Goal: Task Accomplishment & Management: Manage account settings

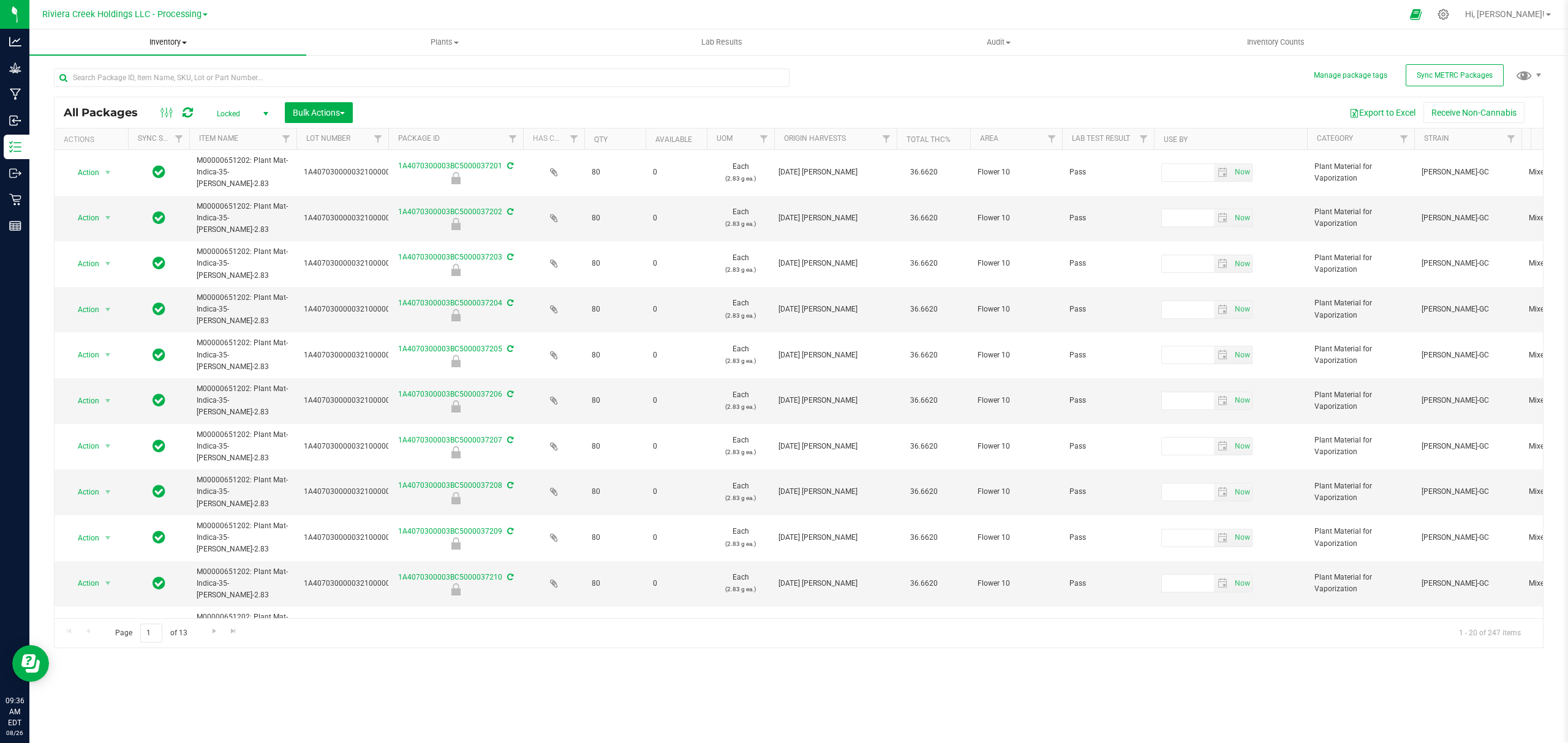
click at [158, 39] on span "Inventory" at bounding box center [167, 42] width 277 height 11
click at [126, 143] on span "From bill of materials" at bounding box center [84, 147] width 111 height 10
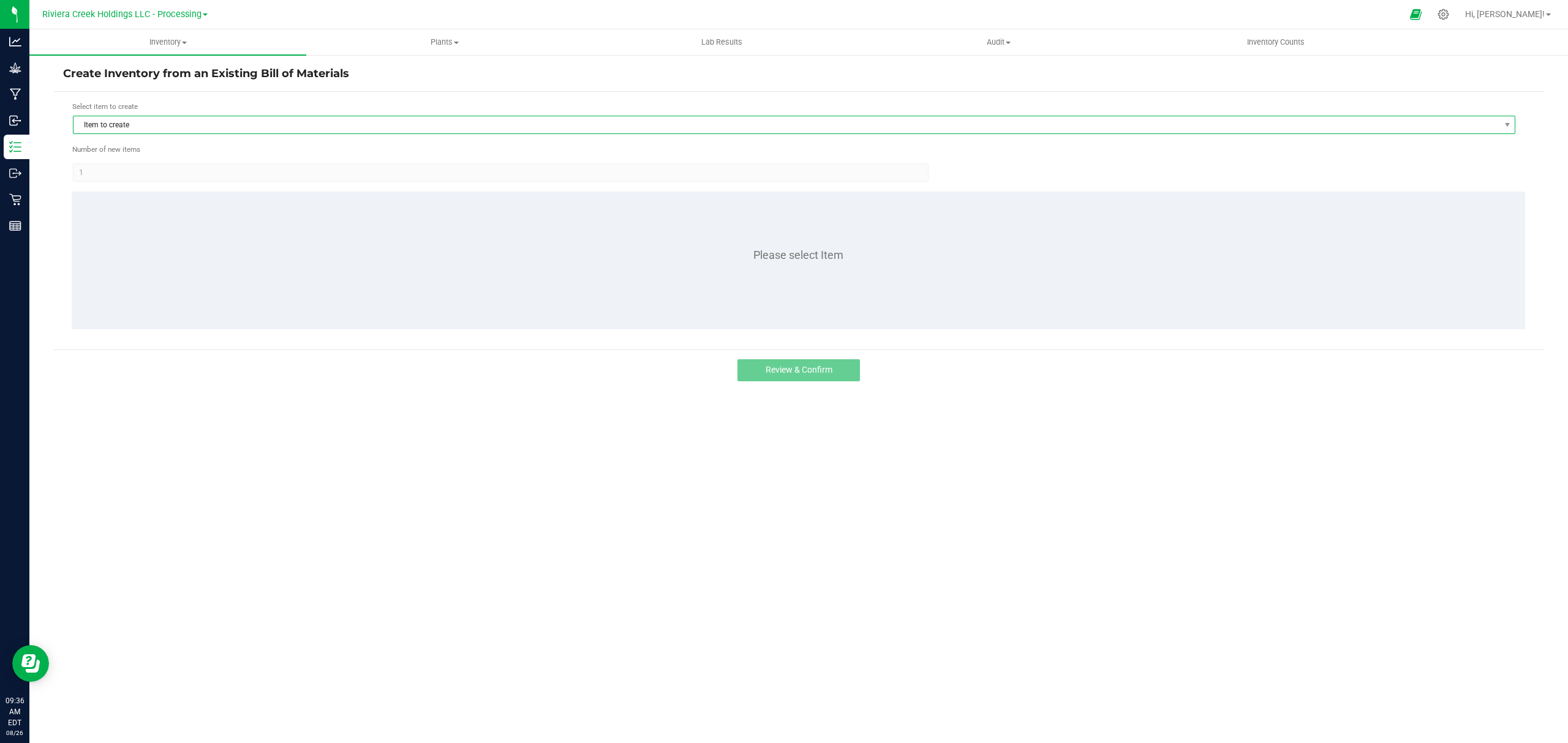
click at [163, 128] on span "Item to create" at bounding box center [786, 124] width 1426 height 17
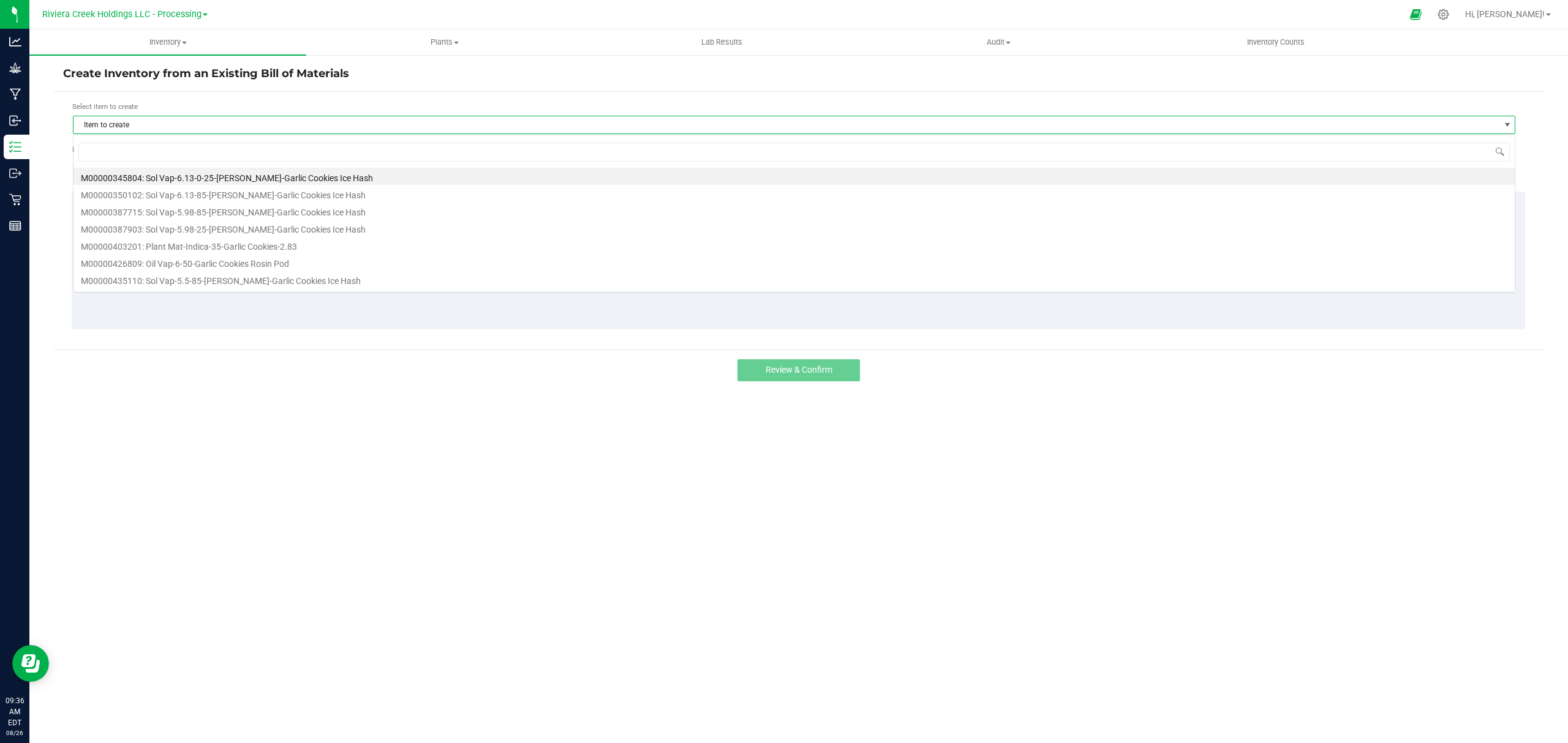
scroll to position [18, 1443]
type input "445938"
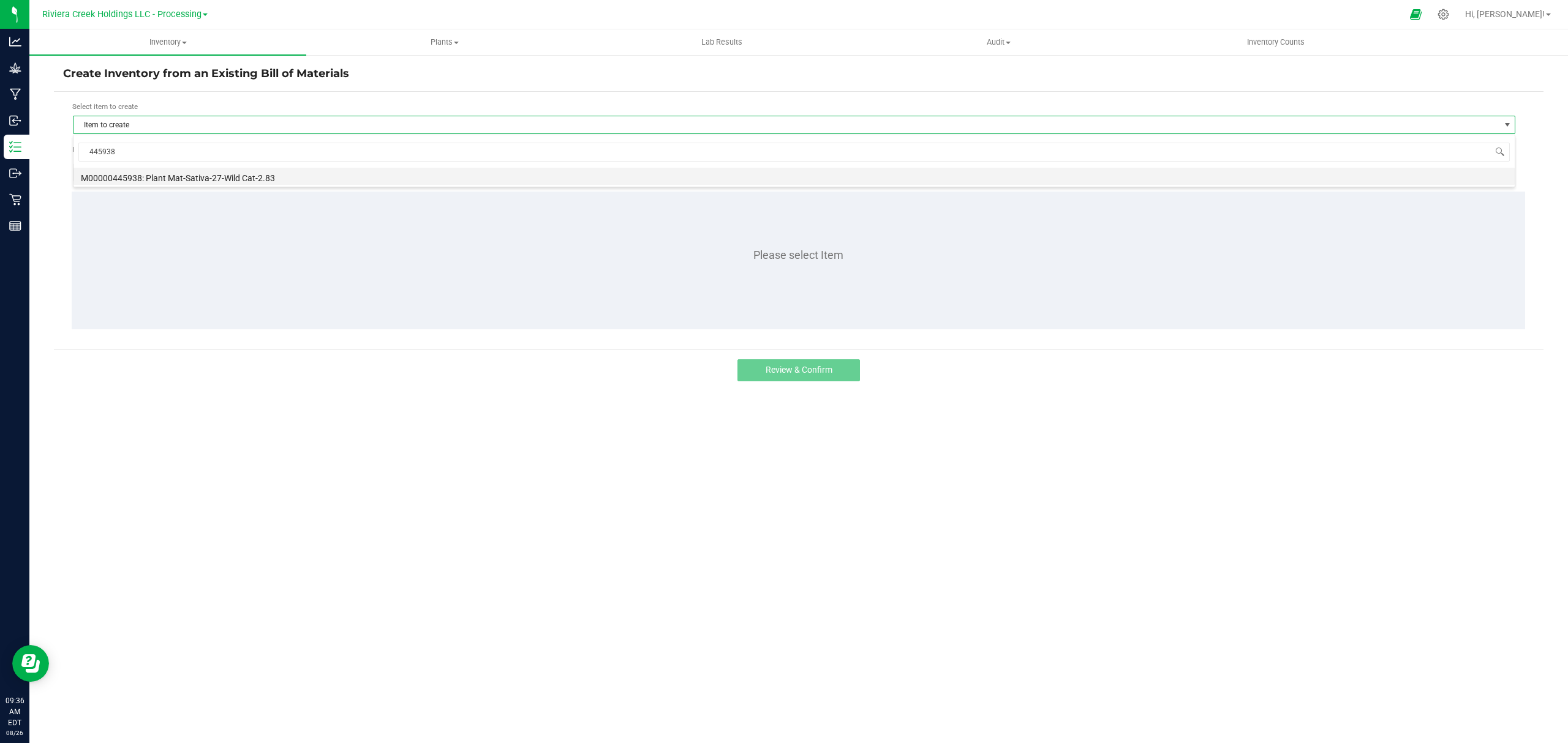
click at [177, 183] on li "M00000445938: Plant Mat-Sativa-27-Wild Cat-2.83" at bounding box center [794, 176] width 1441 height 17
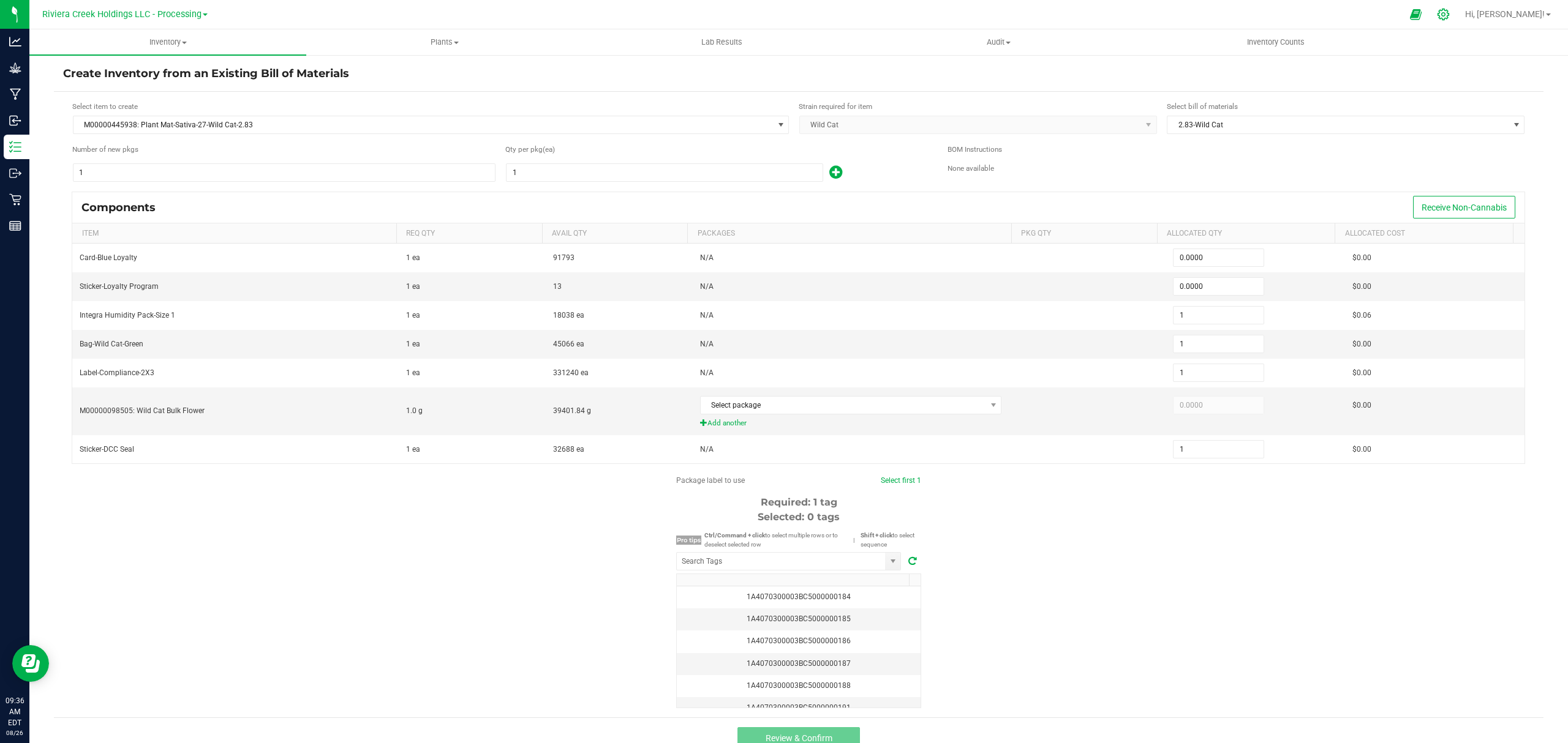
click at [1459, 14] on div at bounding box center [1443, 14] width 31 height 26
click at [1449, 10] on icon at bounding box center [1443, 14] width 12 height 12
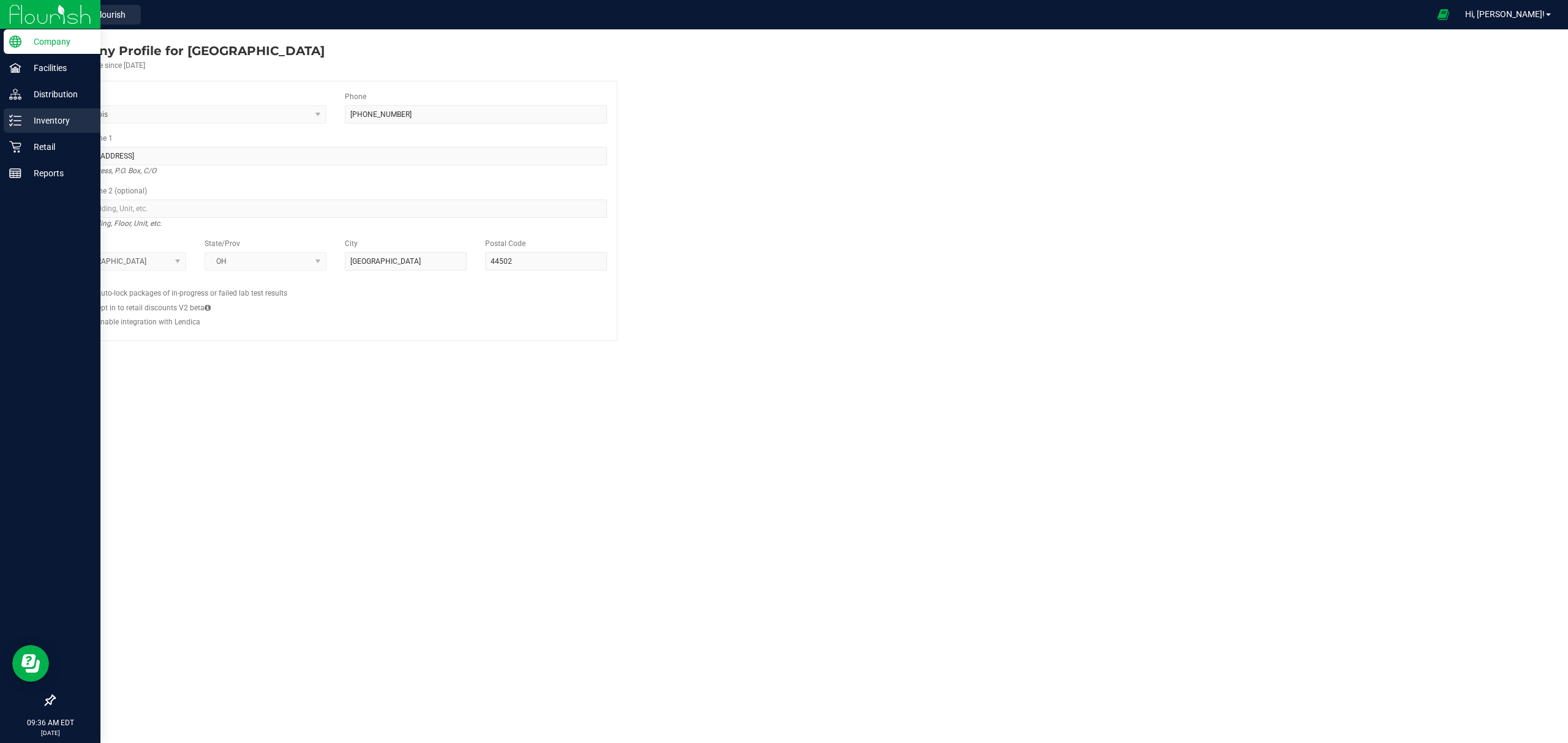
click at [47, 113] on p "Inventory" at bounding box center [58, 121] width 73 height 15
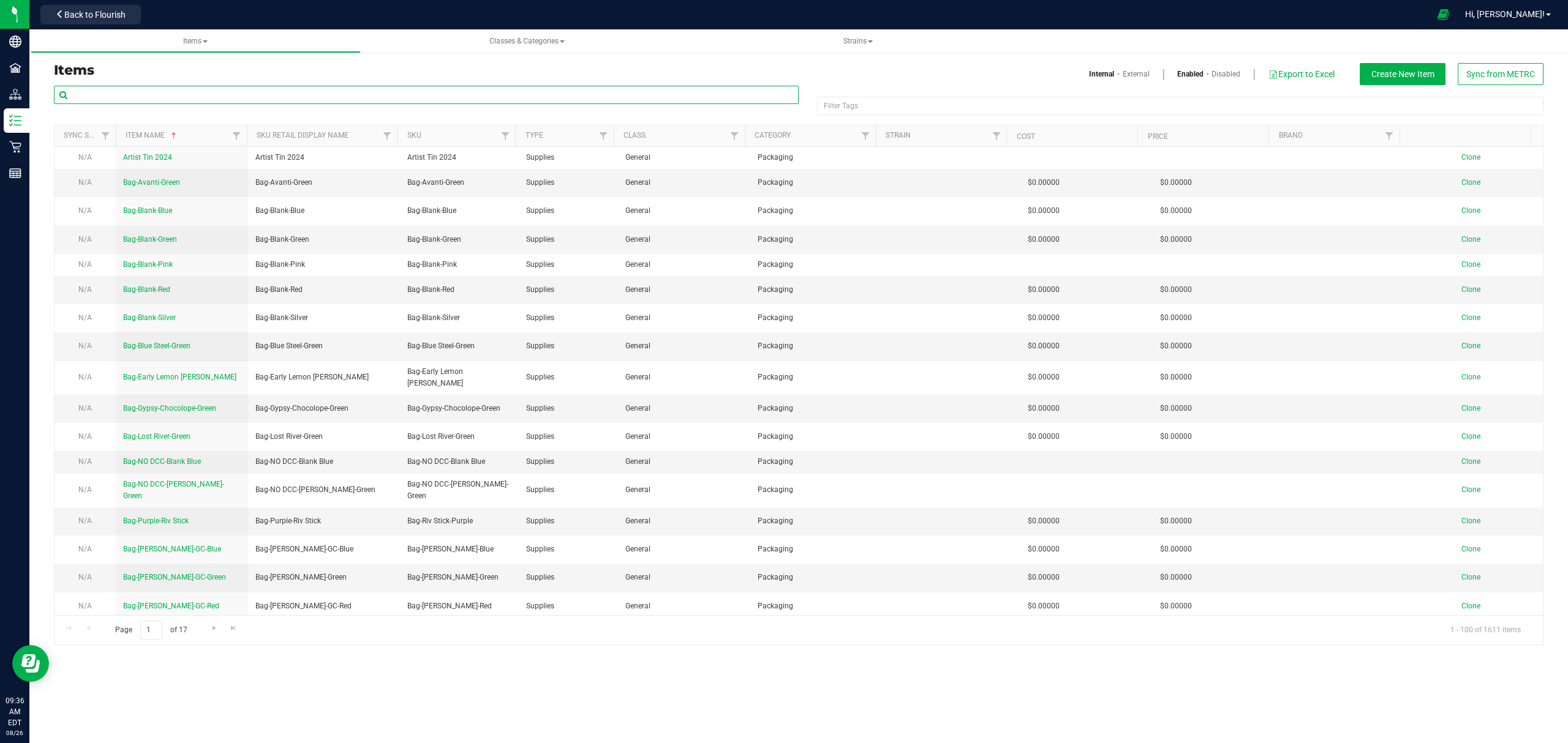
click at [153, 94] on input "text" at bounding box center [426, 94] width 745 height 18
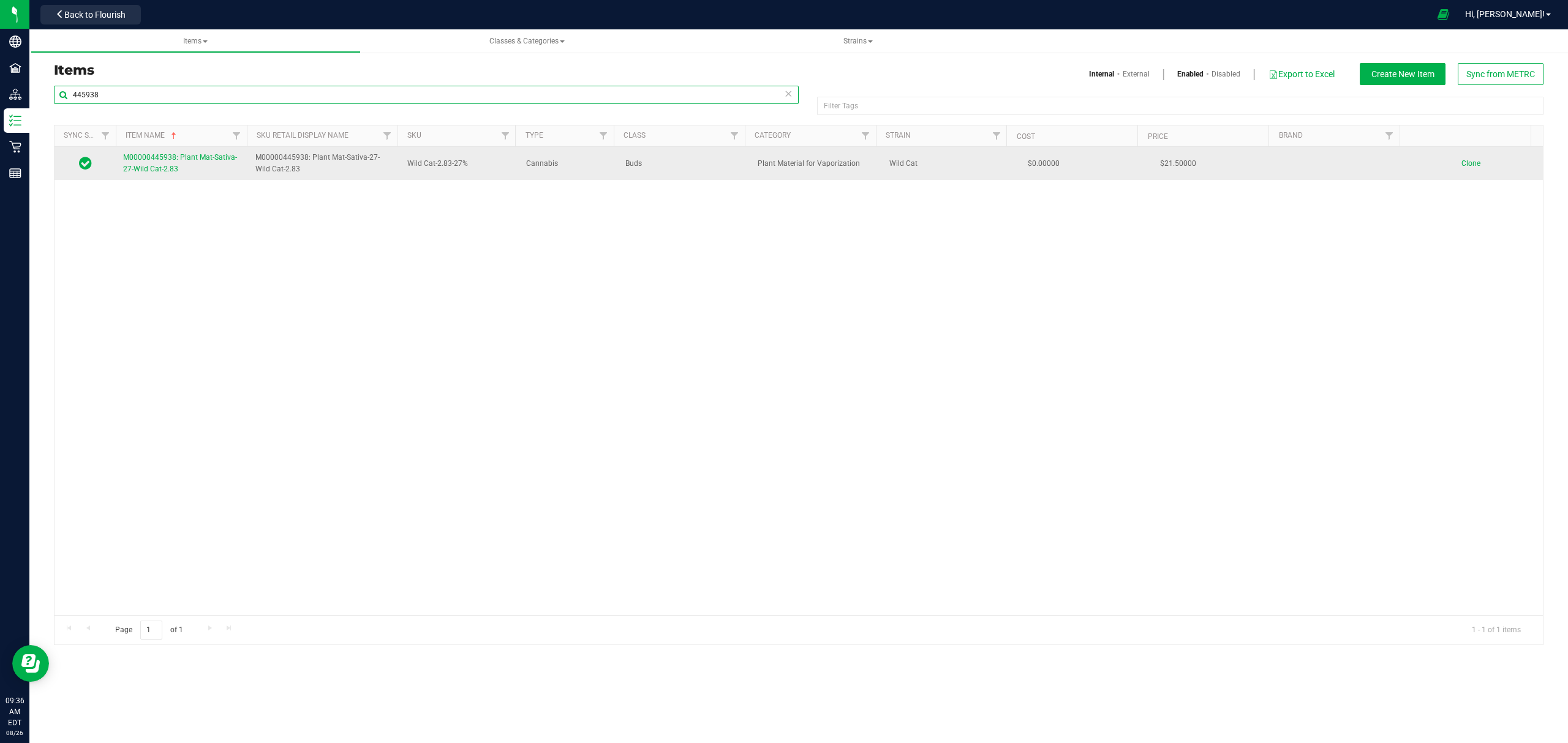
type input "445938"
click at [168, 177] on td "M00000445938: Plant Mat-Sativa-27-Wild Cat-2.83" at bounding box center [181, 163] width 132 height 33
click at [170, 170] on span "M00000445938: Plant Mat-Sativa-27-Wild Cat-2.83" at bounding box center [180, 163] width 114 height 20
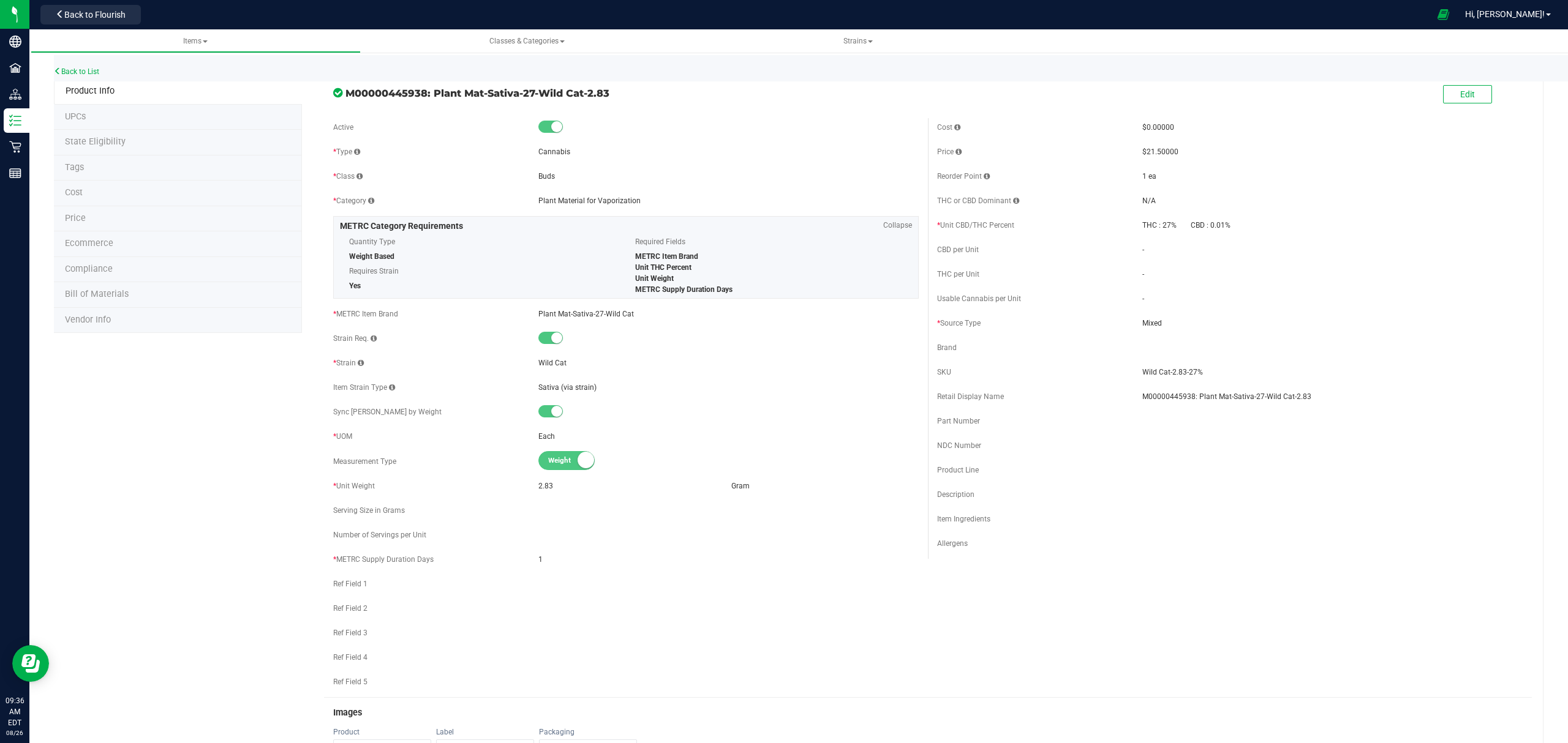
click at [137, 297] on li "Bill of Materials" at bounding box center [177, 295] width 248 height 26
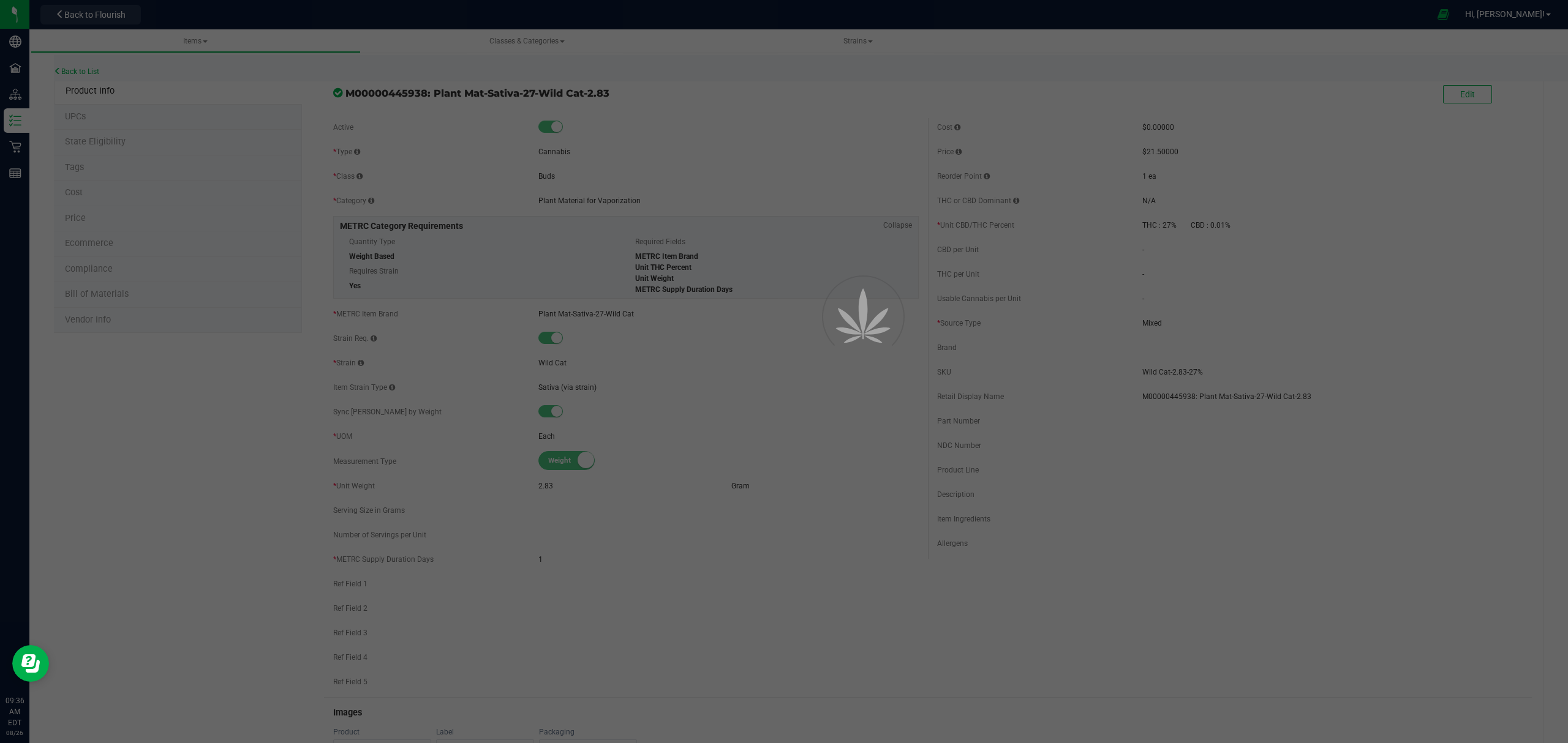
select select "238"
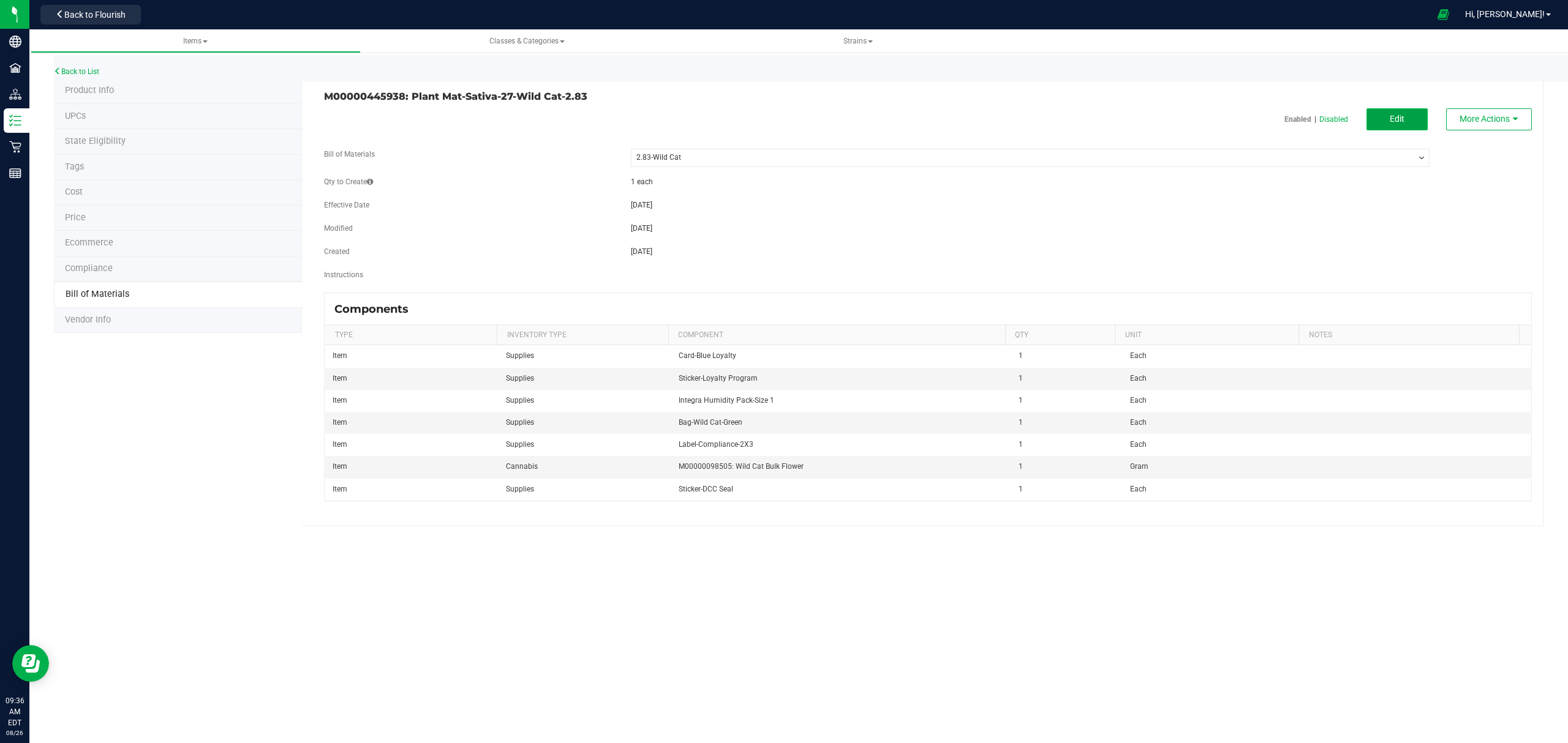
click at [1380, 115] on button "Edit" at bounding box center [1397, 120] width 61 height 22
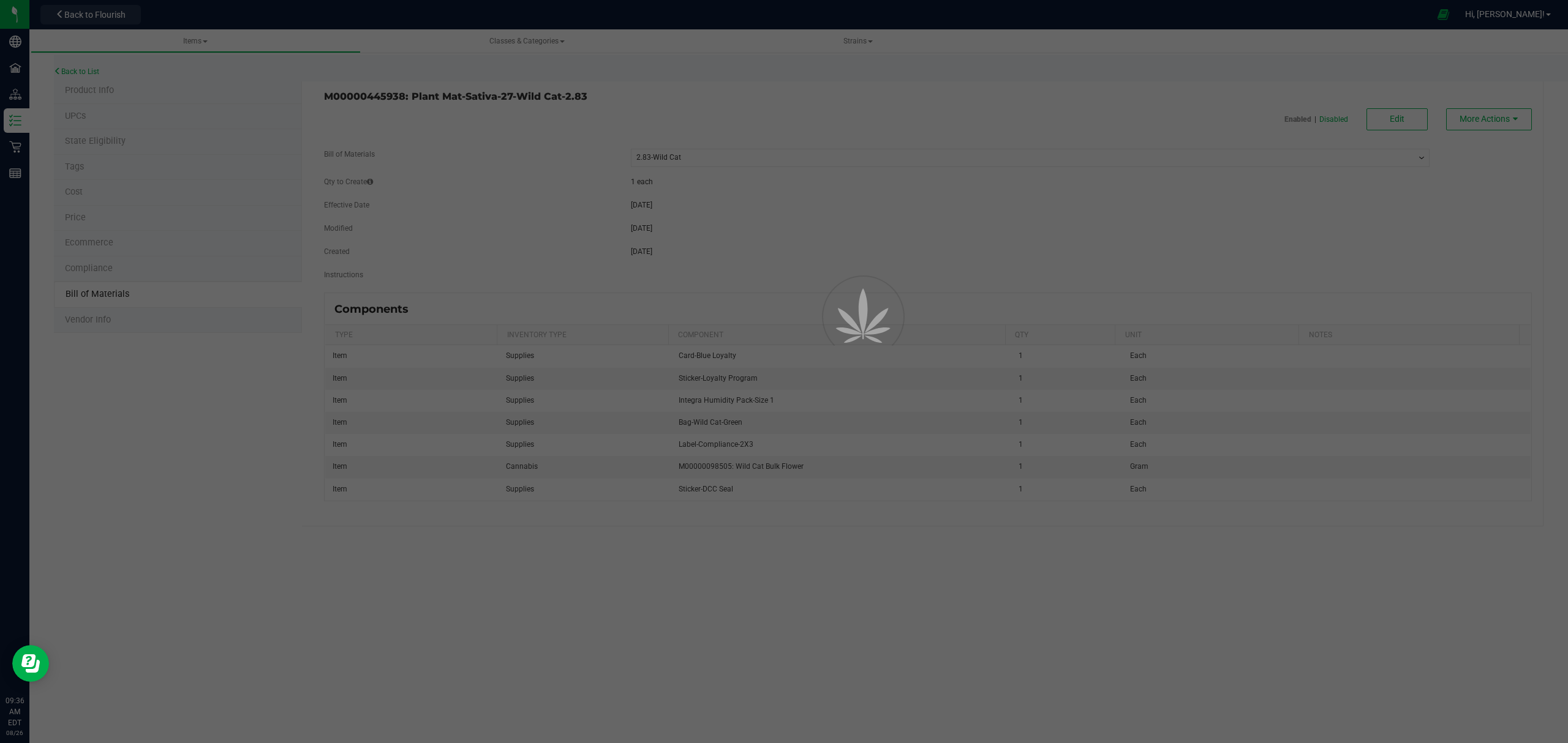
select select "238"
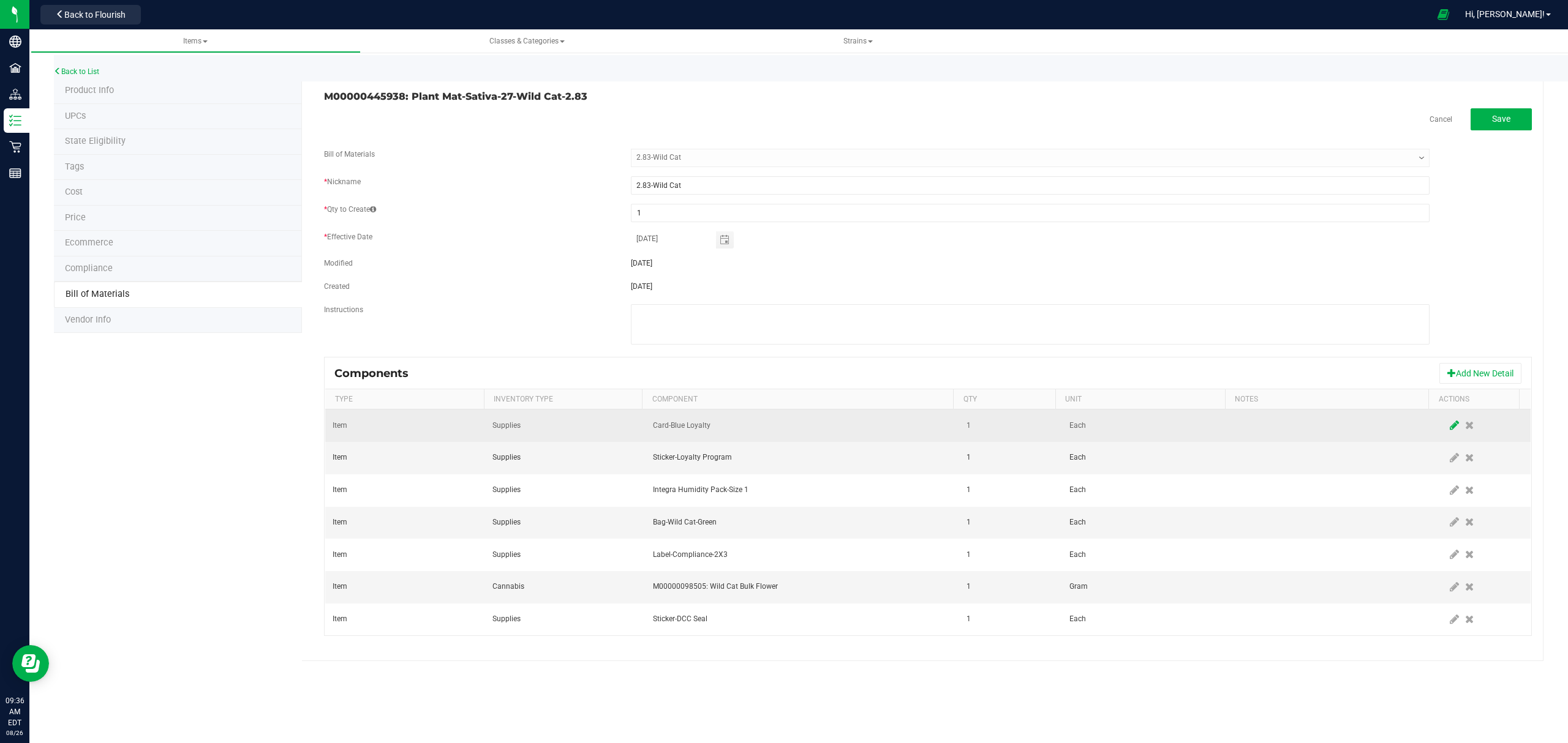
click at [1450, 425] on icon at bounding box center [1455, 425] width 10 height 11
click at [863, 417] on td at bounding box center [802, 426] width 314 height 33
click at [863, 427] on span "NO DATA FOUND" at bounding box center [795, 425] width 283 height 17
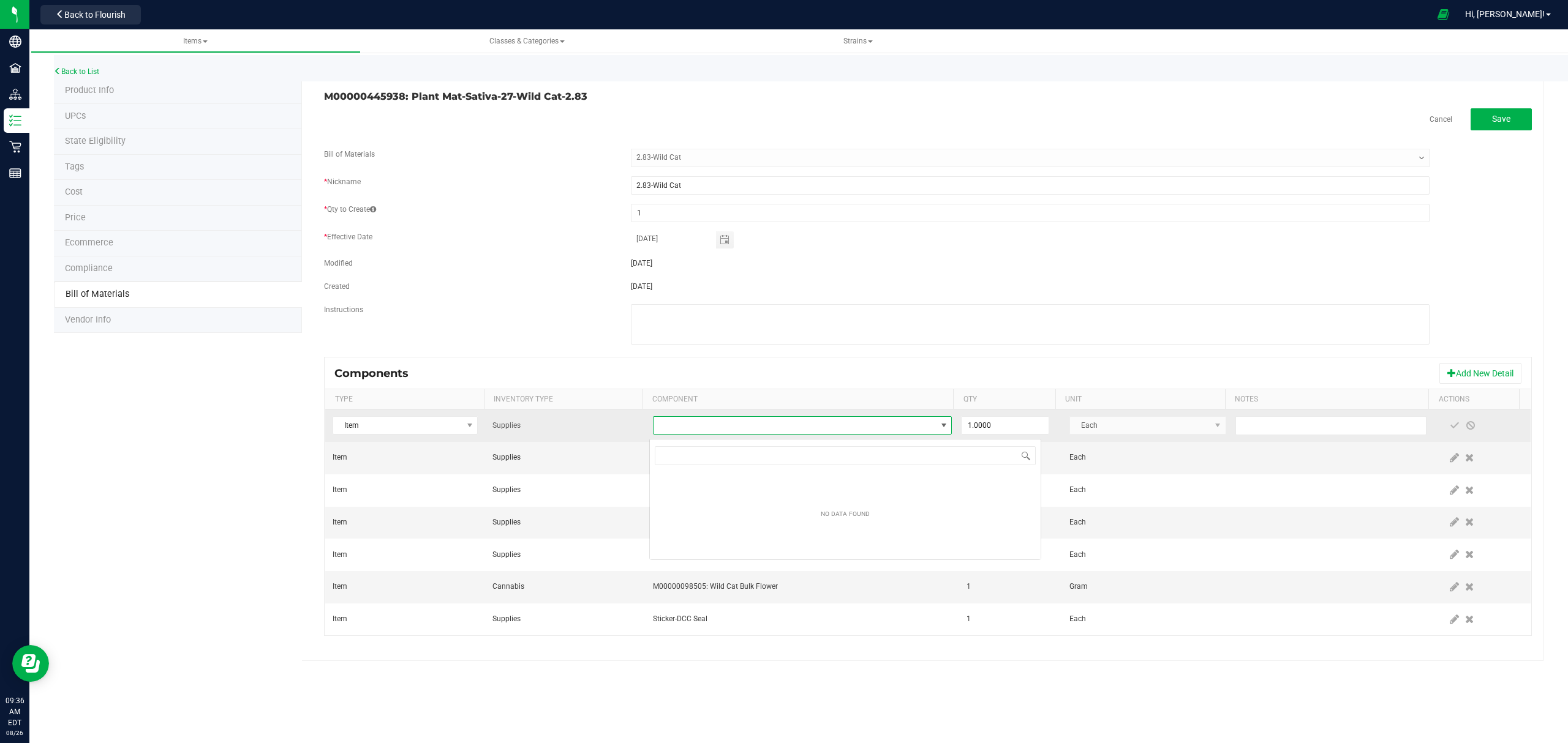
scroll to position [18, 296]
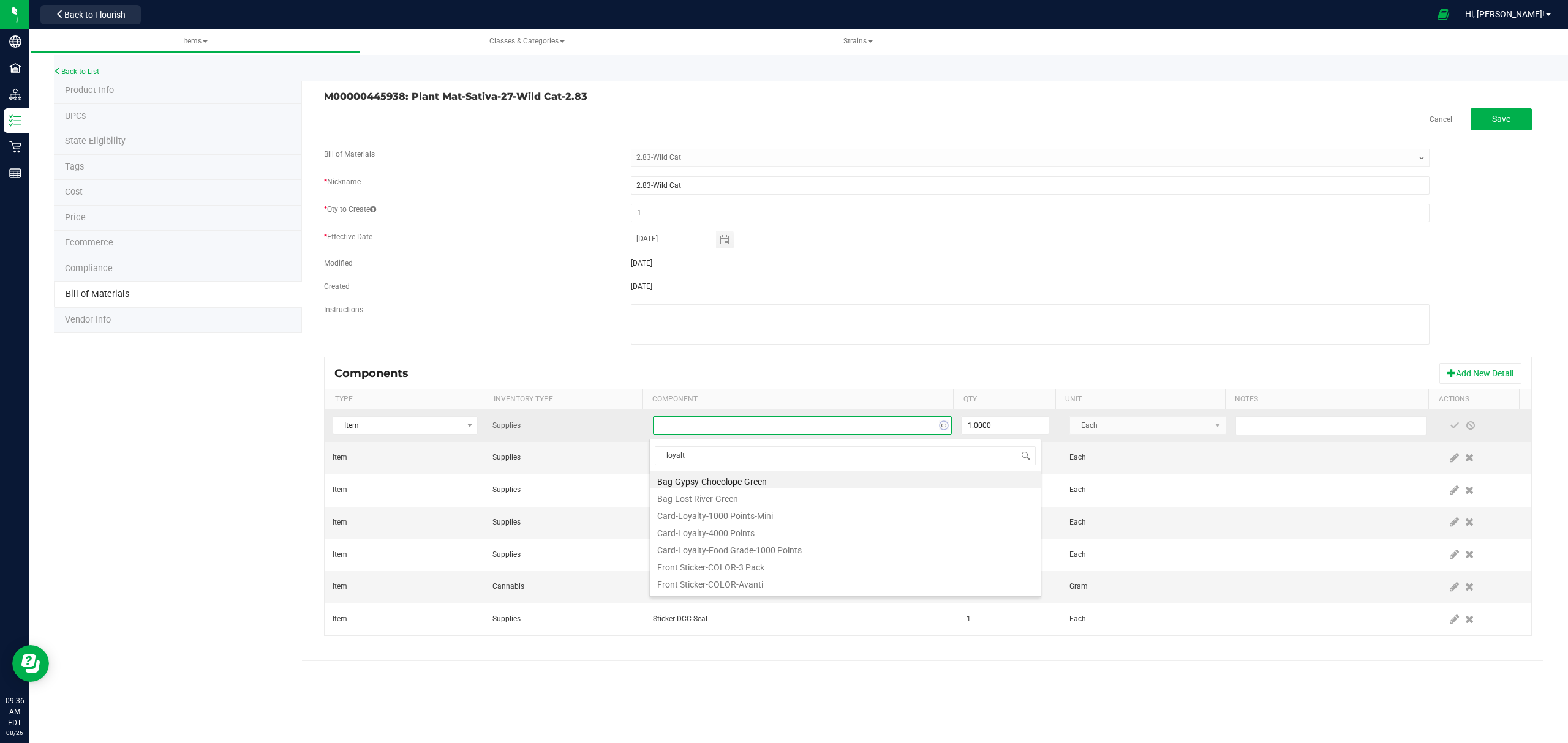
type input "loyalty"
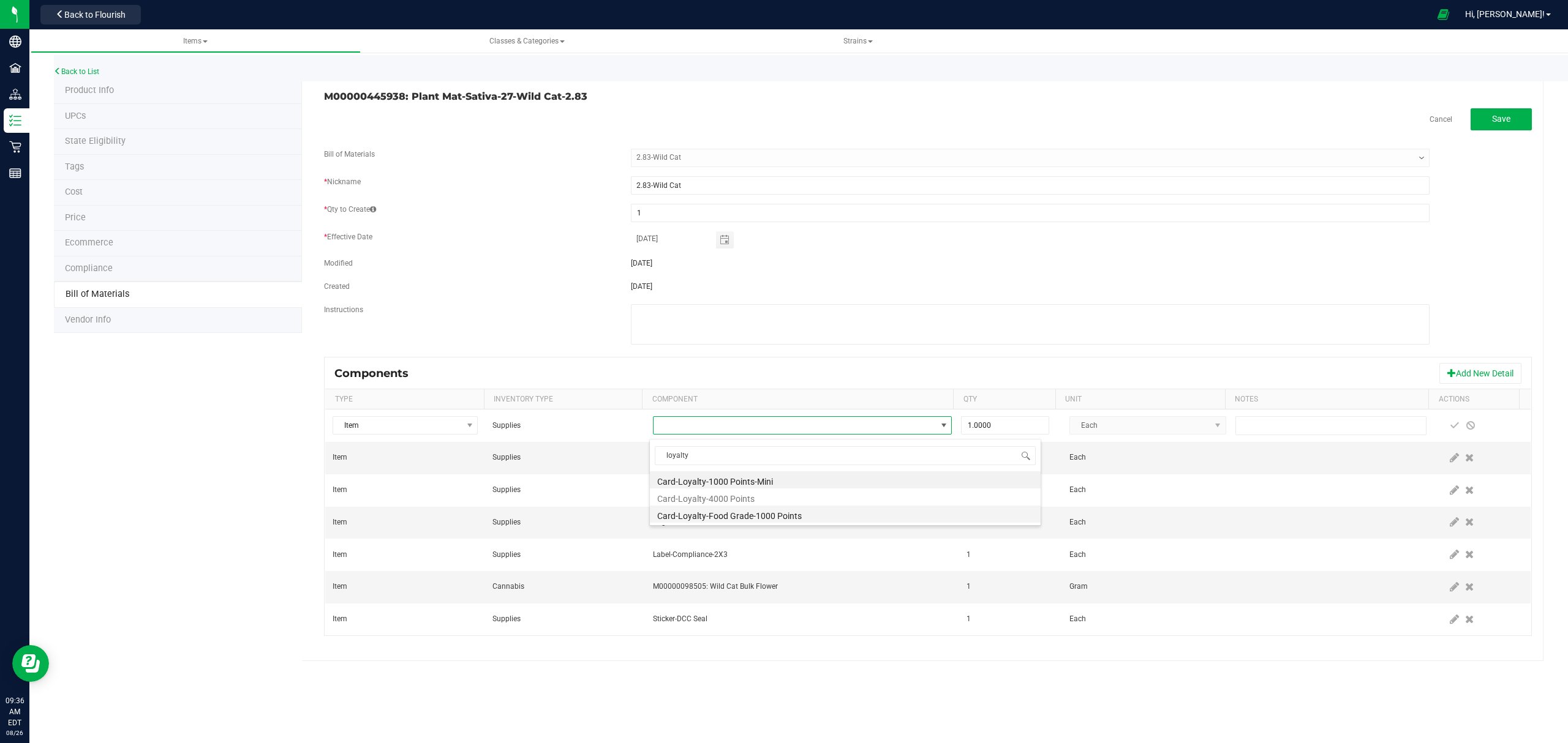
click at [781, 513] on li "Card-Loyalty-Food Grade-1000 Points" at bounding box center [845, 514] width 391 height 17
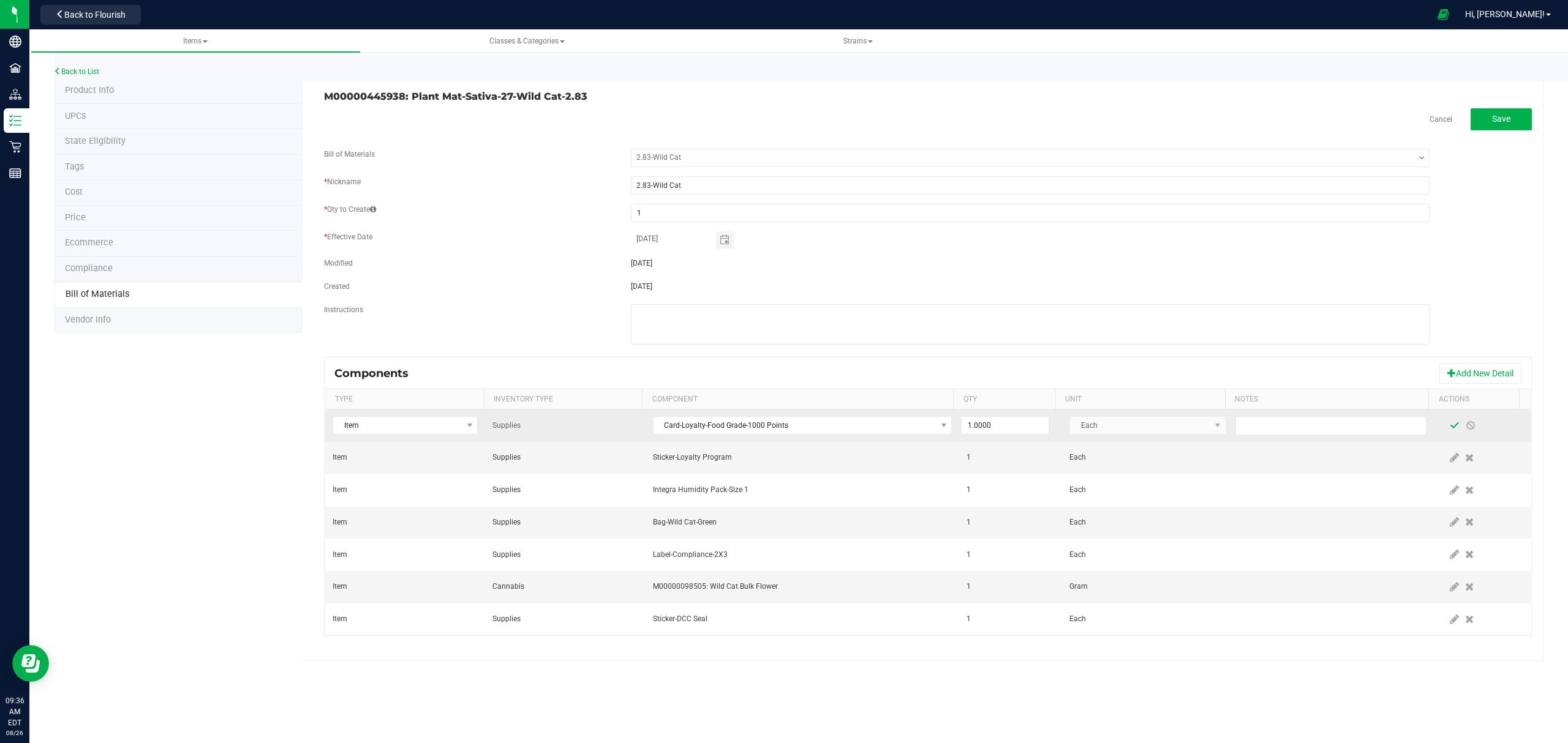
click at [1450, 429] on span at bounding box center [1455, 425] width 10 height 10
click at [1465, 460] on icon at bounding box center [1469, 458] width 9 height 11
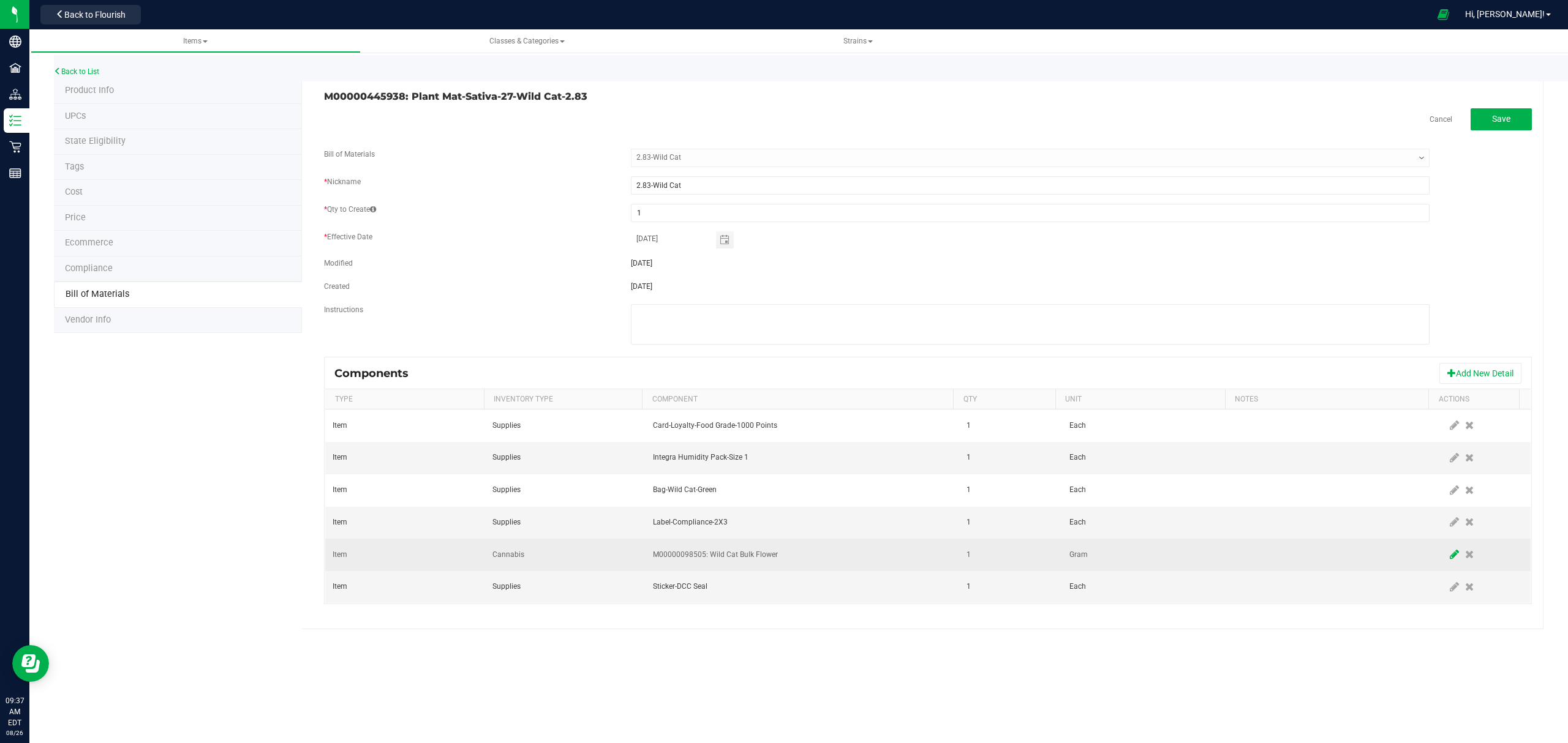
click at [1450, 560] on icon at bounding box center [1455, 555] width 10 height 11
click at [993, 563] on input "1" at bounding box center [1005, 554] width 87 height 17
type input "2.8300"
click at [1450, 560] on span at bounding box center [1455, 555] width 10 height 10
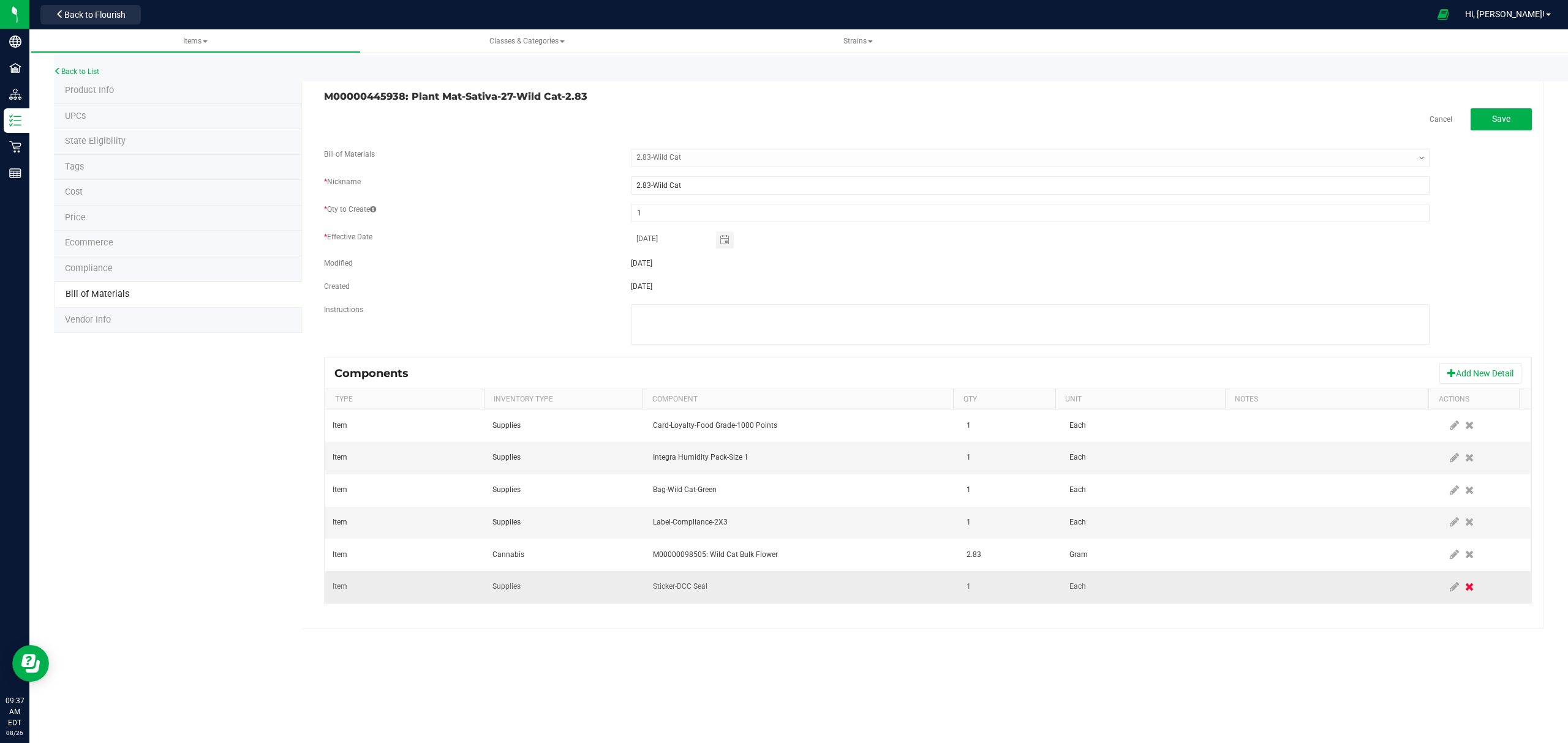
click at [1465, 591] on icon at bounding box center [1469, 587] width 9 height 11
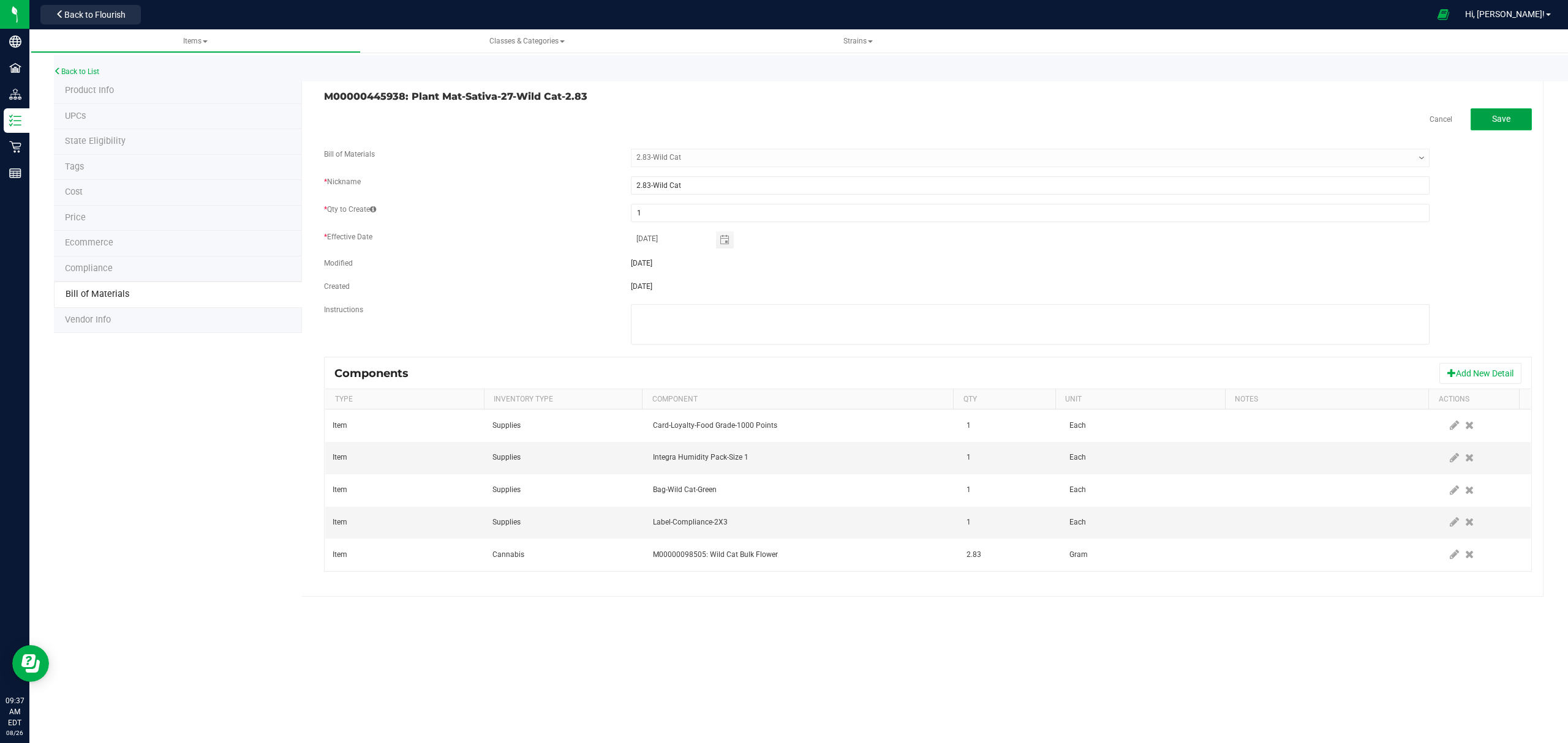
click at [1502, 115] on span "Save" at bounding box center [1501, 119] width 18 height 10
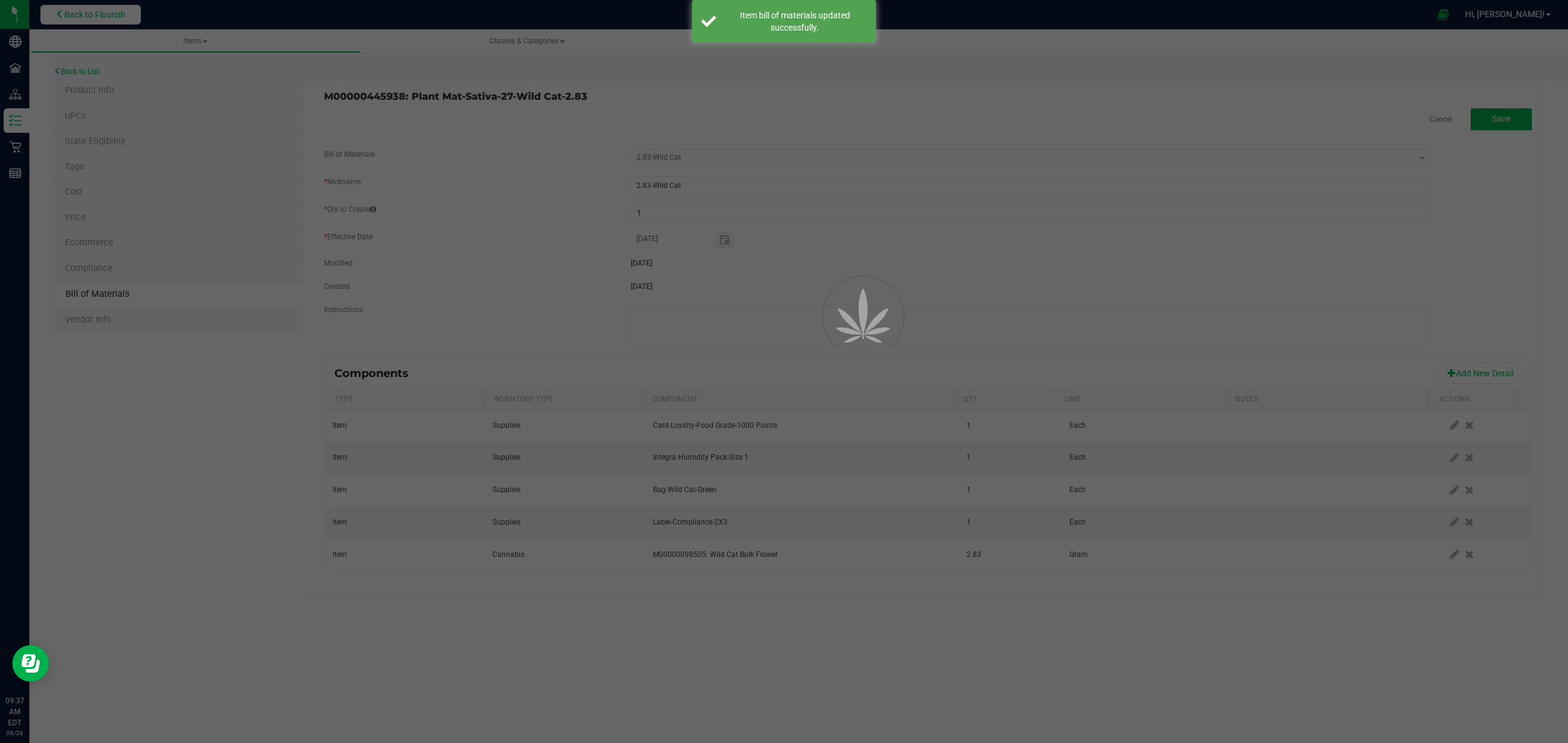
select select "238"
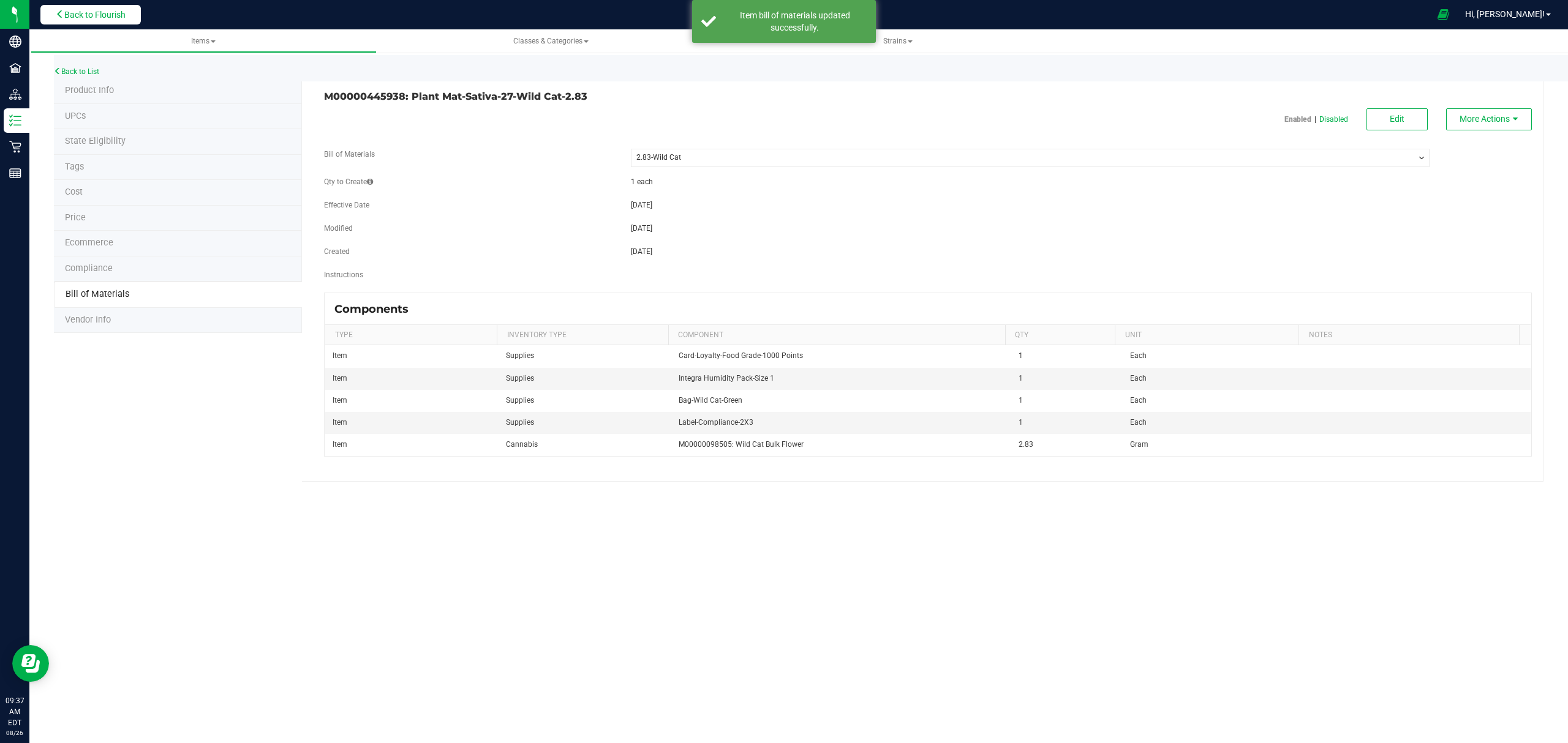
click at [84, 12] on span "Back to Flourish" at bounding box center [95, 14] width 61 height 10
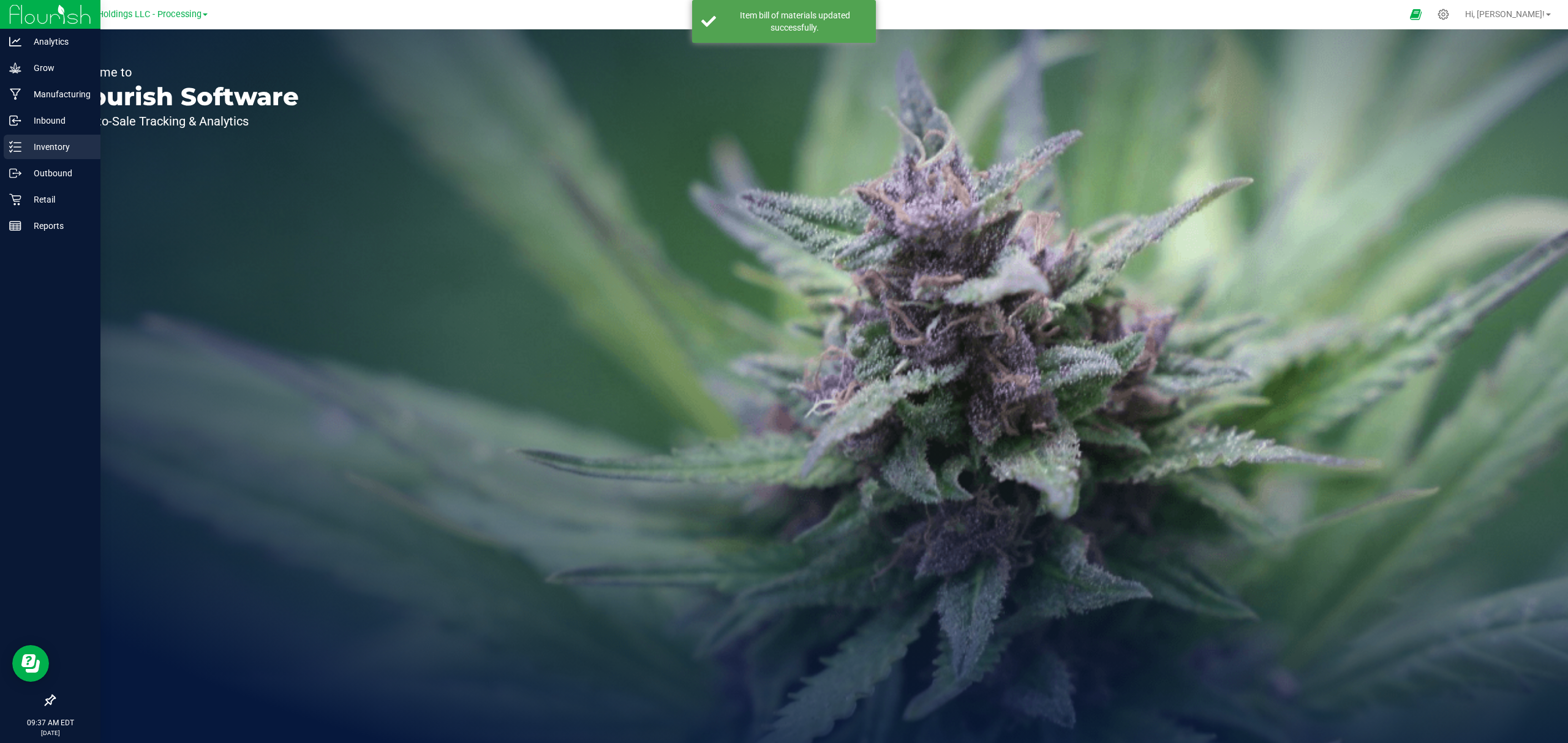
click at [35, 154] on div "Inventory" at bounding box center [52, 147] width 96 height 24
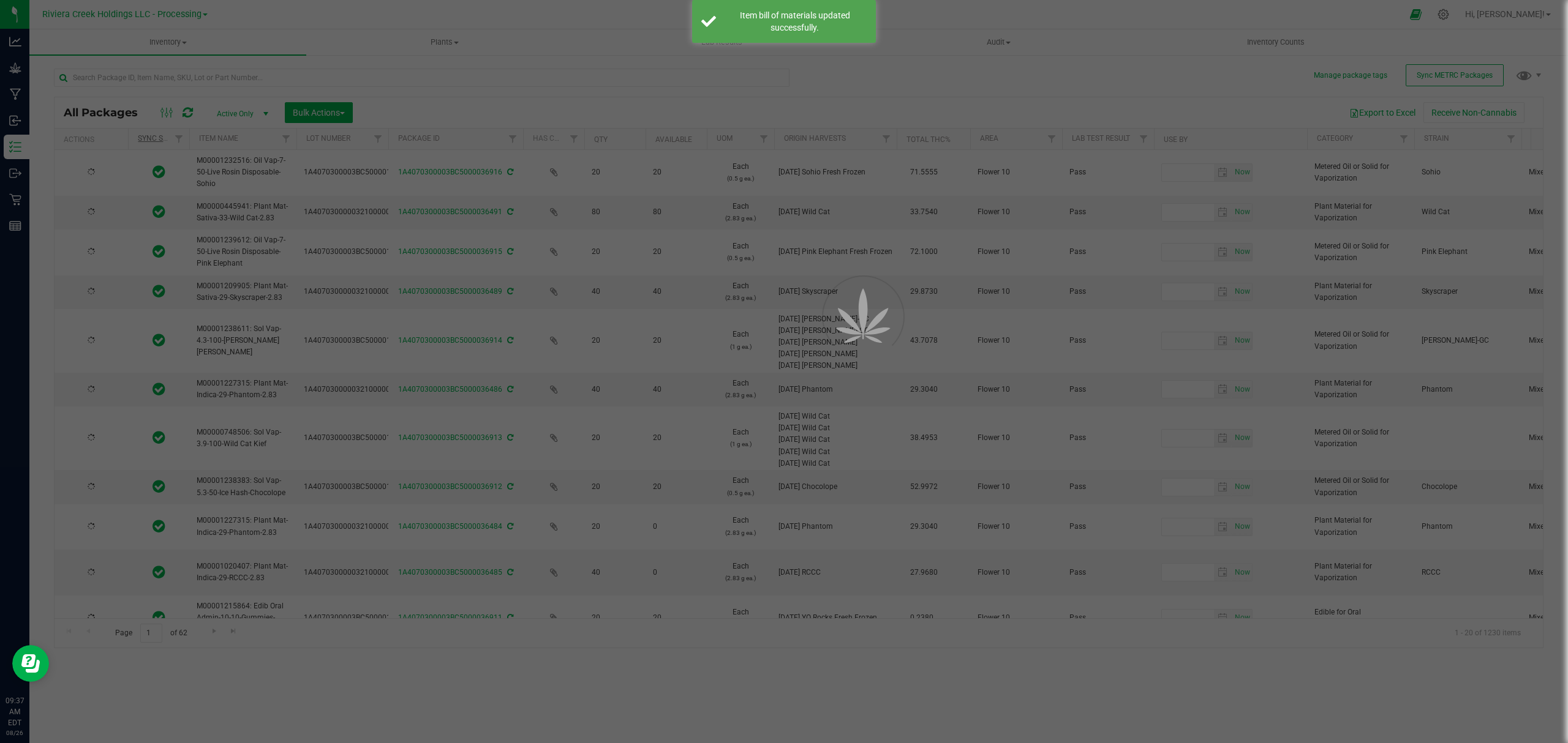
type input "[DATE]"
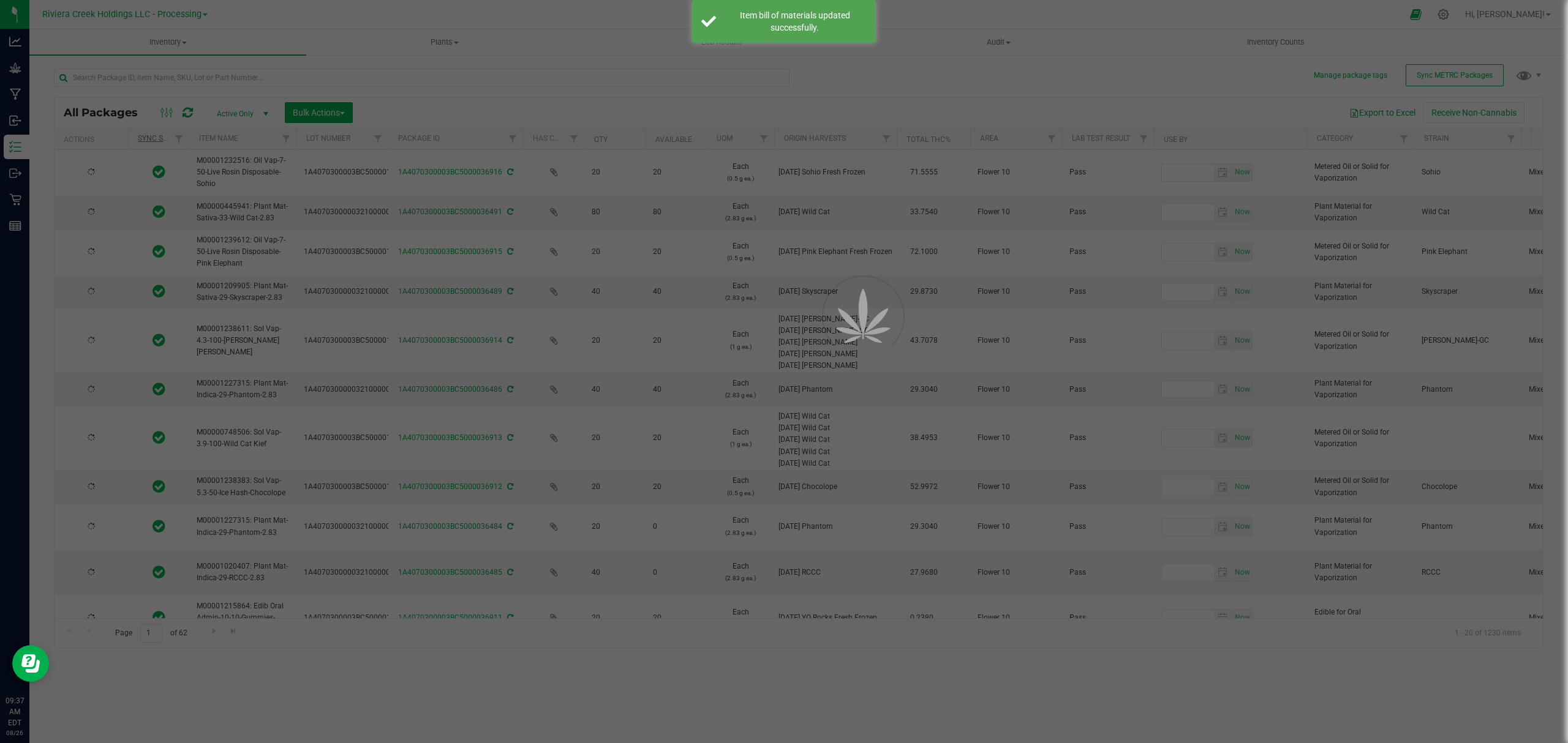
type input "[DATE]"
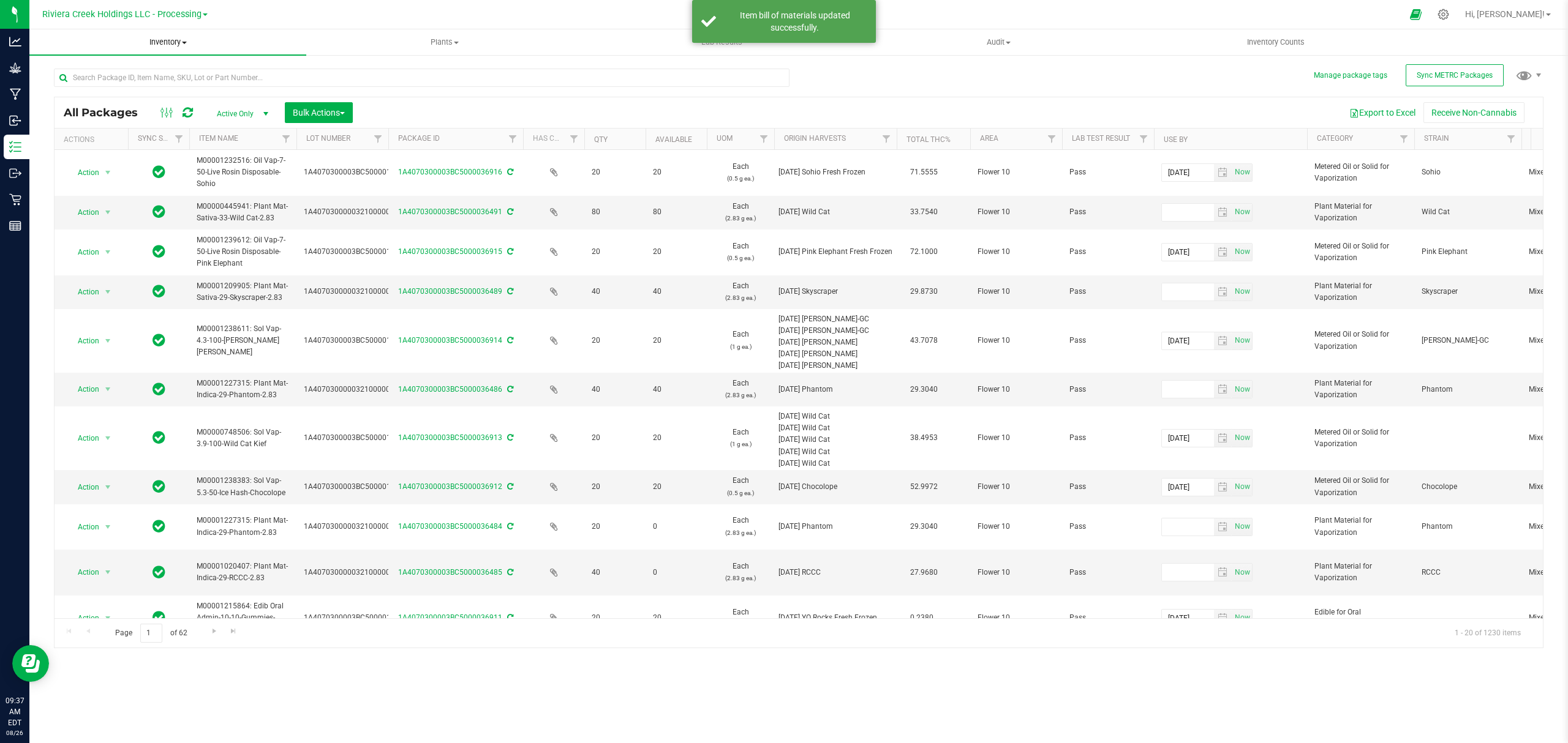
click at [157, 37] on span "Inventory" at bounding box center [167, 42] width 277 height 11
click at [149, 145] on li "From bill of materials" at bounding box center [167, 147] width 277 height 15
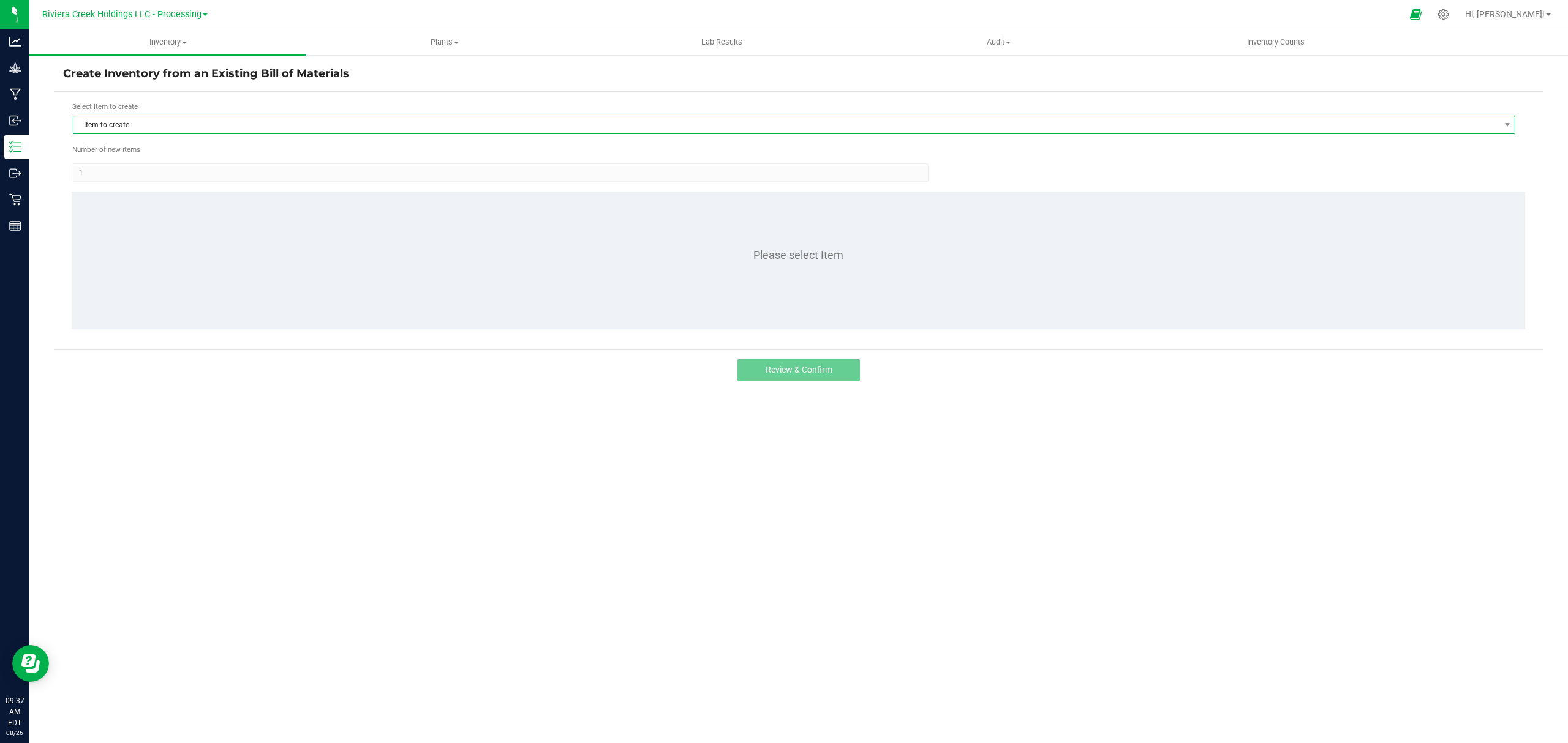
click at [185, 126] on span "Item to create" at bounding box center [786, 124] width 1426 height 17
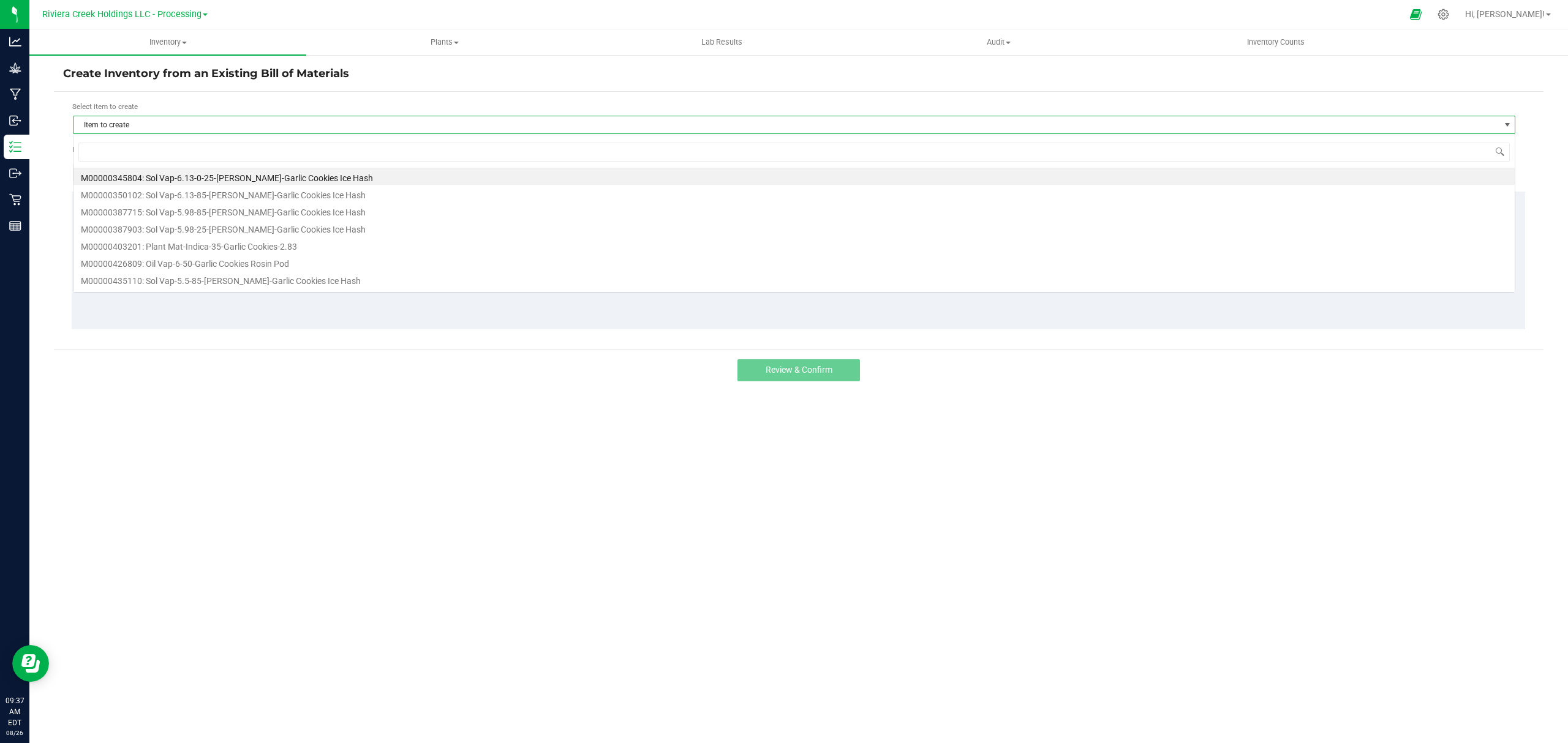
scroll to position [18, 1443]
type input "445938"
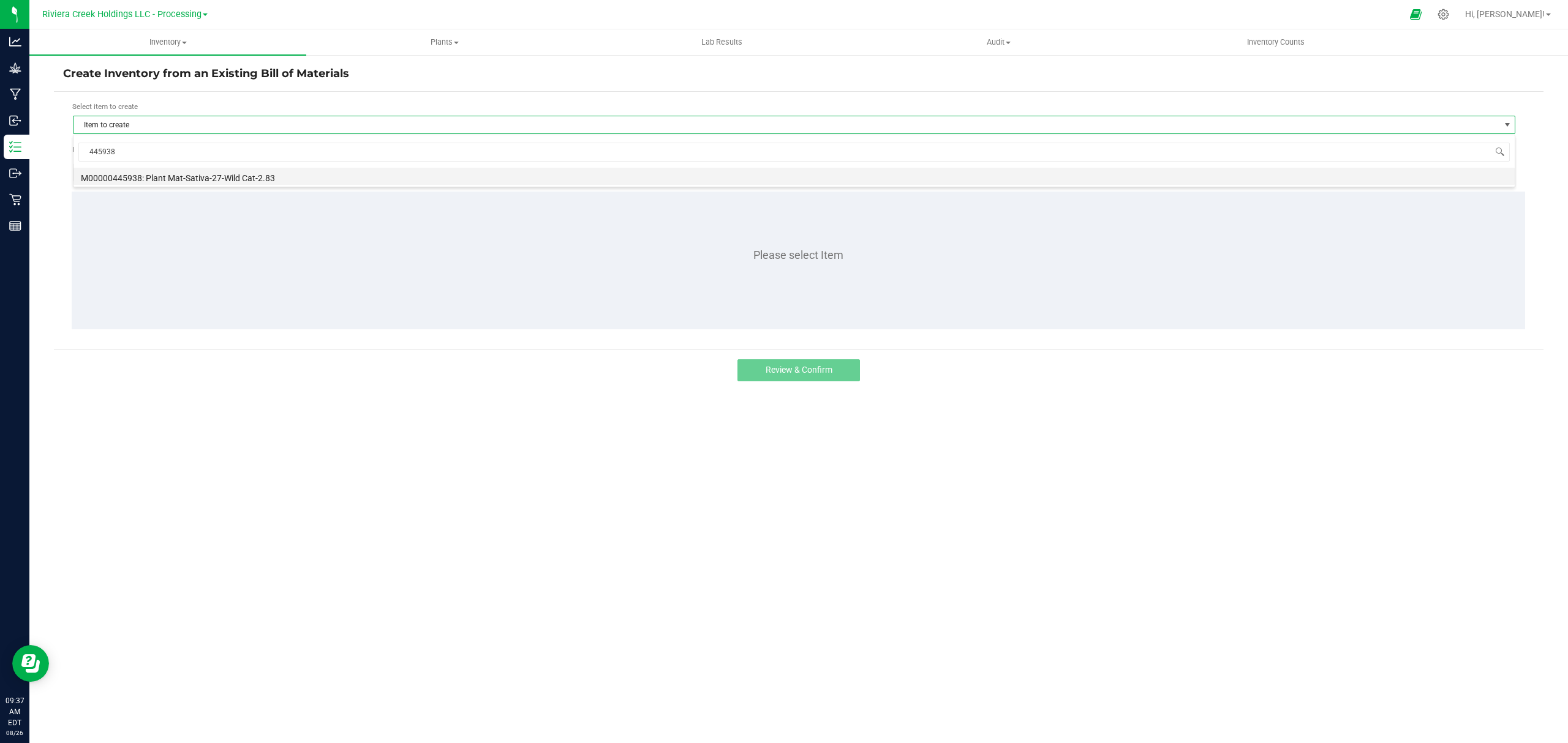
click at [194, 177] on li "M00000445938: Plant Mat-Sativa-27-Wild Cat-2.83" at bounding box center [794, 176] width 1441 height 17
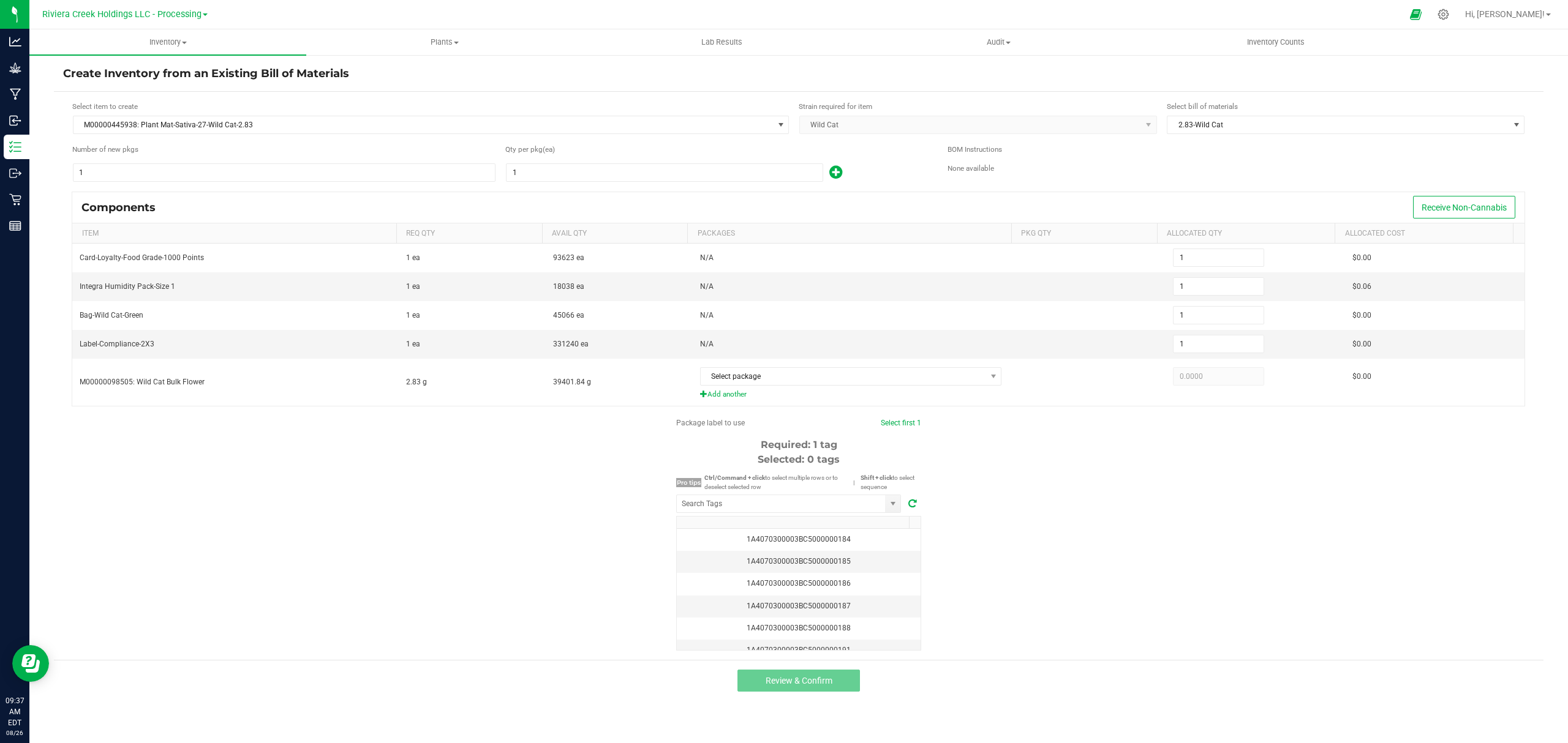
click at [257, 162] on div "Number of new pkgs 1" at bounding box center [284, 163] width 424 height 39
click at [257, 165] on input "1" at bounding box center [284, 173] width 421 height 17
type input "14"
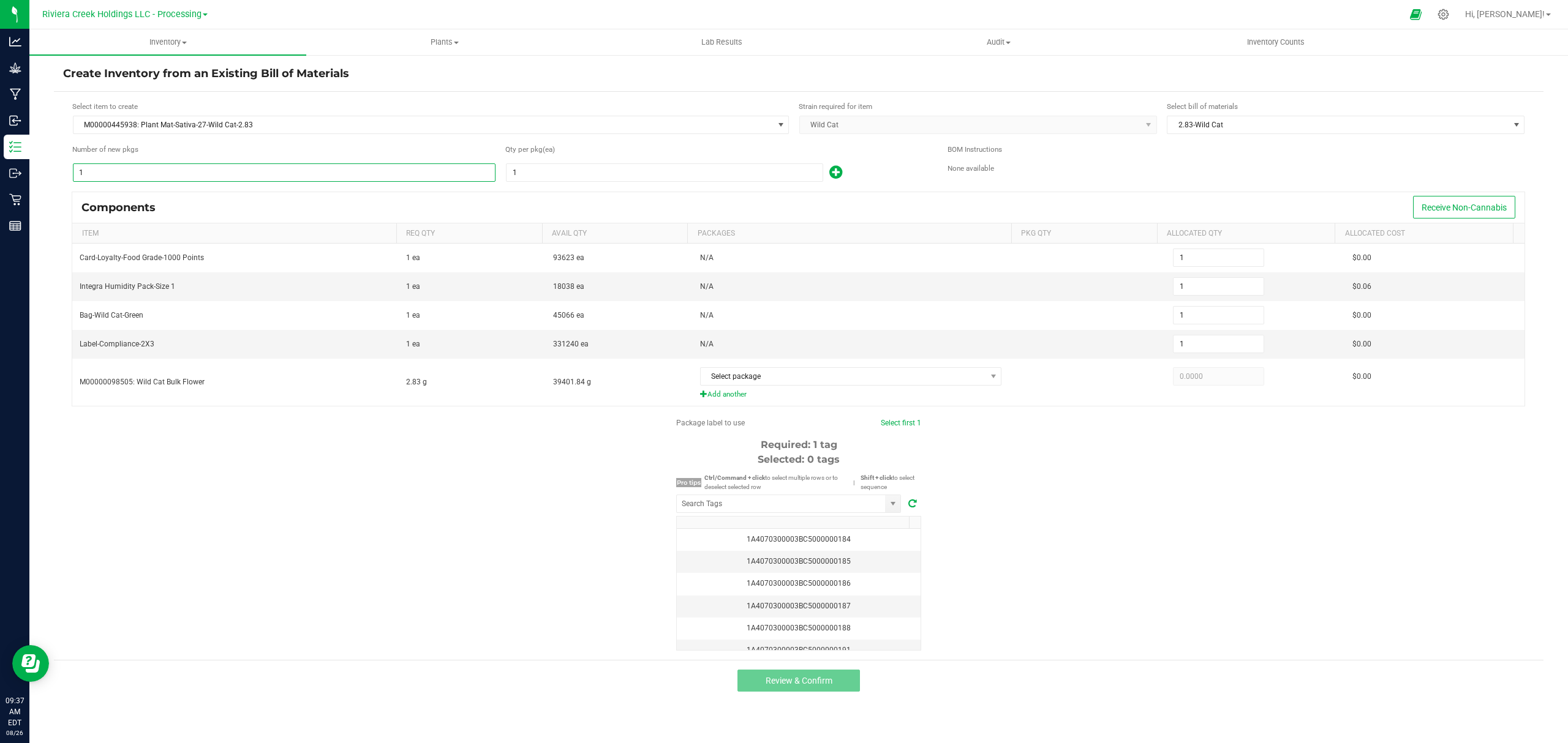
type input "14"
click at [528, 164] on span "1" at bounding box center [664, 173] width 317 height 18
click at [532, 175] on input "1" at bounding box center [664, 173] width 316 height 17
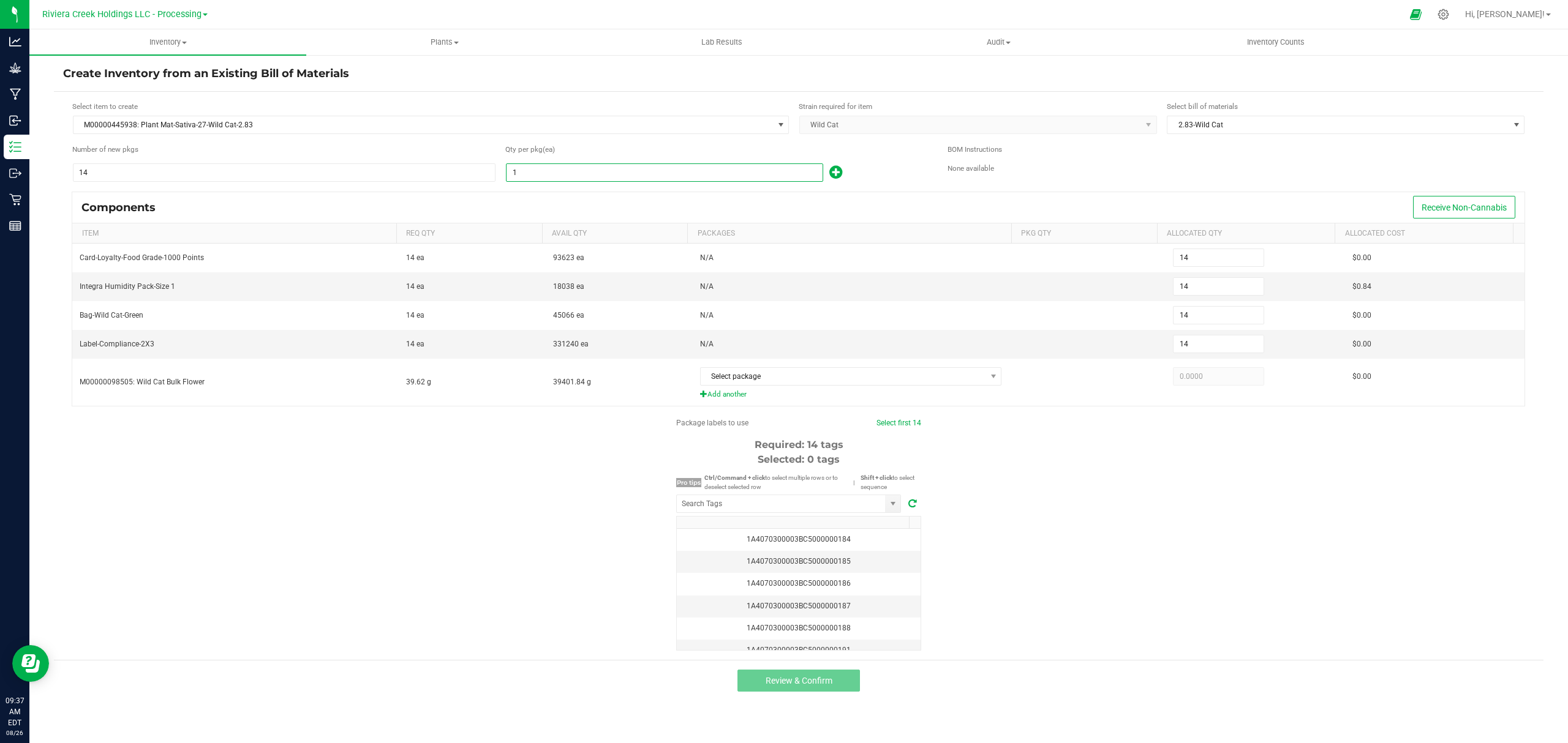
type input "8"
type input "112"
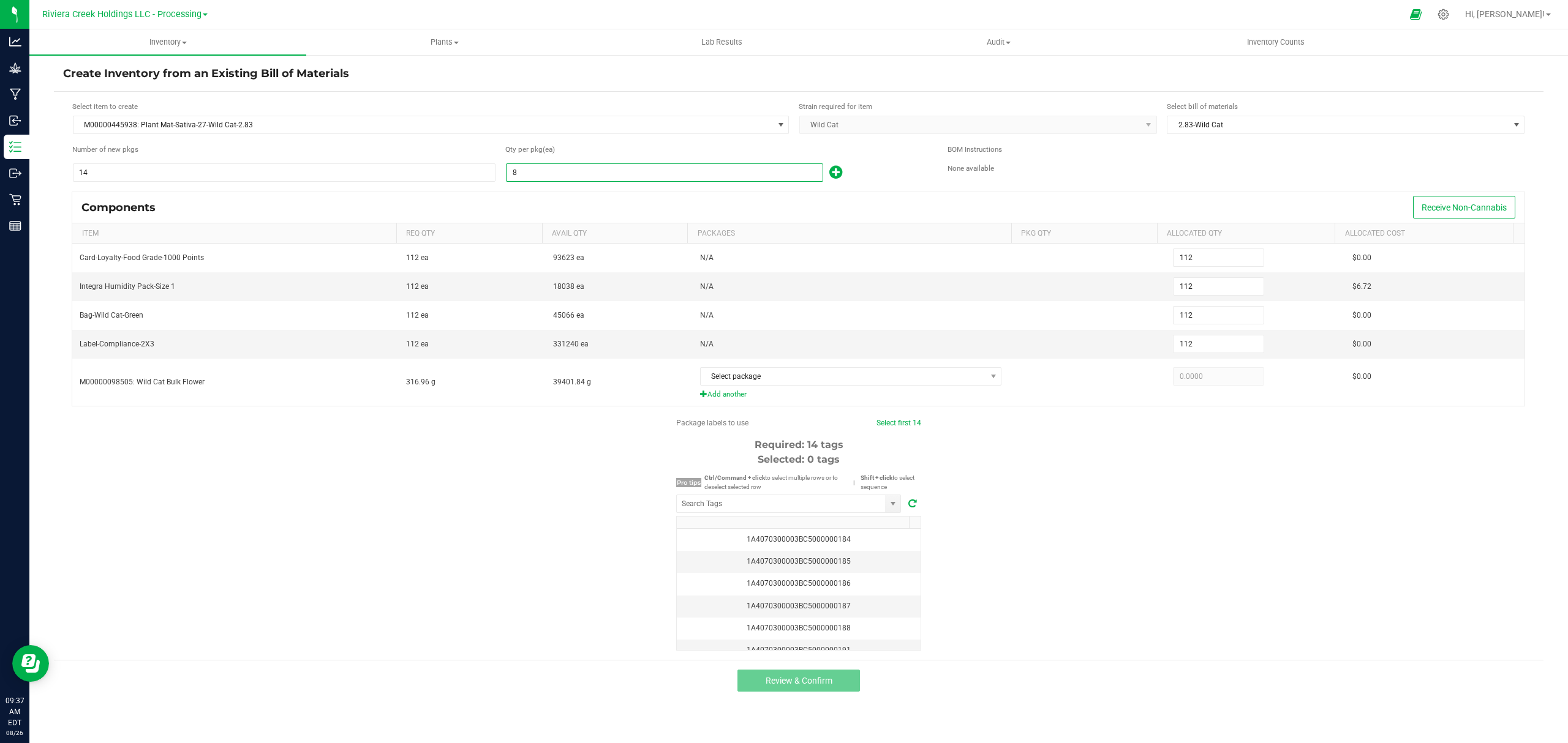
type input "80"
type input "1,120"
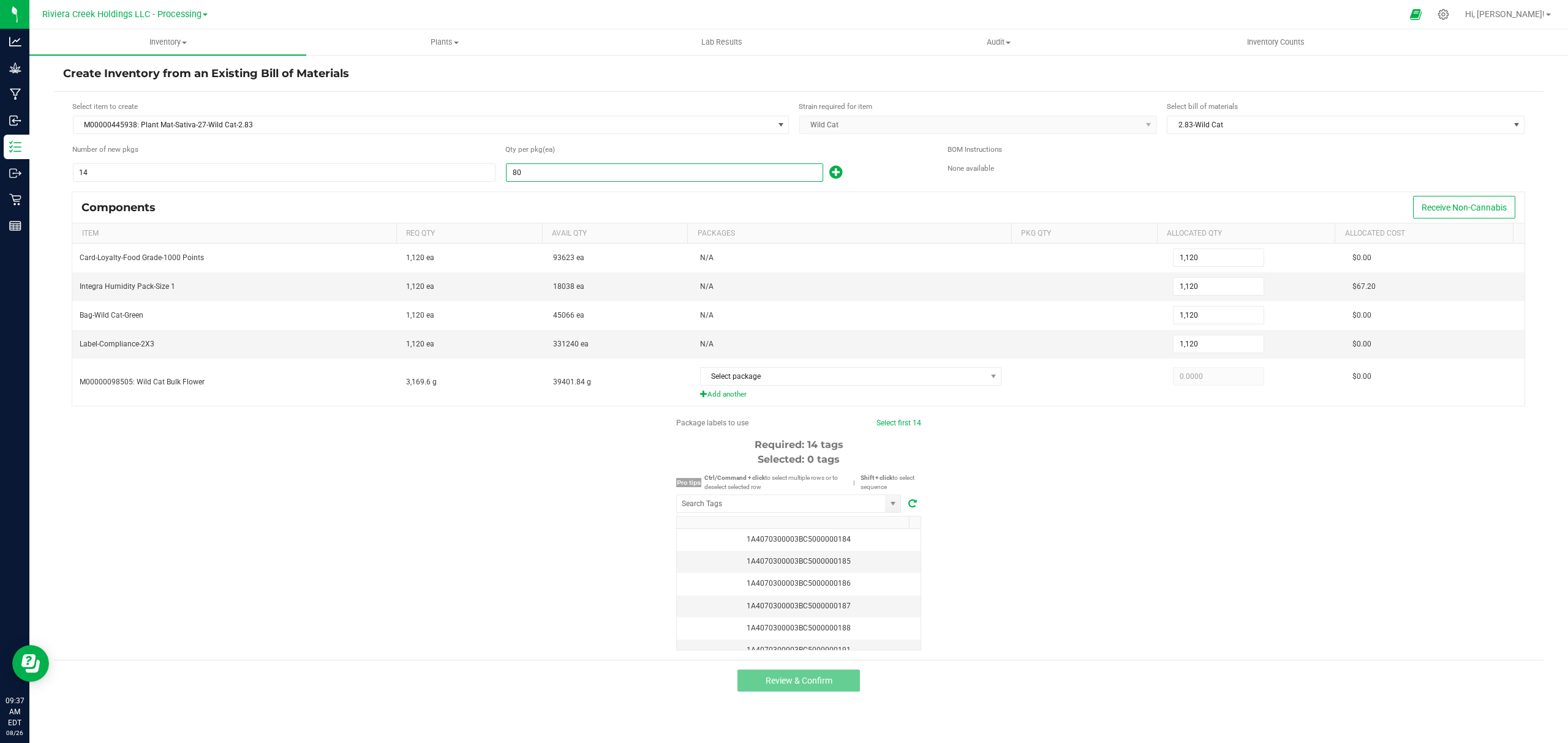
type input "80"
drag, startPoint x: 836, startPoint y: 167, endPoint x: 826, endPoint y: 177, distance: 14.1
click at [836, 169] on icon at bounding box center [836, 173] width 13 height 16
type input "1,121"
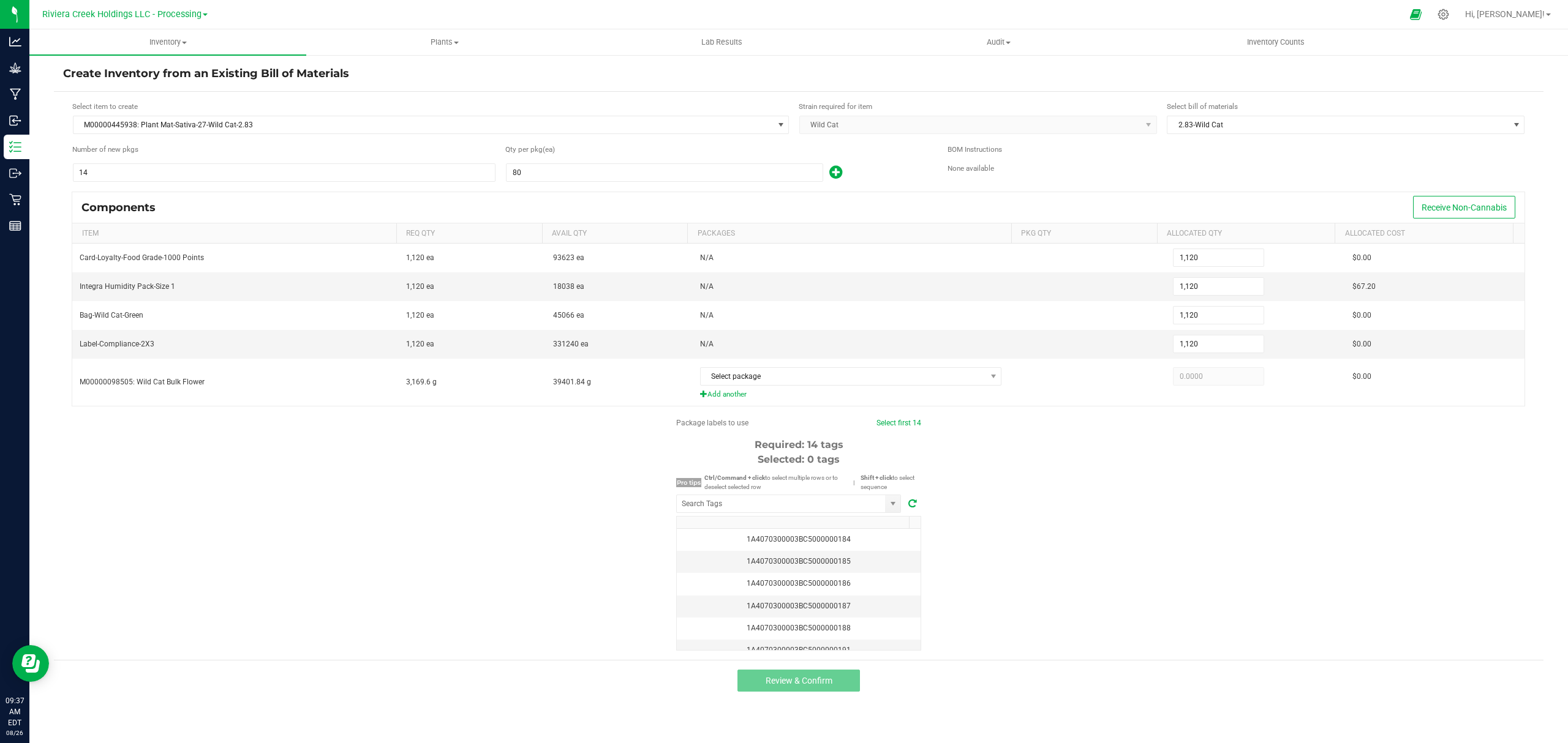
type input "1,121"
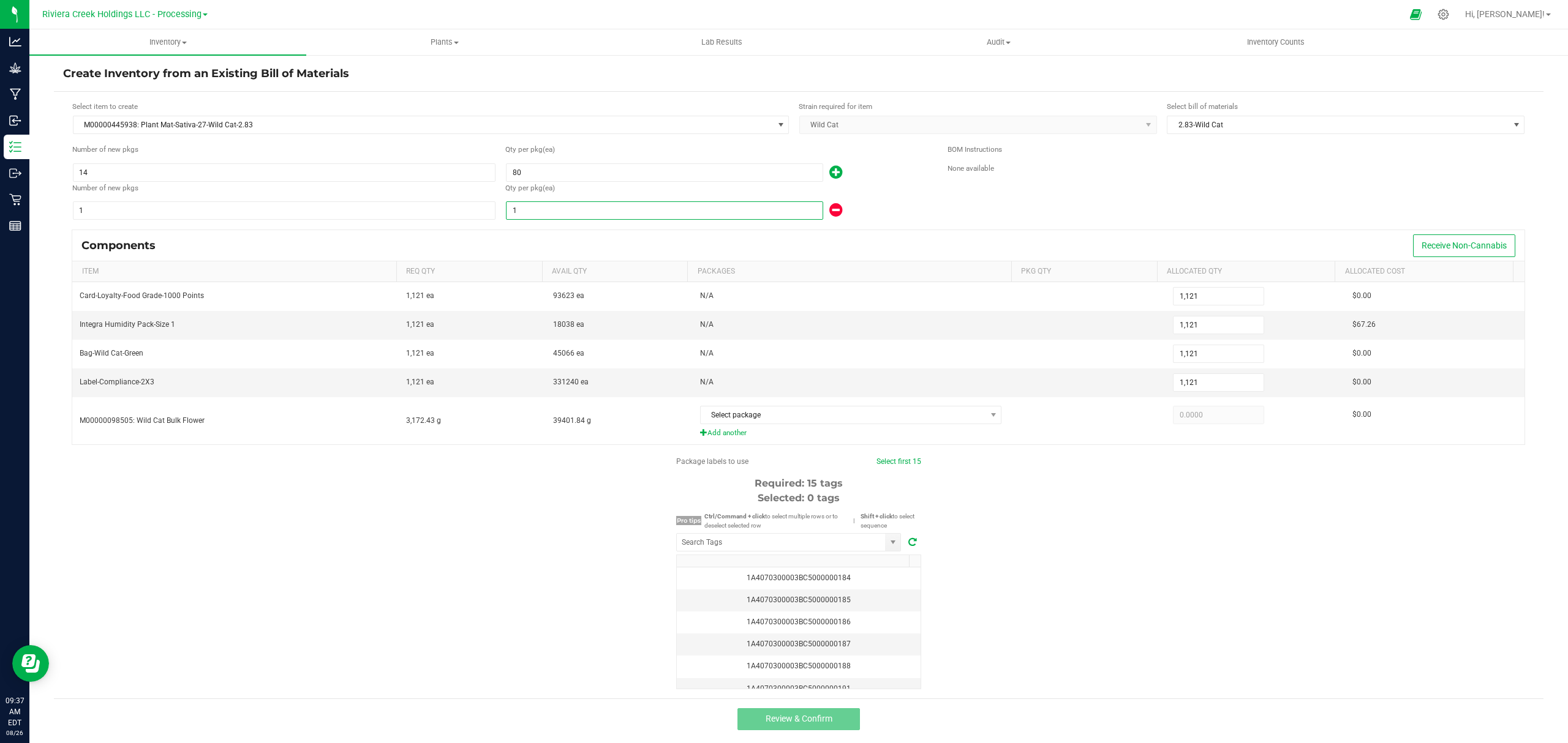
click at [669, 211] on input "1" at bounding box center [664, 211] width 316 height 17
type input "1,123"
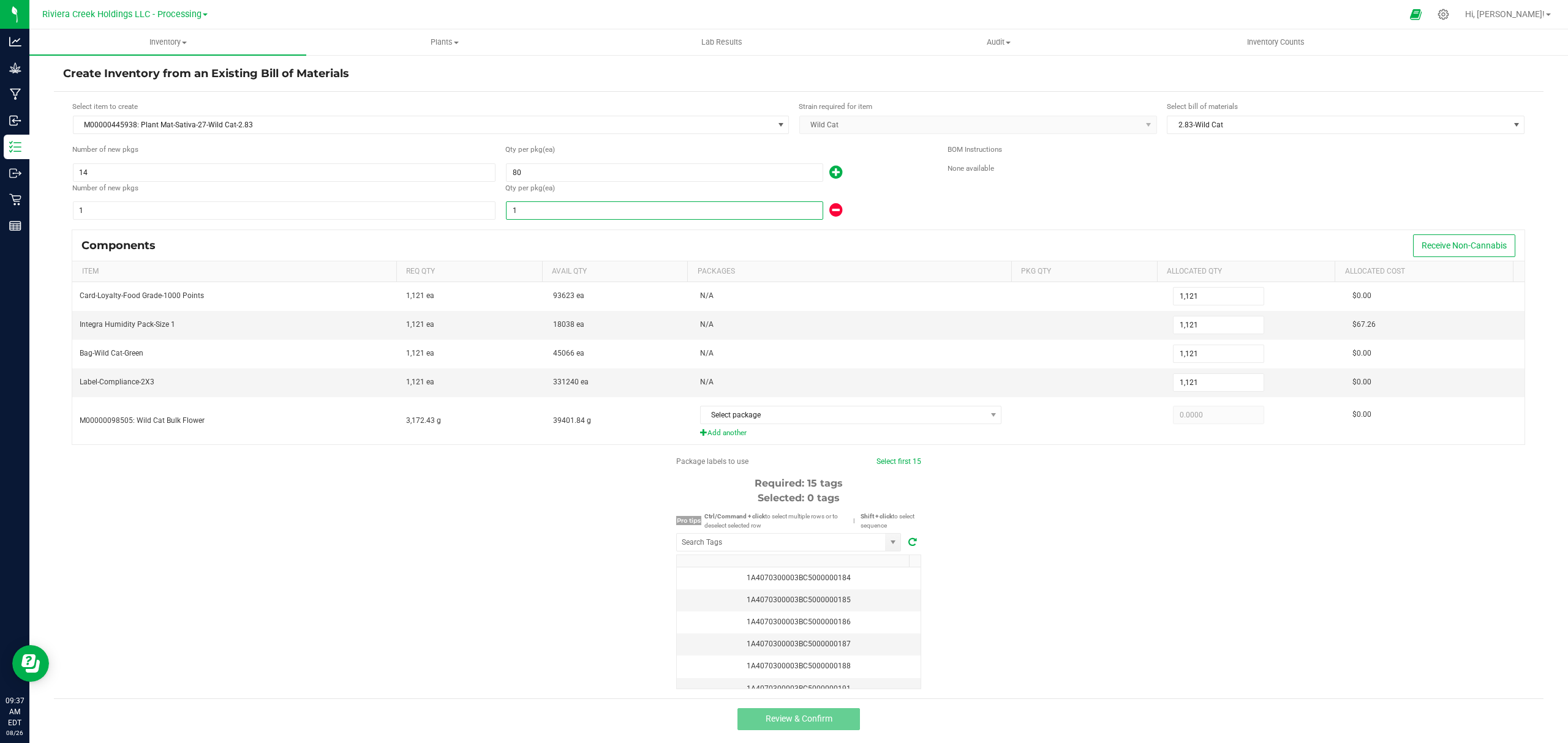
type input "3"
type input "1,150"
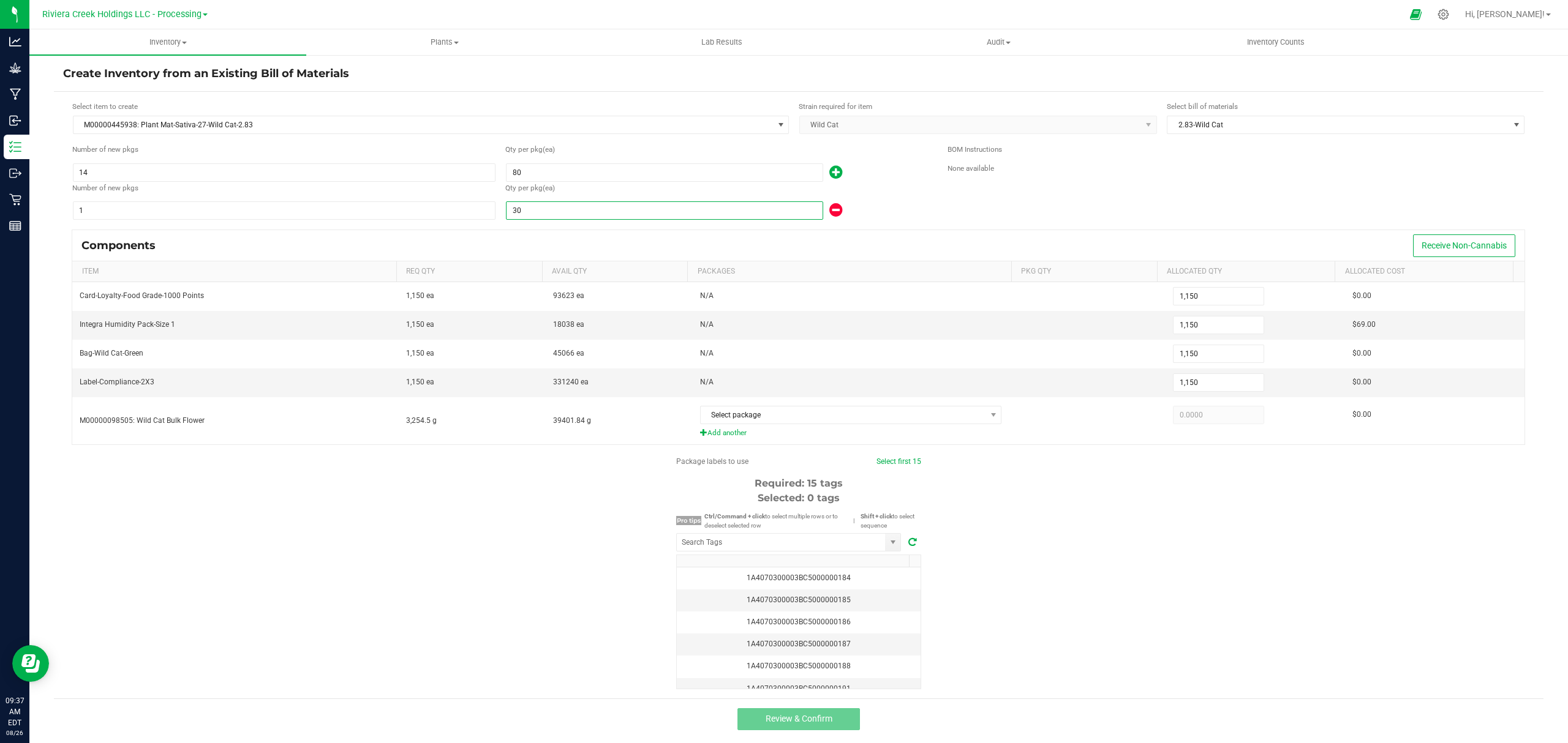
type input "30"
click at [863, 206] on div "30" at bounding box center [717, 211] width 424 height 20
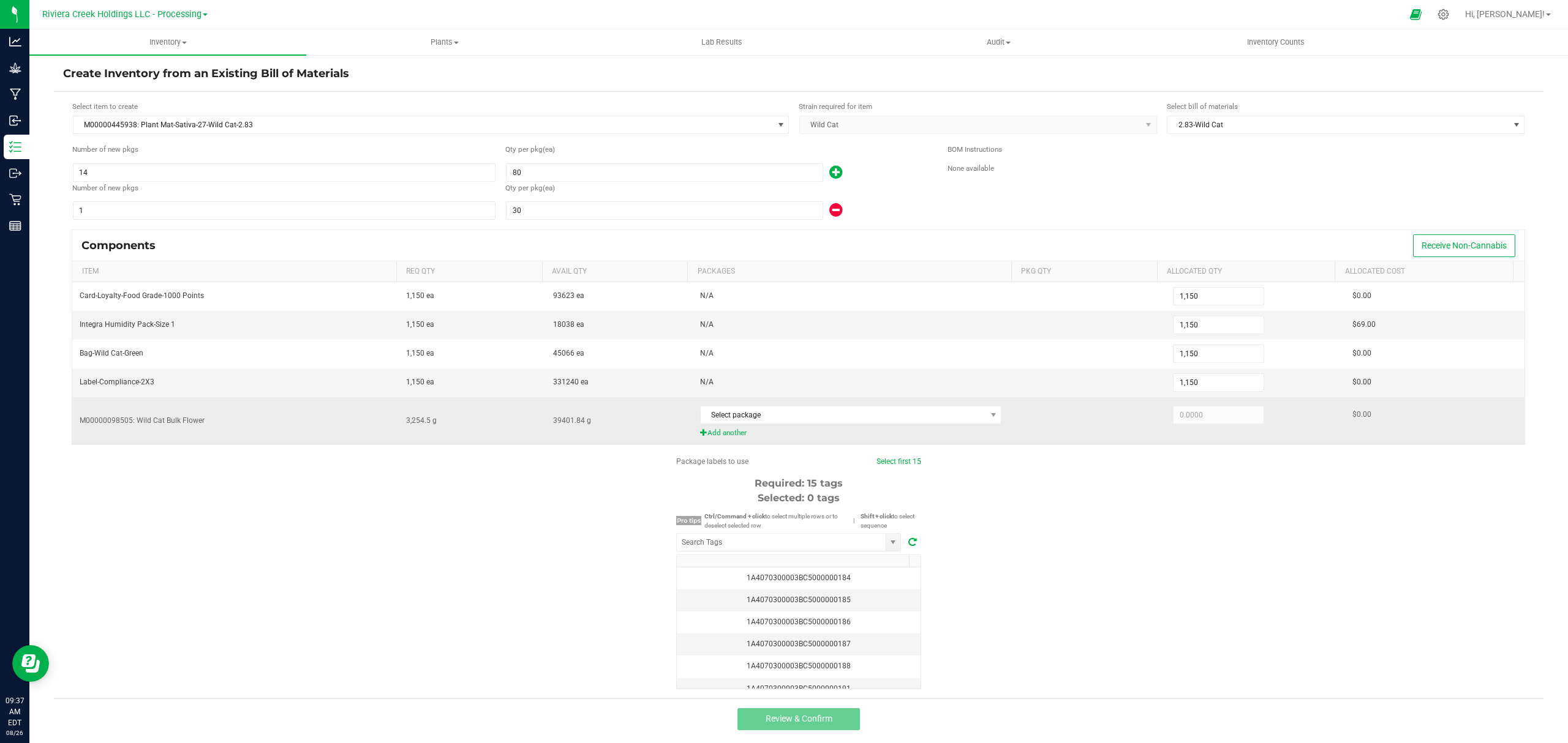
click at [830, 407] on div "Select package" at bounding box center [855, 414] width 312 height 25
click at [836, 416] on span "Select package" at bounding box center [843, 415] width 285 height 17
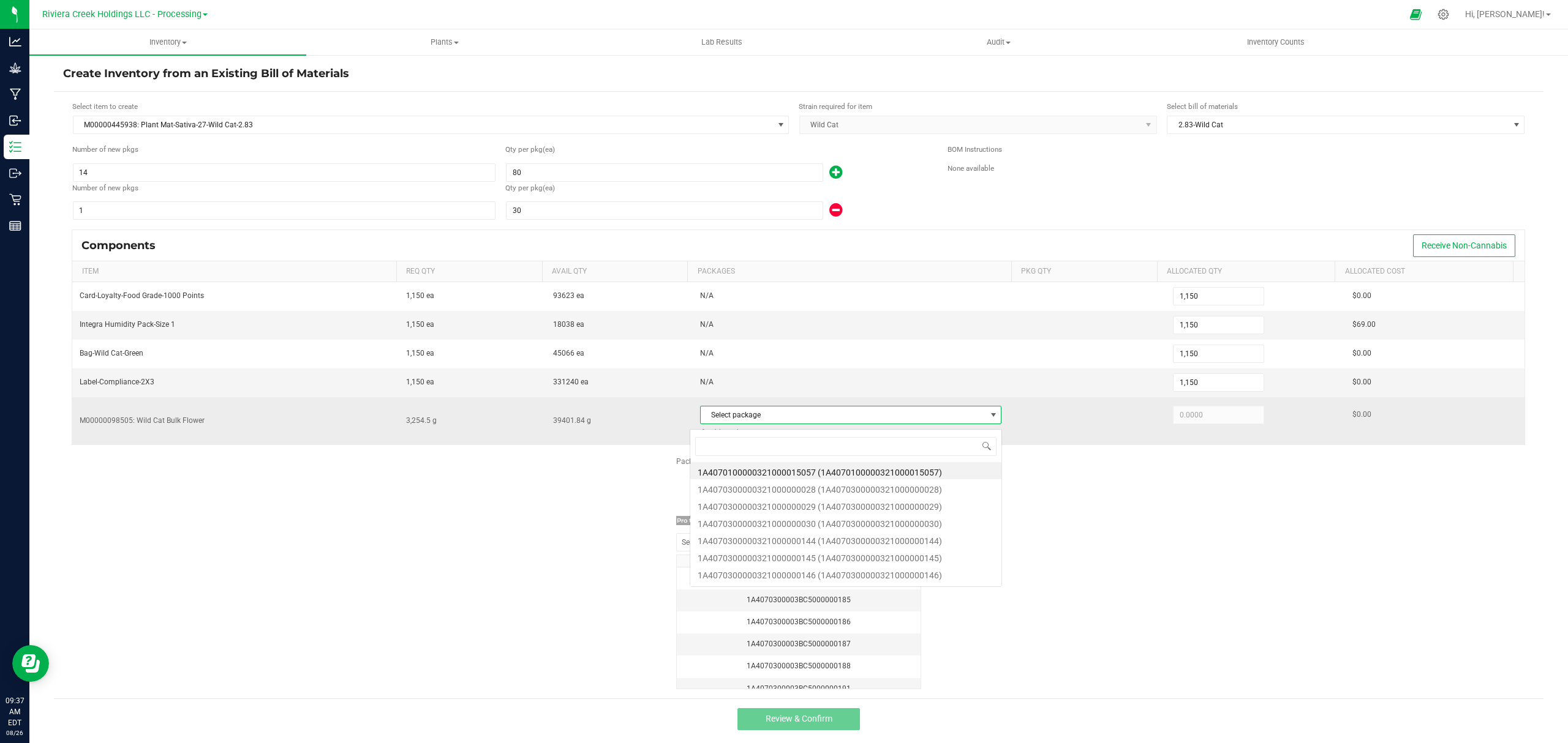
scroll to position [18, 296]
type input "783"
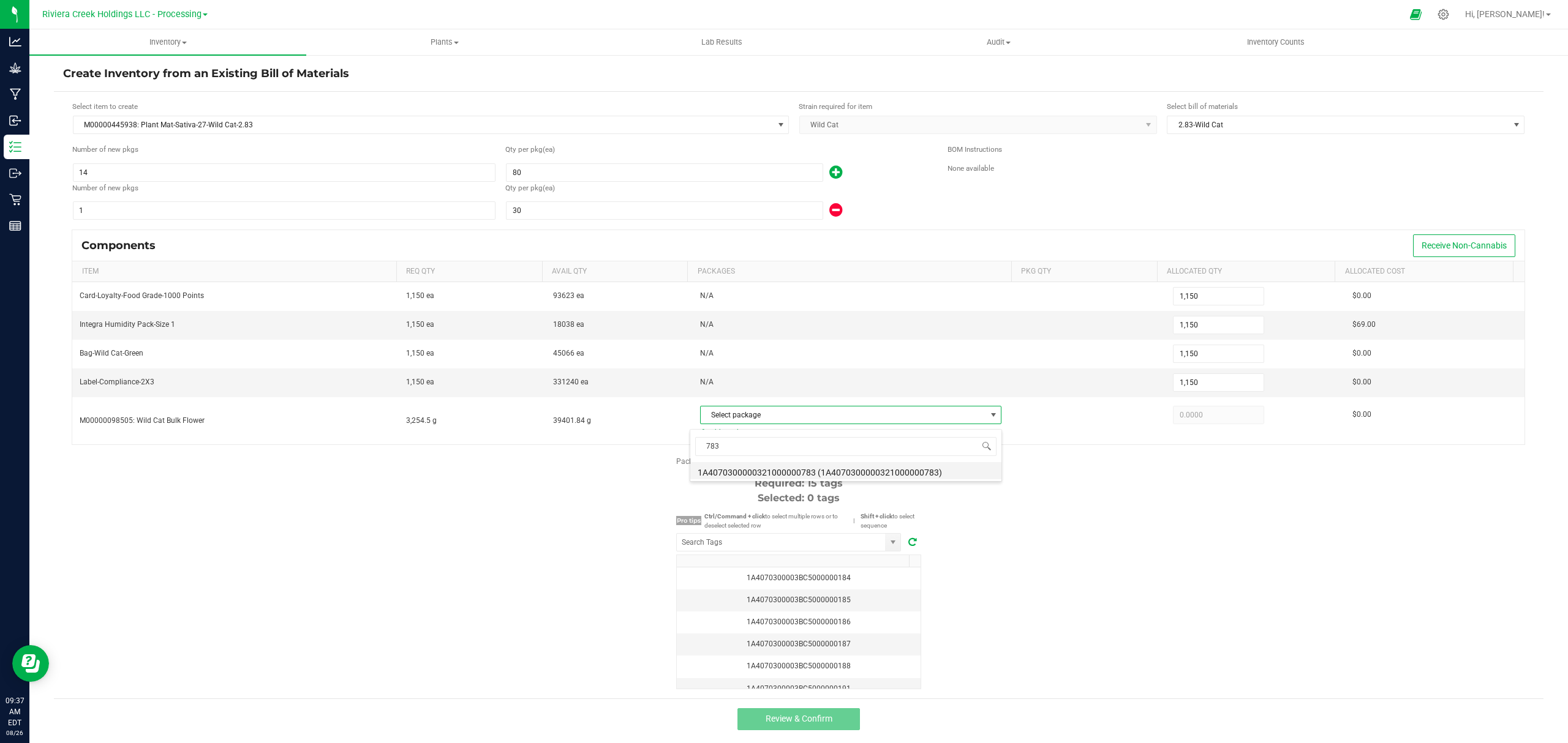
click at [868, 468] on li "1A4070300000321000000783 (1A4070300000321000000783)" at bounding box center [846, 471] width 311 height 17
type input "3,254.5000"
click at [1073, 517] on div "Package labels to use Select first 15 Required: 15 tags Selected: 0 tags Pro ti…" at bounding box center [798, 573] width 1489 height 233
click at [735, 551] on input "NO DATA FOUND" at bounding box center [781, 542] width 209 height 17
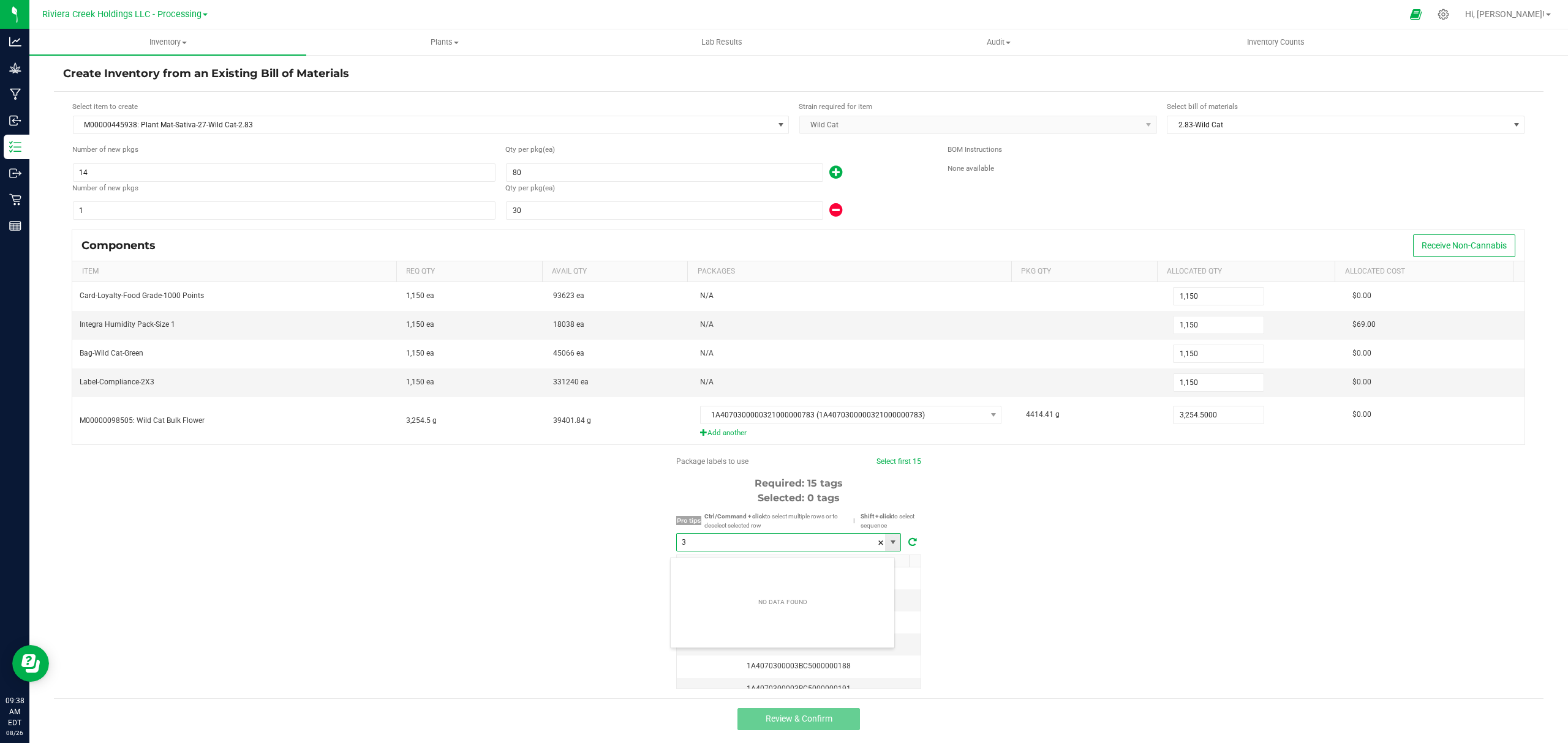
scroll to position [18, 224]
click at [745, 562] on li "1A4070300003BC5000037220" at bounding box center [782, 570] width 224 height 21
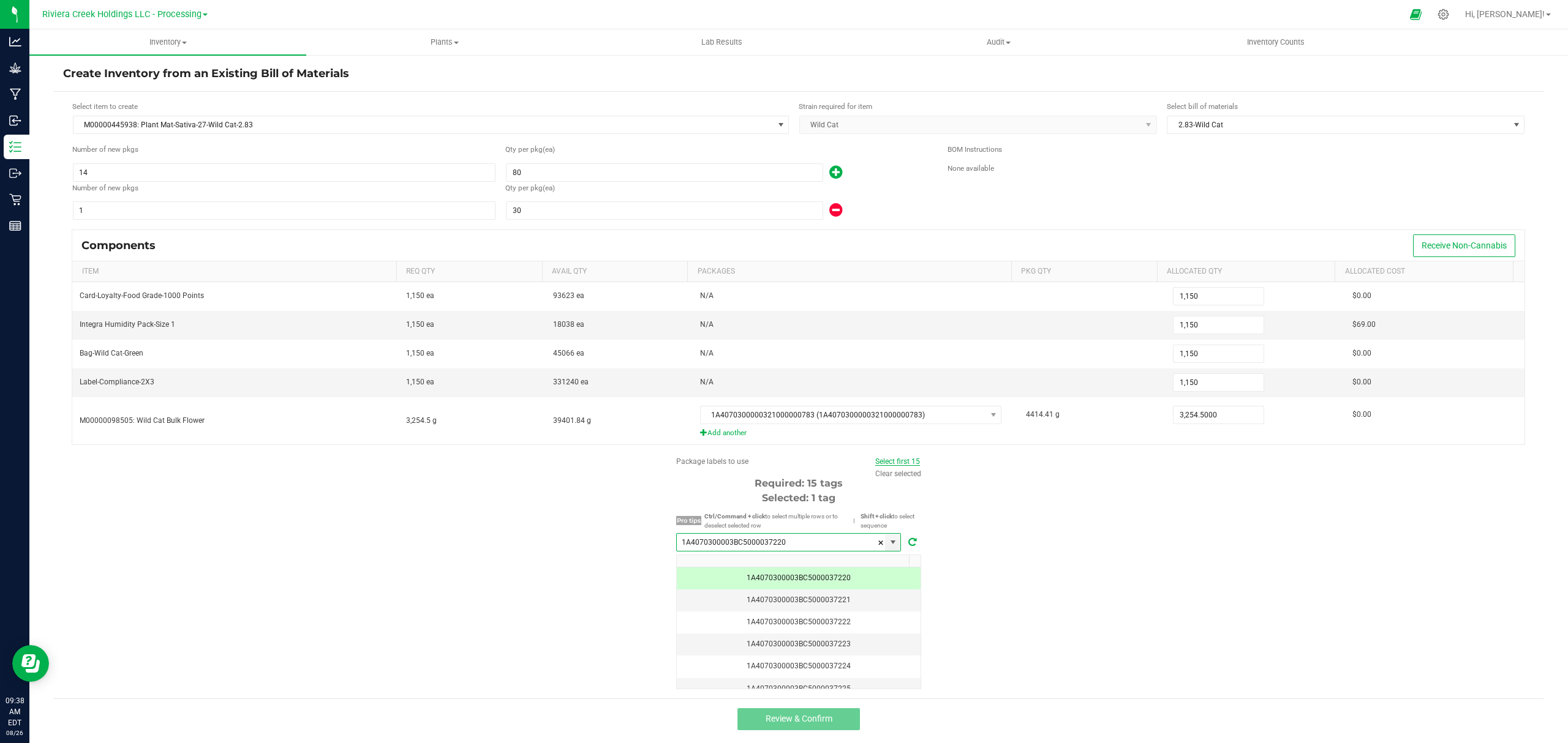
type input "1A4070300003BC5000037220"
click at [886, 466] on link "Select first 15" at bounding box center [897, 461] width 45 height 9
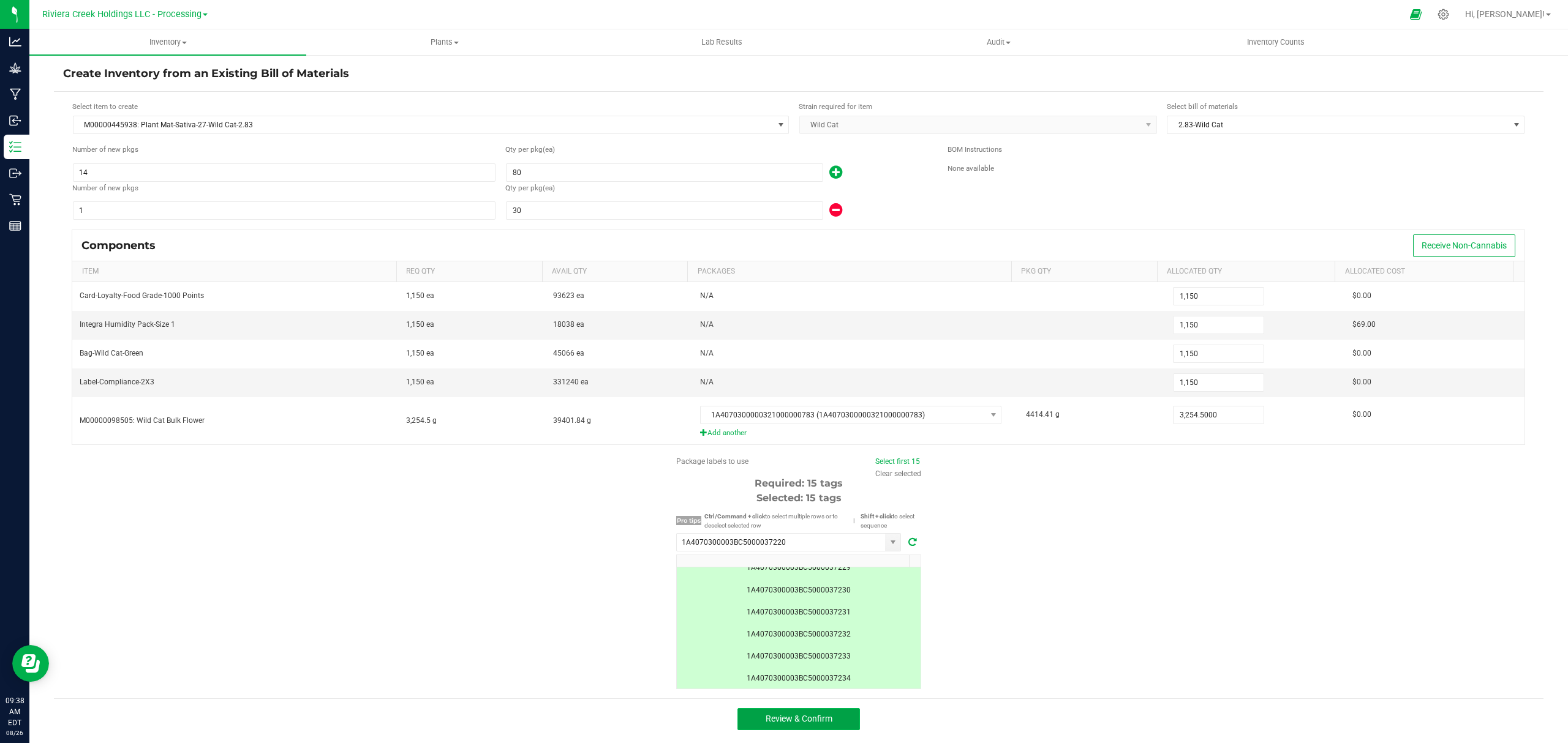
click at [819, 724] on span "Review & Confirm" at bounding box center [799, 719] width 67 height 10
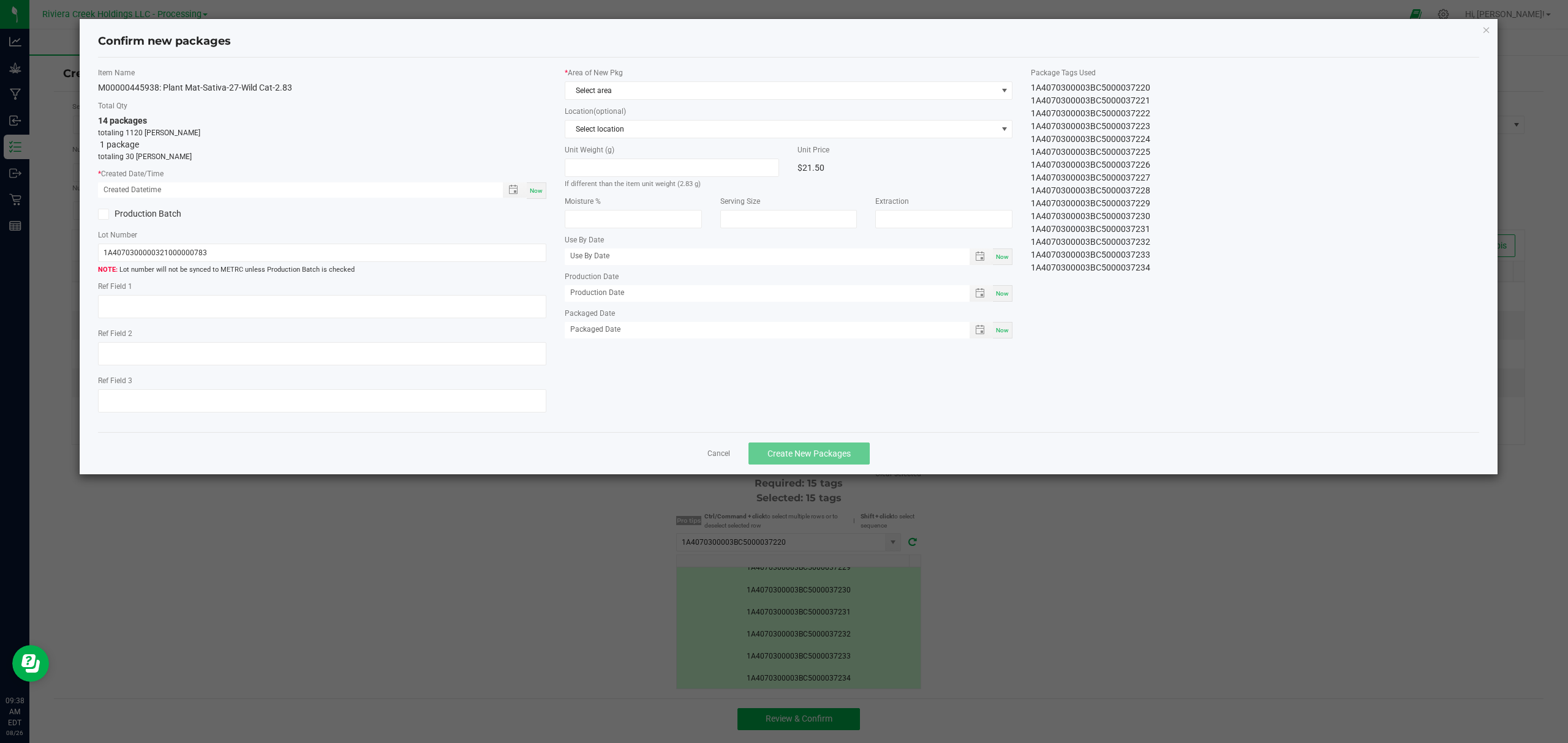
drag, startPoint x: 534, startPoint y: 192, endPoint x: 541, endPoint y: 172, distance: 21.2
click at [535, 192] on span "Now" at bounding box center [536, 191] width 13 height 7
type input "[DATE] 09:38 AM"
click at [609, 87] on span "Select area" at bounding box center [781, 90] width 432 height 17
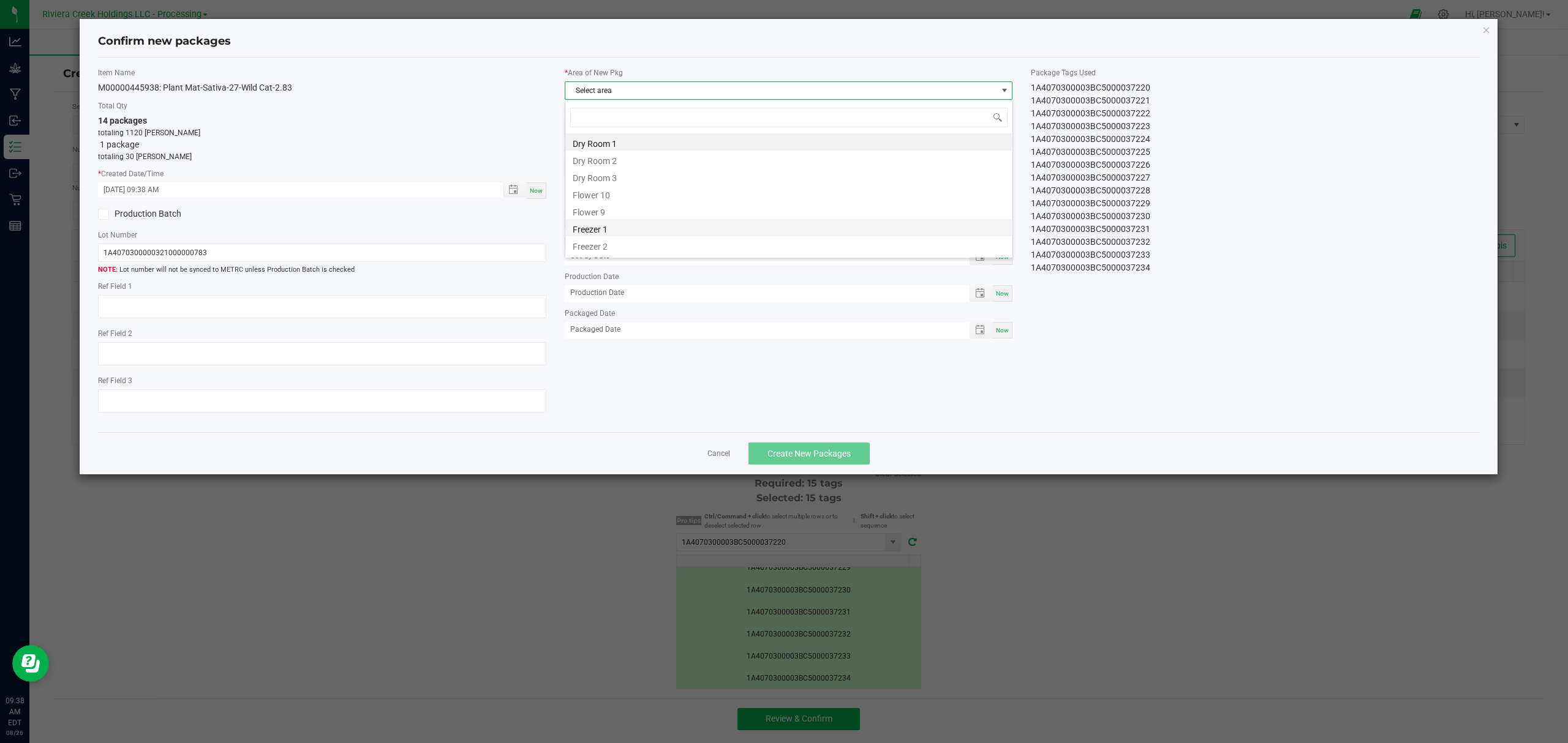
scroll to position [18, 447]
click at [609, 189] on li "Flower 10" at bounding box center [789, 193] width 447 height 17
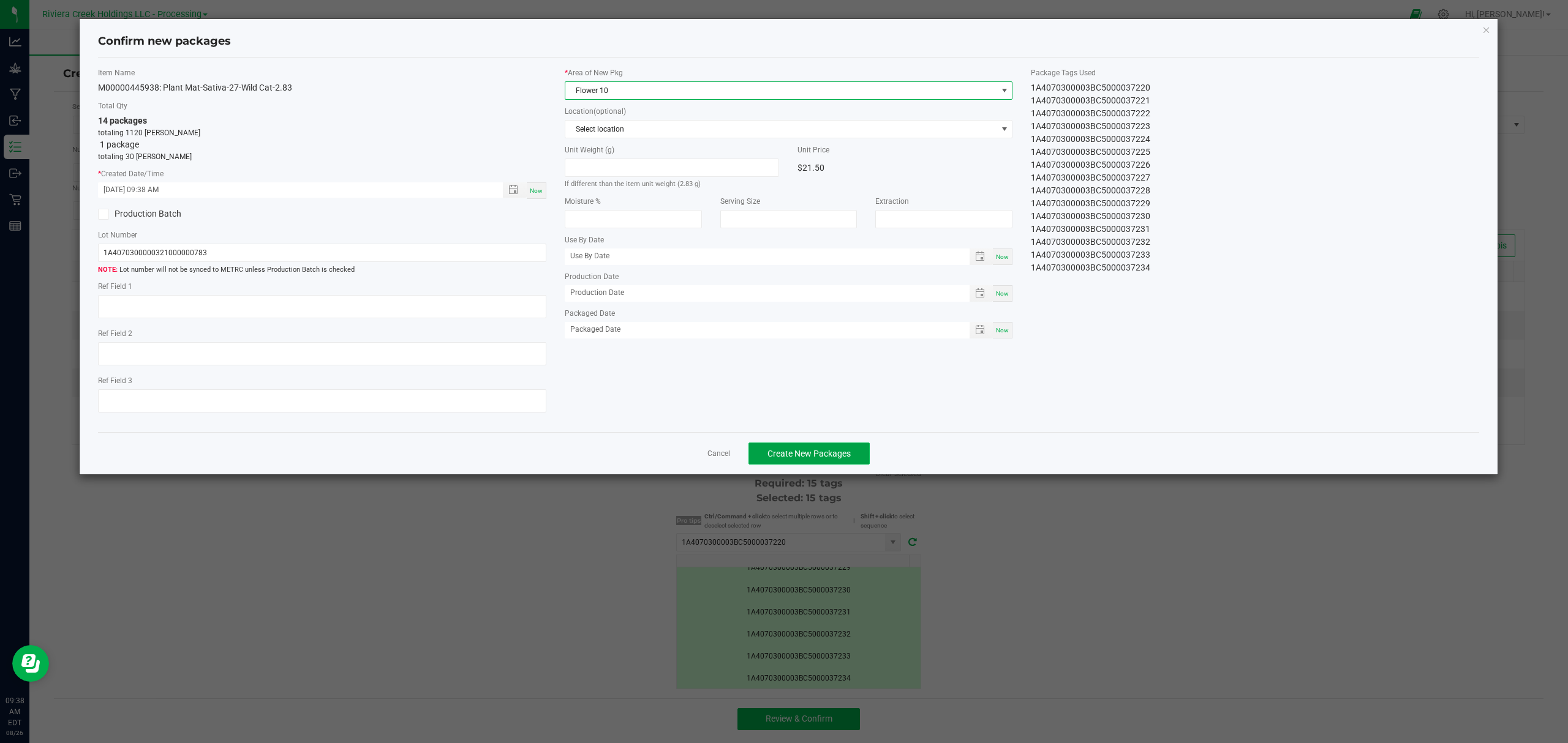
click at [853, 463] on button "Create New Packages" at bounding box center [809, 454] width 122 height 22
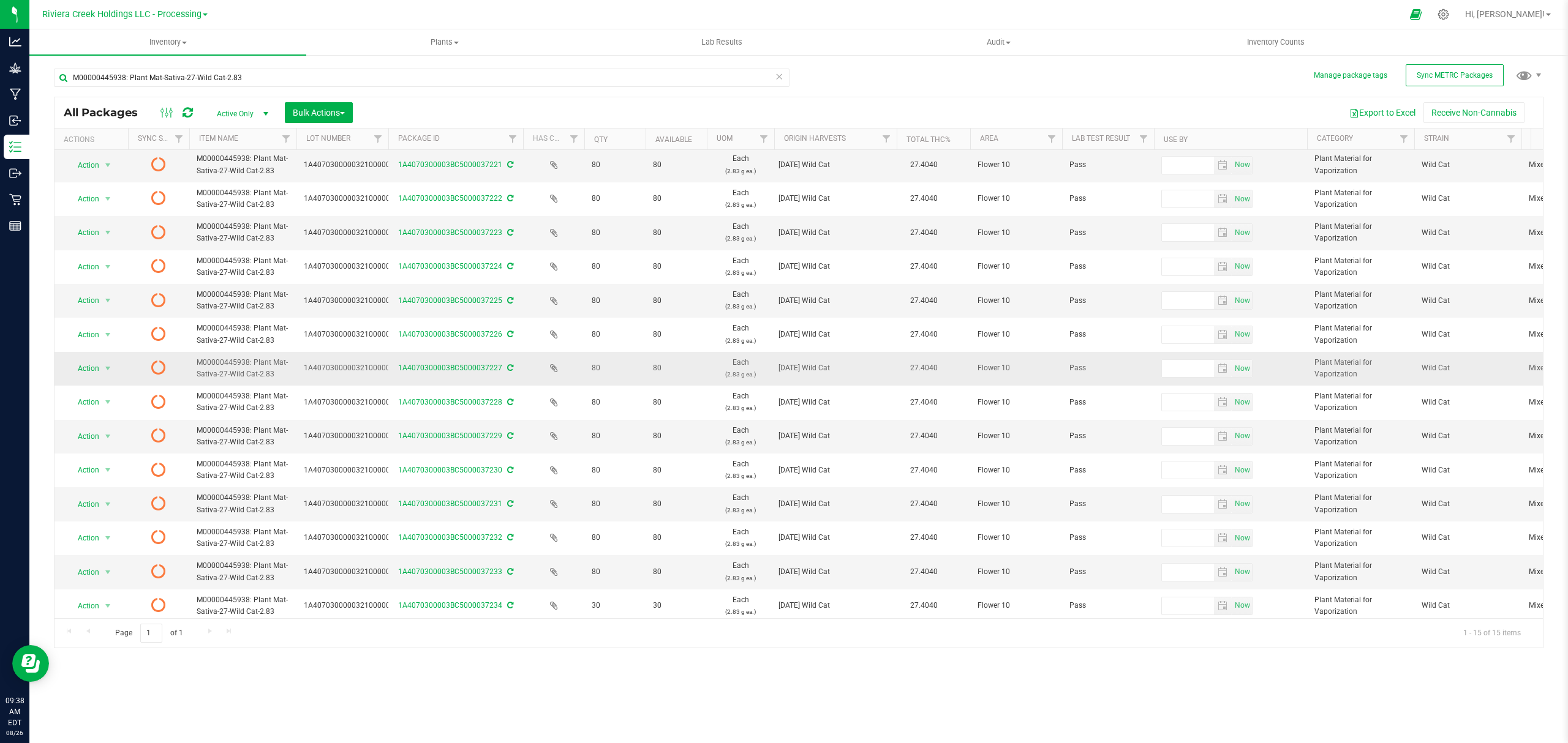
scroll to position [54, 0]
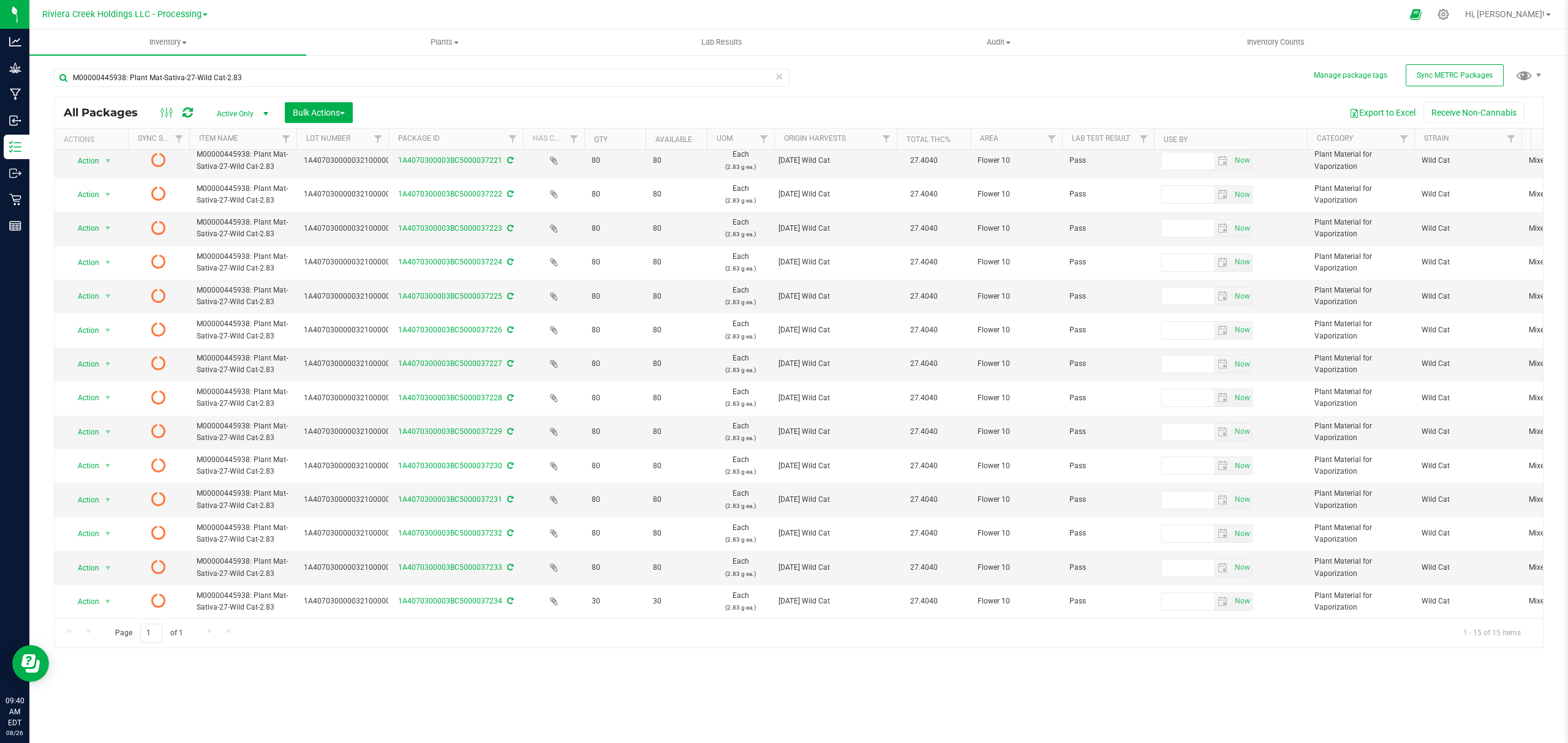
click at [187, 107] on icon at bounding box center [188, 113] width 10 height 12
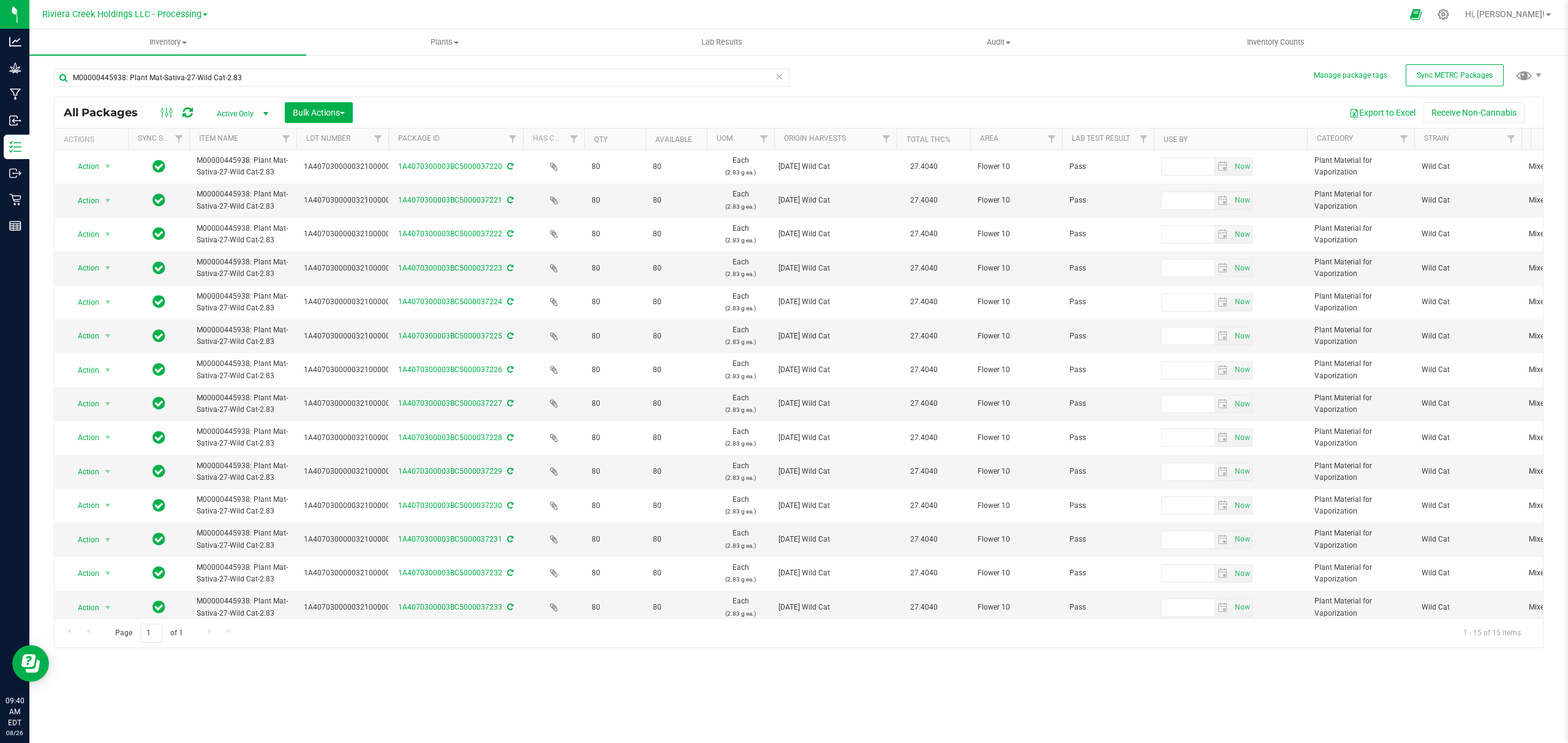
click at [189, 103] on div "All Packages Active Only Active Only Lab Samples Locked All External Internal B…" at bounding box center [798, 112] width 1489 height 31
click at [188, 113] on icon at bounding box center [188, 113] width 10 height 12
drag, startPoint x: 188, startPoint y: 113, endPoint x: 1272, endPoint y: 37, distance: 1086.7
click at [1272, 37] on span "Inventory Counts" at bounding box center [1275, 42] width 90 height 11
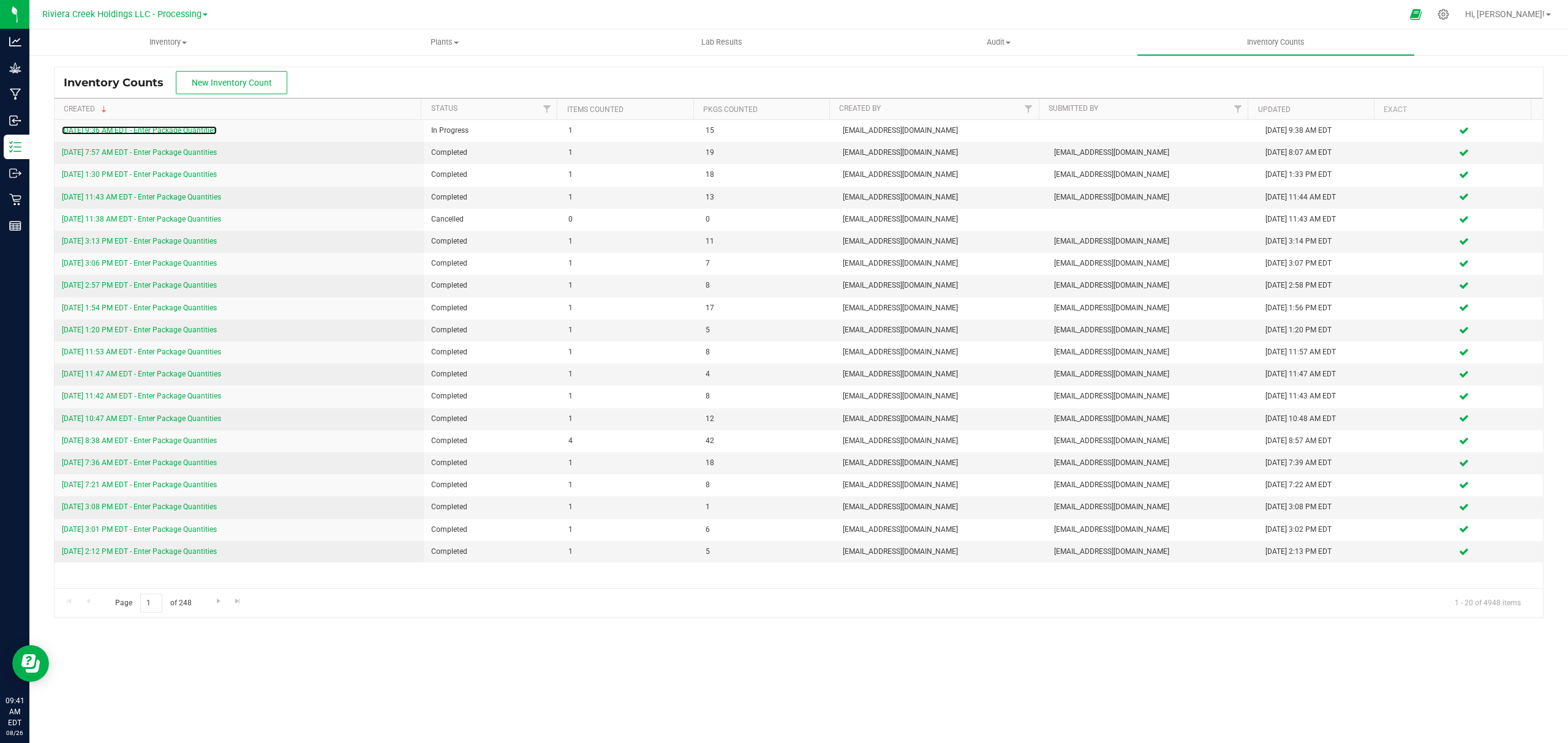
click at [217, 128] on link "[DATE] 9:36 AM EDT - Enter Package Quantities" at bounding box center [139, 130] width 155 height 9
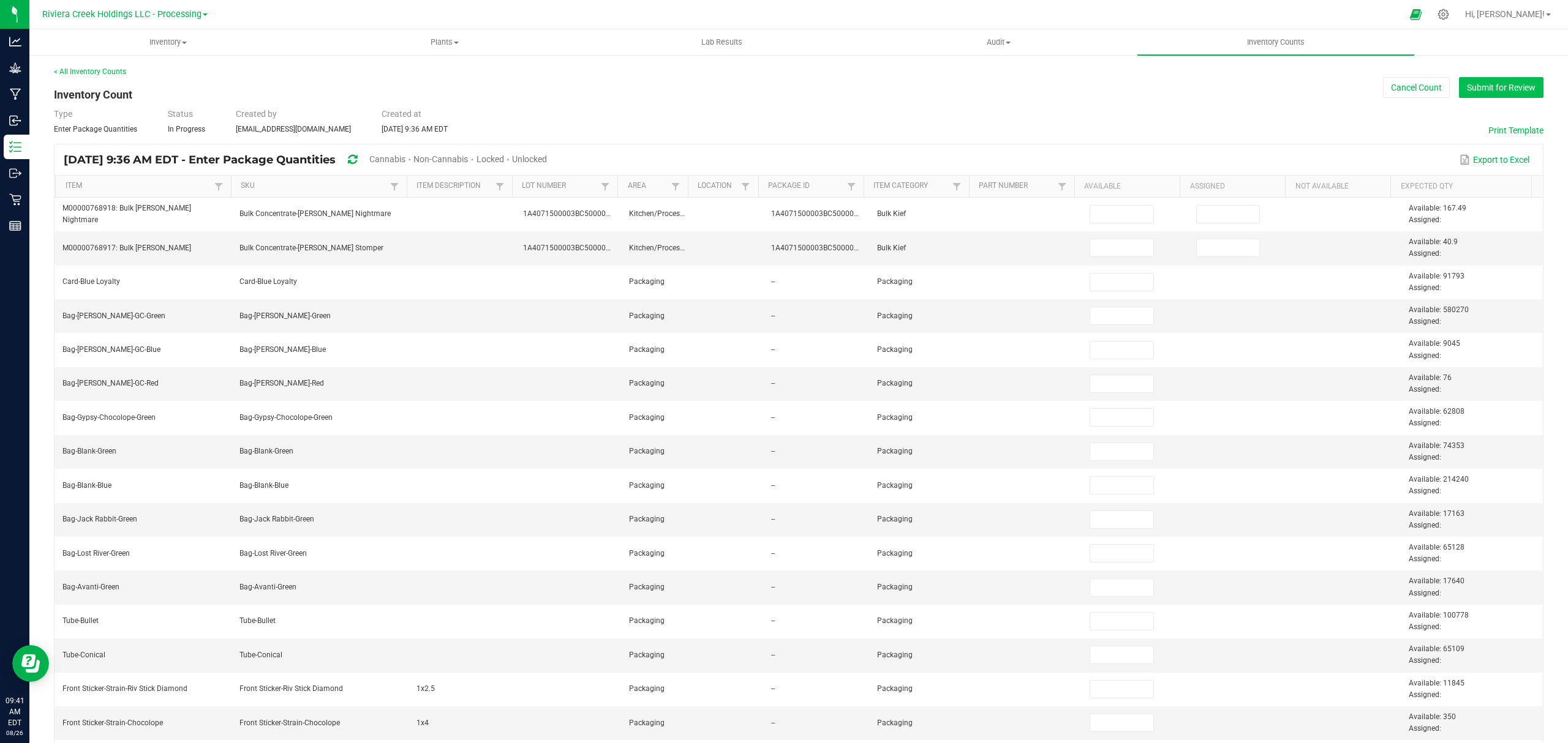
click at [1480, 87] on button "Submit for Review" at bounding box center [1501, 88] width 84 height 21
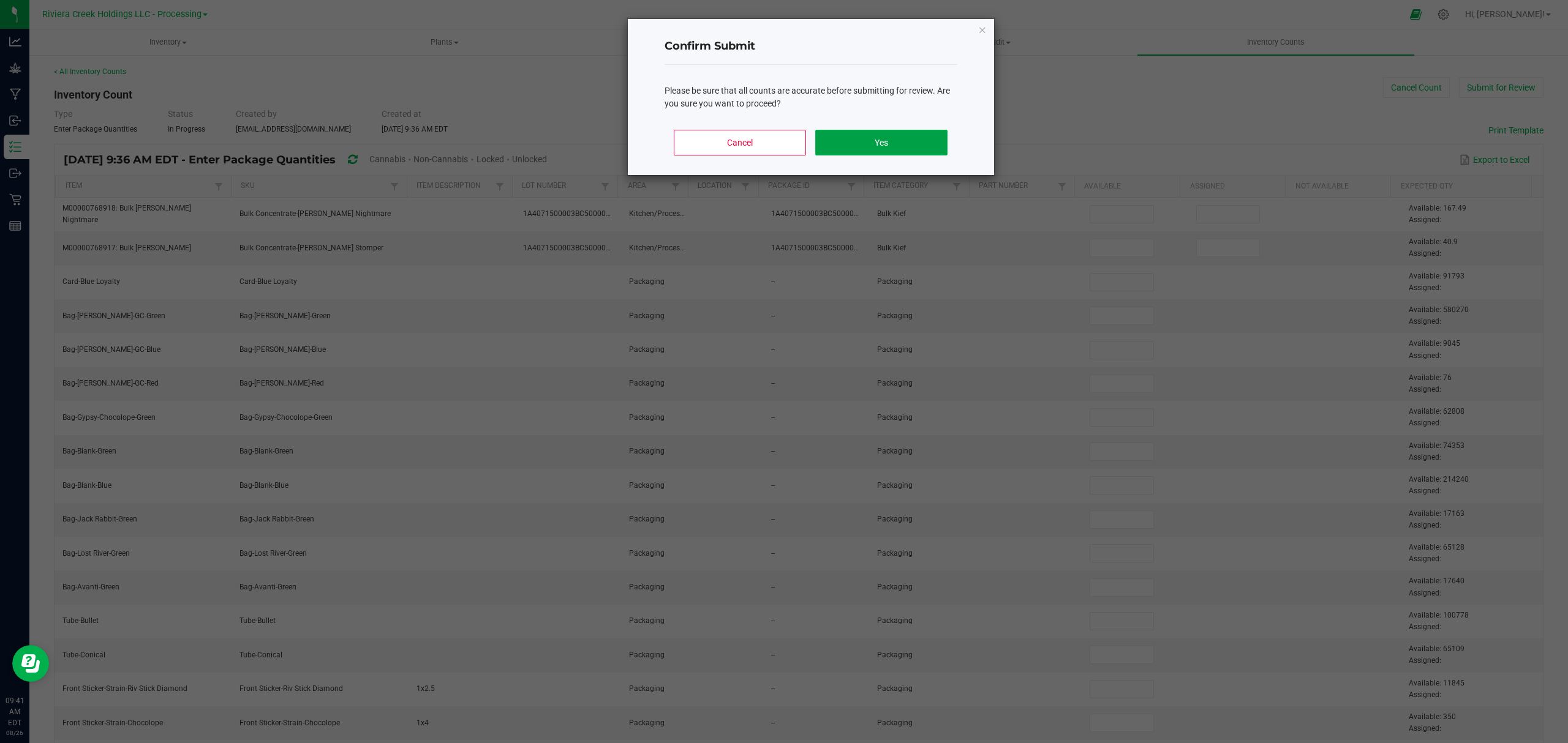
click at [893, 150] on button "Yes" at bounding box center [881, 143] width 132 height 26
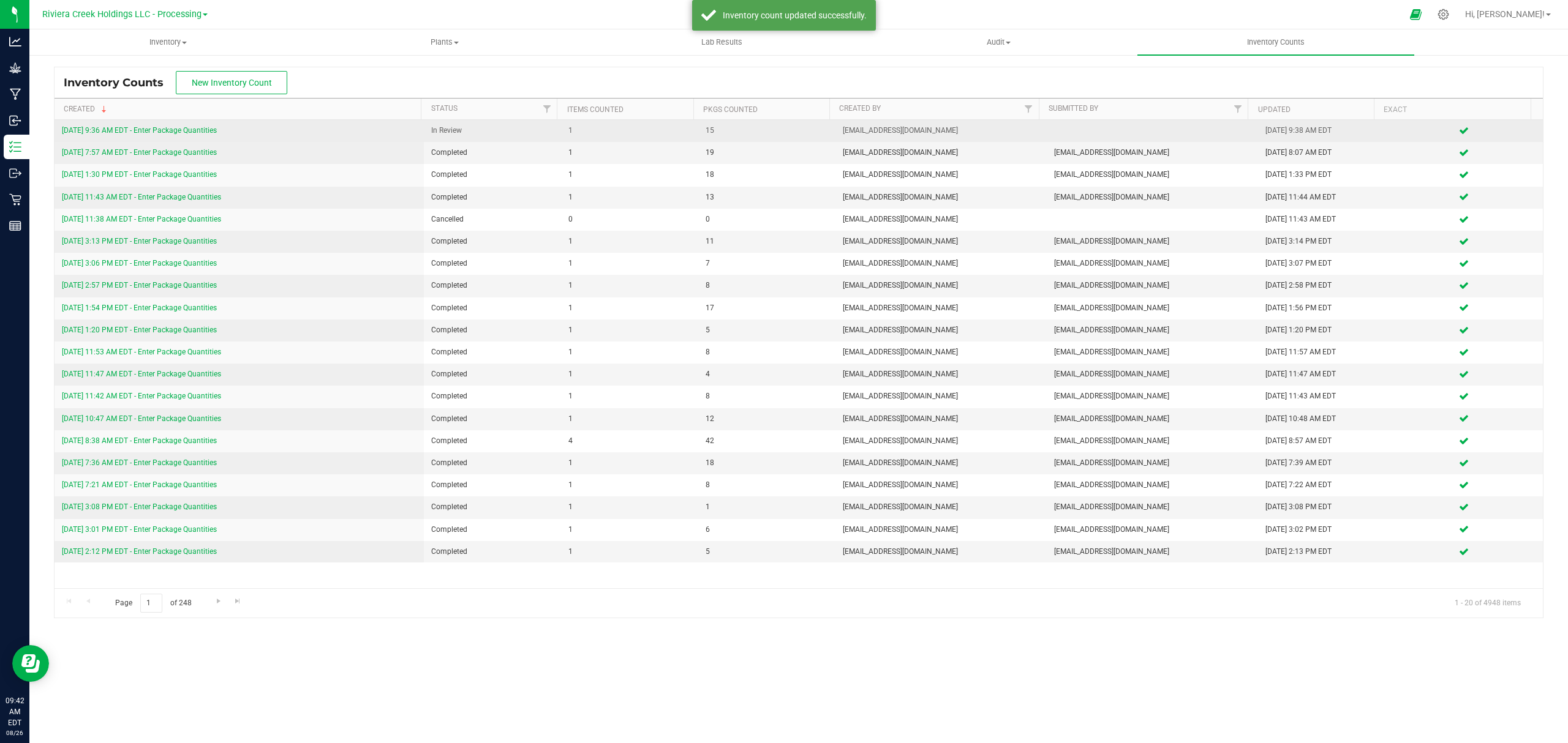
click at [179, 130] on link "[DATE] 9:36 AM EDT - Enter Package Quantities" at bounding box center [139, 130] width 155 height 9
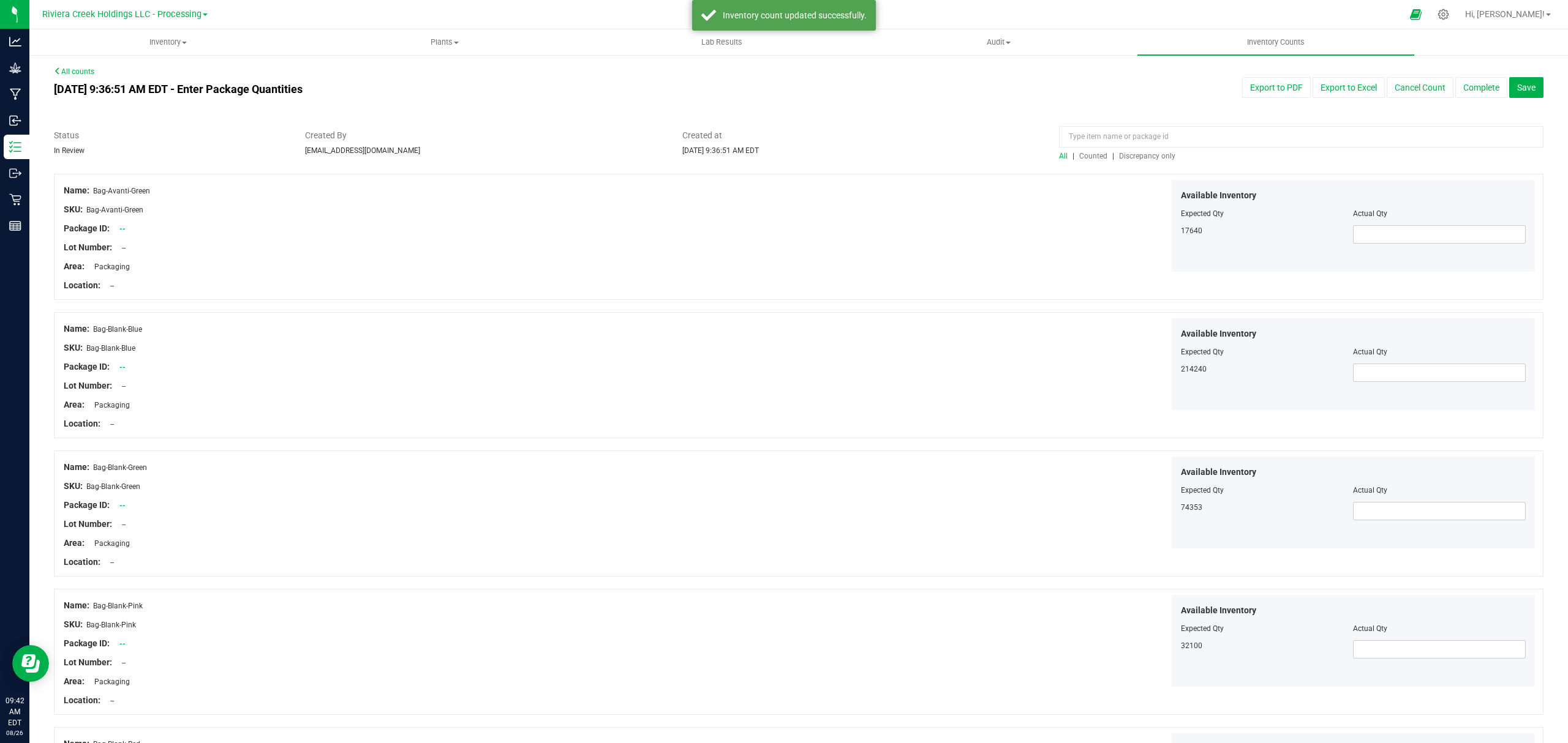
click at [1085, 160] on span "Counted" at bounding box center [1092, 156] width 28 height 9
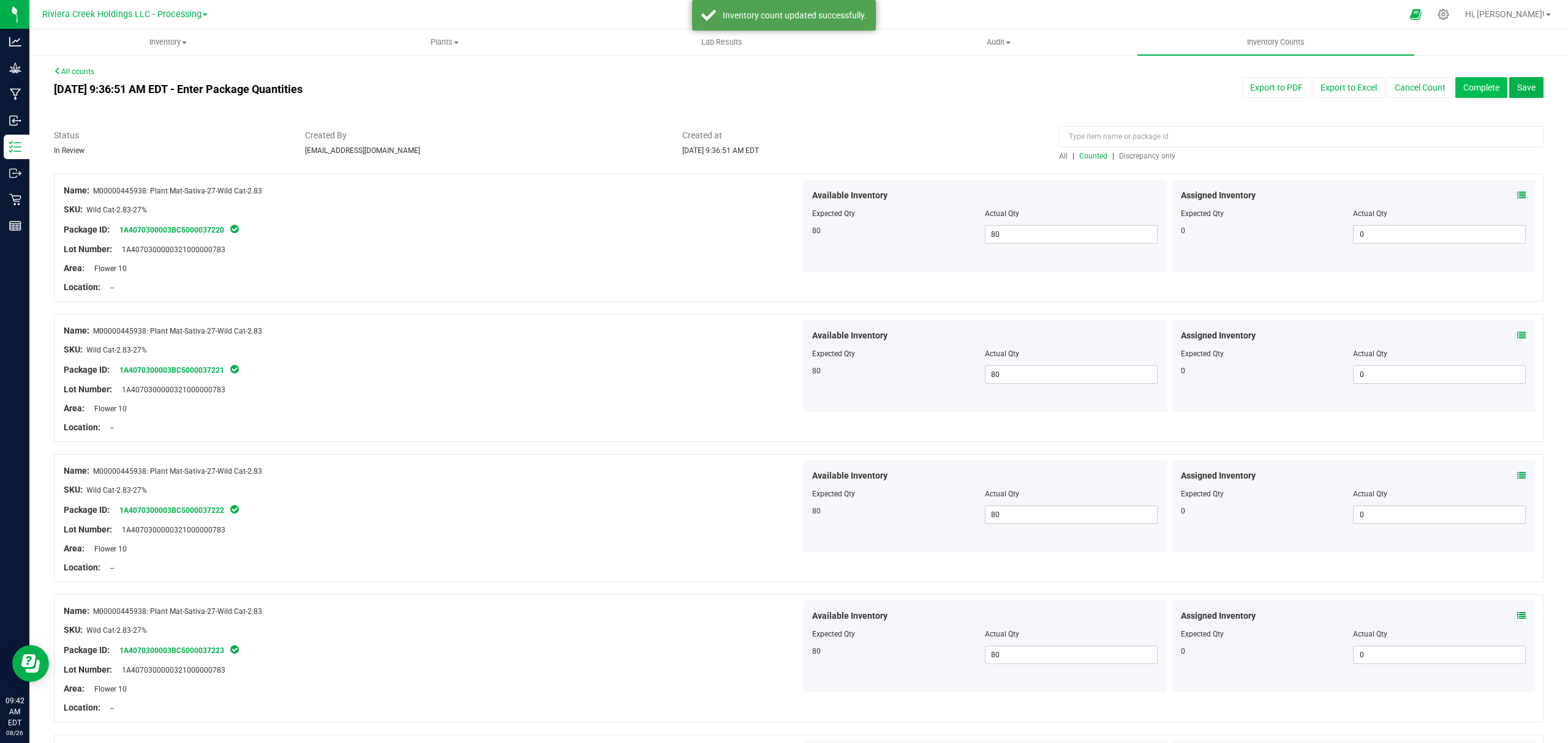
click at [1465, 87] on button "Complete" at bounding box center [1481, 88] width 52 height 21
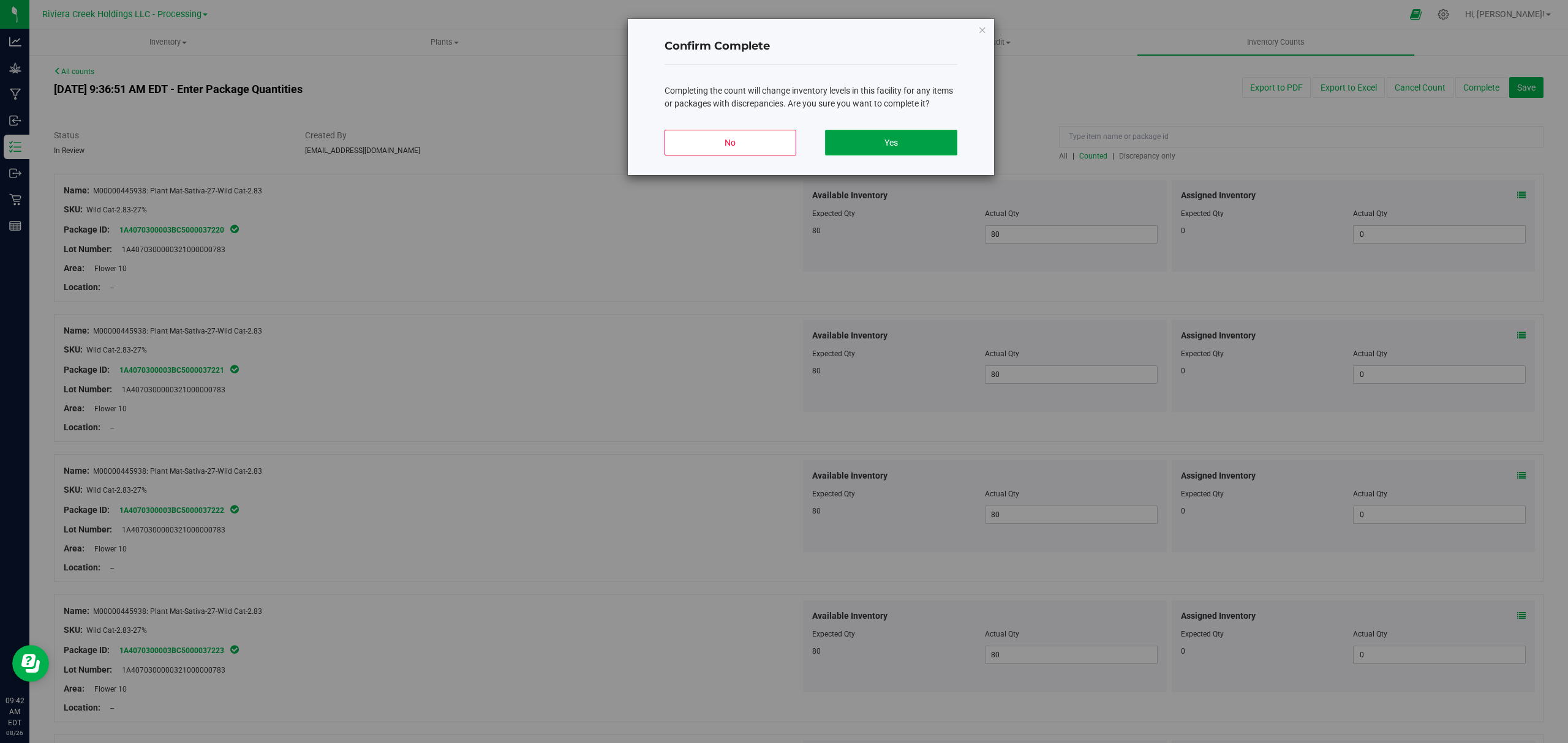
click at [916, 142] on button "Yes" at bounding box center [891, 143] width 132 height 26
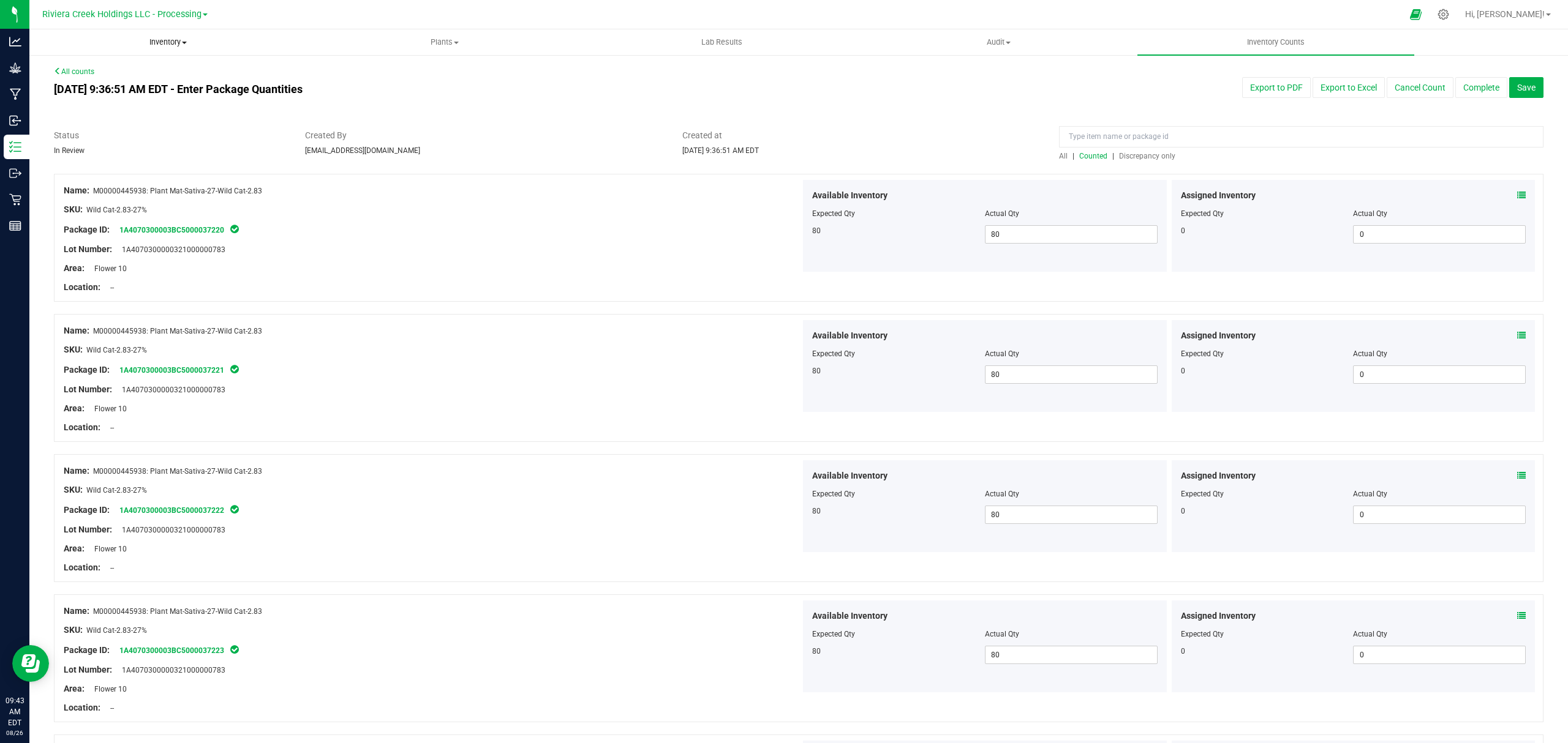
drag, startPoint x: 166, startPoint y: 43, endPoint x: 159, endPoint y: 72, distance: 29.8
click at [166, 43] on span "Inventory" at bounding box center [168, 42] width 276 height 11
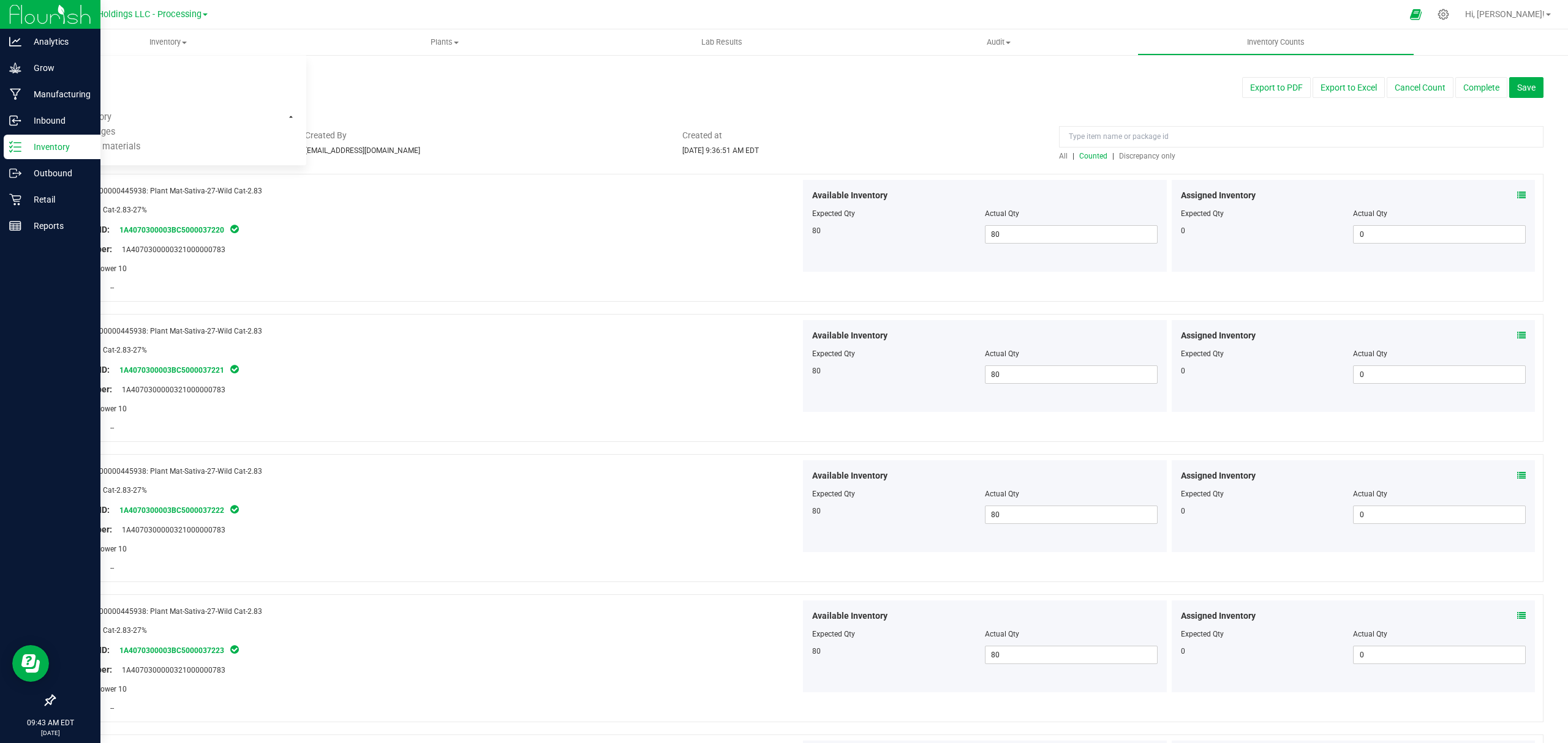
click at [22, 150] on p "Inventory" at bounding box center [58, 147] width 73 height 15
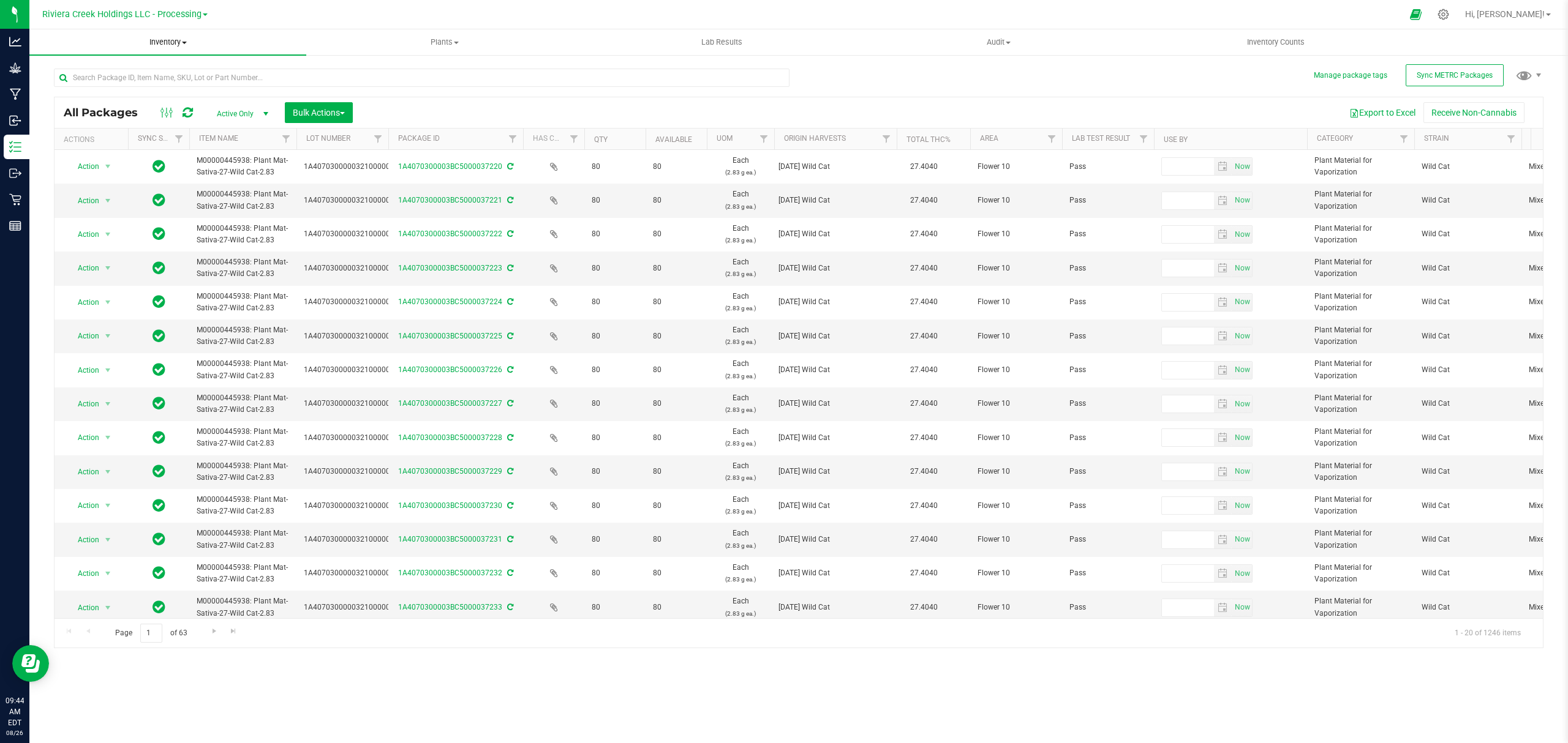
click at [154, 40] on span "Inventory" at bounding box center [167, 42] width 277 height 11
click at [139, 69] on li "All packages" at bounding box center [167, 74] width 277 height 15
click at [321, 109] on span "Bulk Actions" at bounding box center [319, 113] width 52 height 10
click at [331, 229] on span "Lock/Unlock packages" at bounding box center [334, 230] width 84 height 10
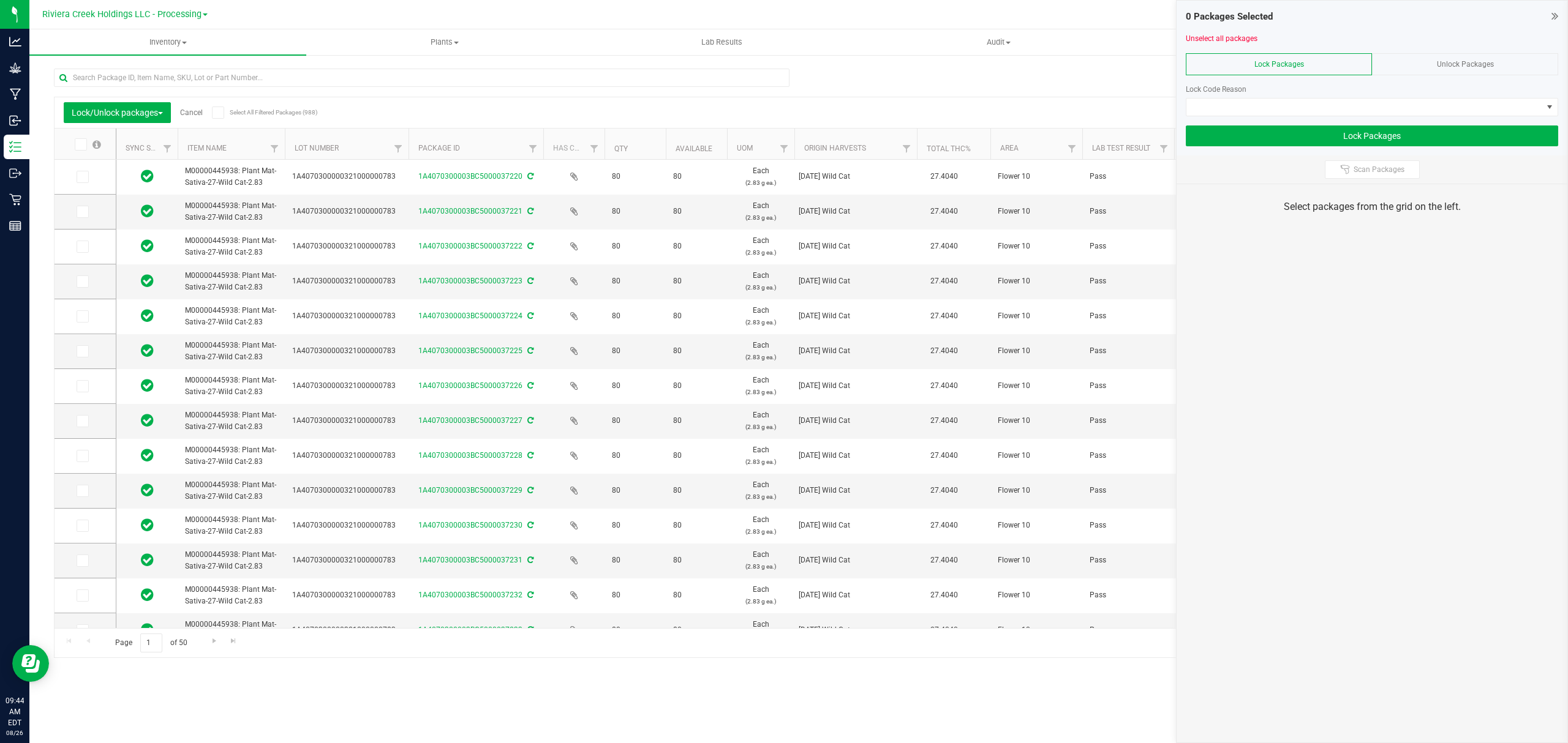
drag, startPoint x: 377, startPoint y: 141, endPoint x: 410, endPoint y: 143, distance: 33.1
click at [84, 145] on span at bounding box center [81, 145] width 12 height 12
click at [0, 0] on input "checkbox" at bounding box center [0, 0] width 0 height 0
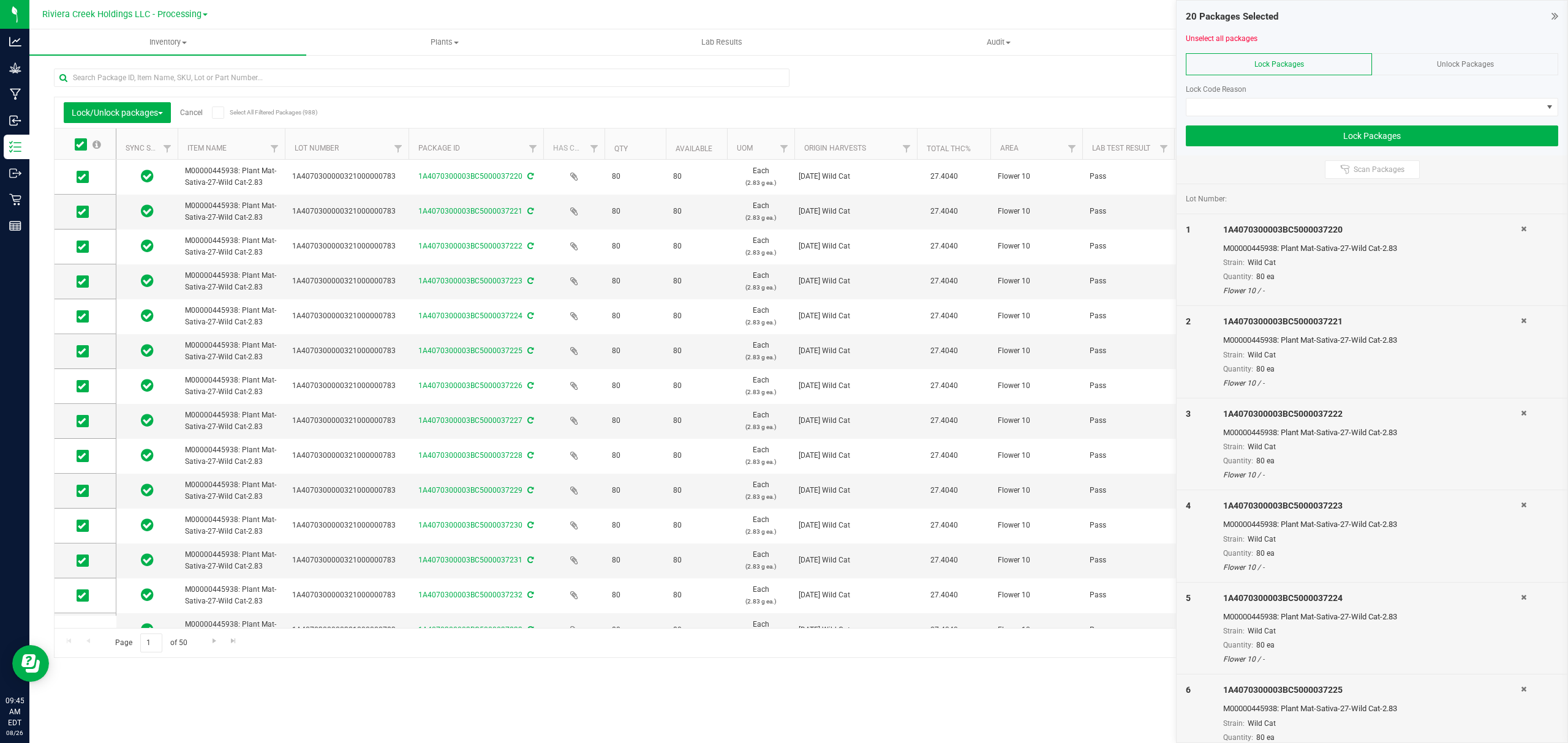
scroll to position [294, 0]
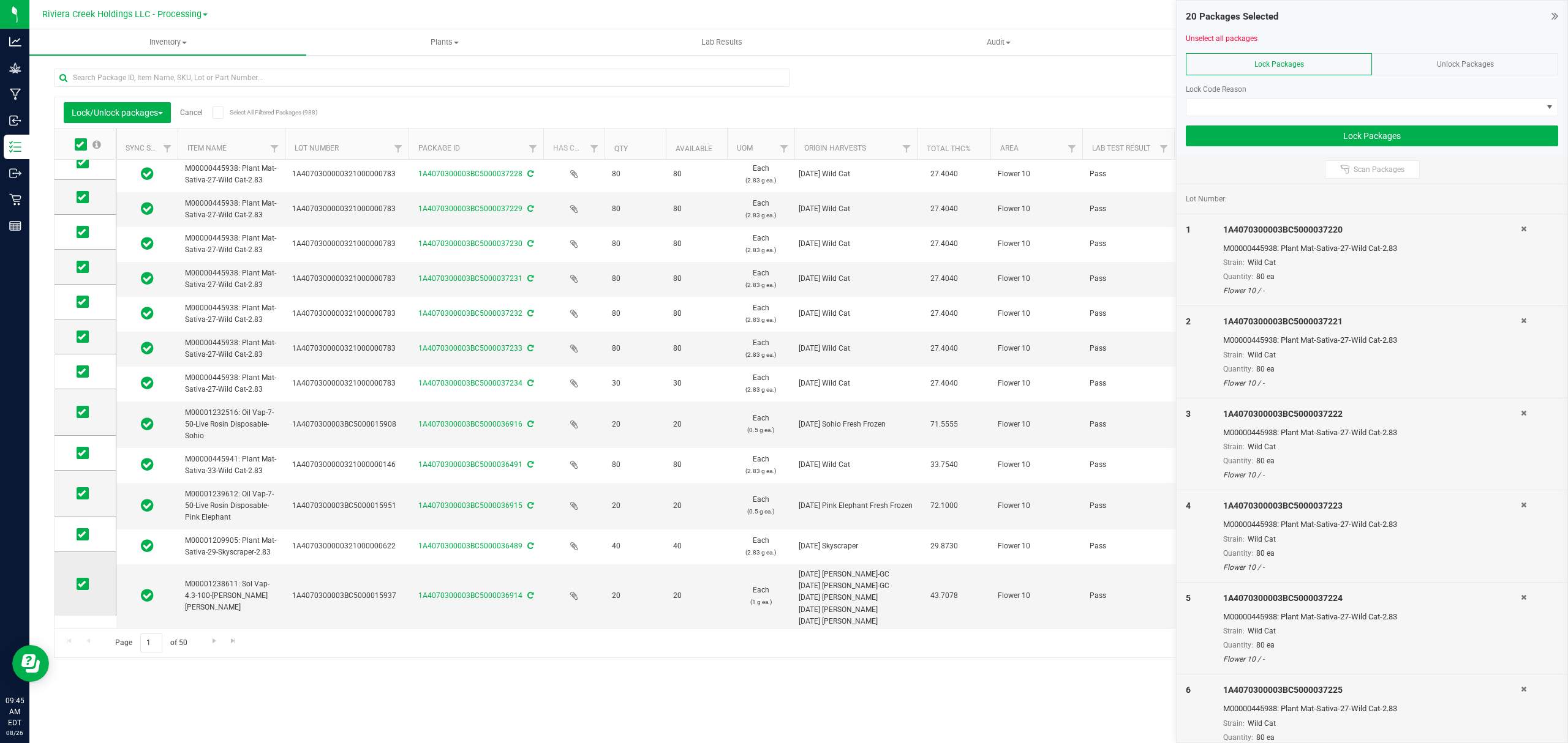
click at [82, 584] on icon at bounding box center [82, 584] width 8 height 0
click at [0, 0] on input "checkbox" at bounding box center [0, 0] width 0 height 0
click at [75, 537] on td at bounding box center [85, 534] width 61 height 35
click at [82, 526] on td at bounding box center [85, 534] width 61 height 35
click at [82, 534] on icon at bounding box center [82, 534] width 8 height 0
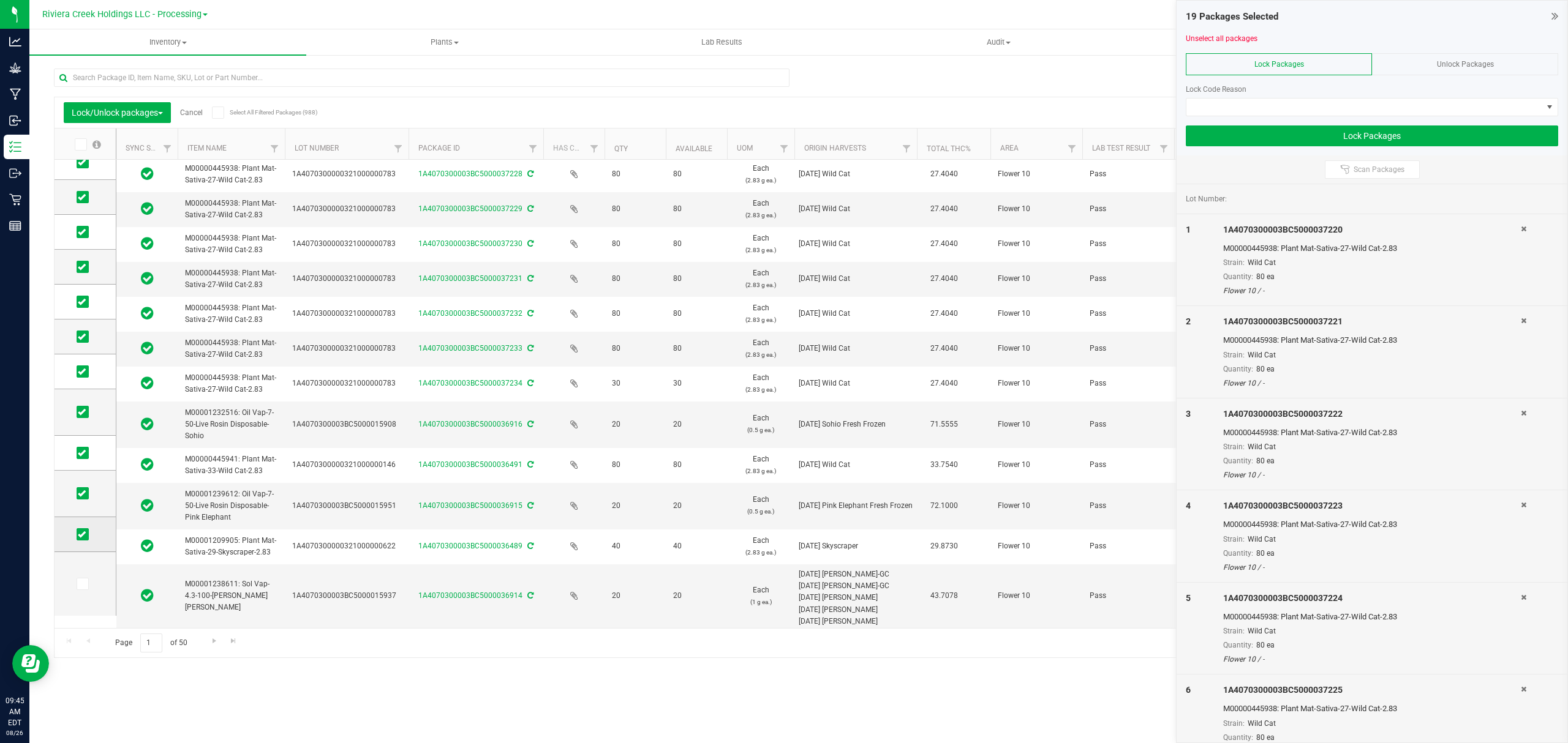
click at [0, 0] on input "checkbox" at bounding box center [0, 0] width 0 height 0
click at [79, 494] on icon at bounding box center [82, 494] width 8 height 0
click at [0, 0] on input "checkbox" at bounding box center [0, 0] width 0 height 0
click at [81, 453] on icon at bounding box center [82, 453] width 8 height 0
click at [0, 0] on input "checkbox" at bounding box center [0, 0] width 0 height 0
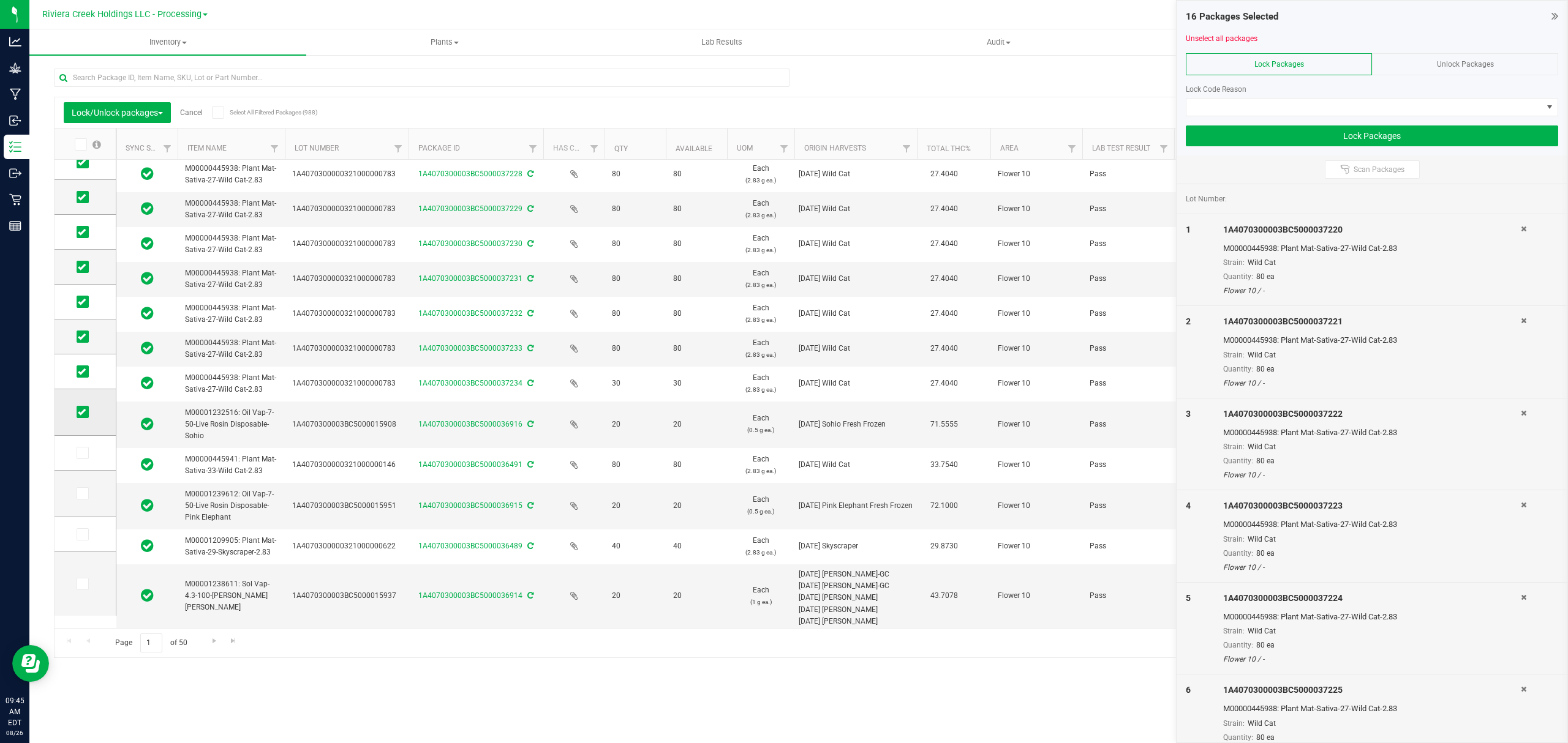
click at [81, 412] on icon at bounding box center [82, 412] width 8 height 0
click at [0, 0] on input "checkbox" at bounding box center [0, 0] width 0 height 0
click at [1291, 104] on span at bounding box center [1364, 107] width 356 height 17
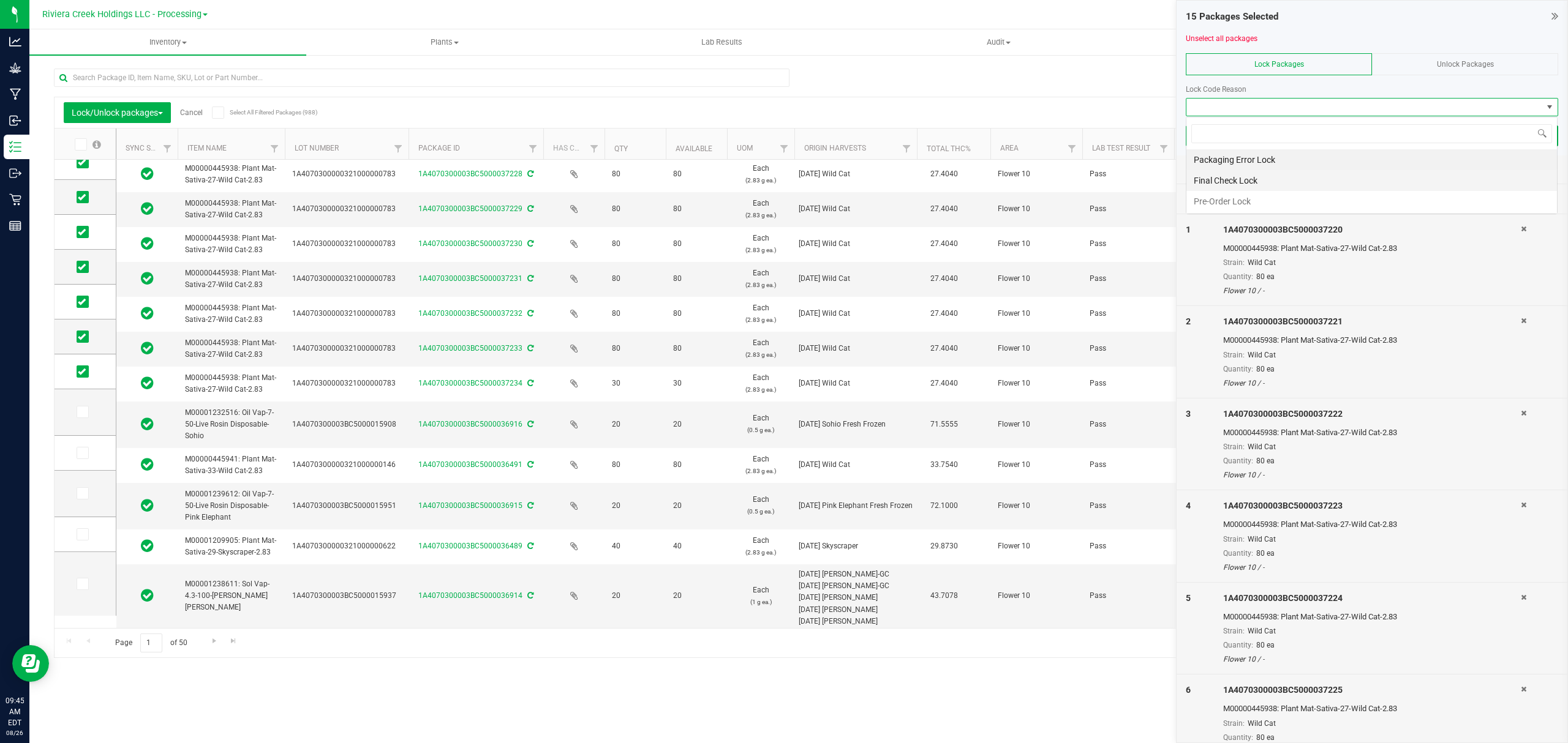
scroll to position [18, 371]
click at [1262, 177] on li "Final Check Lock" at bounding box center [1371, 181] width 370 height 21
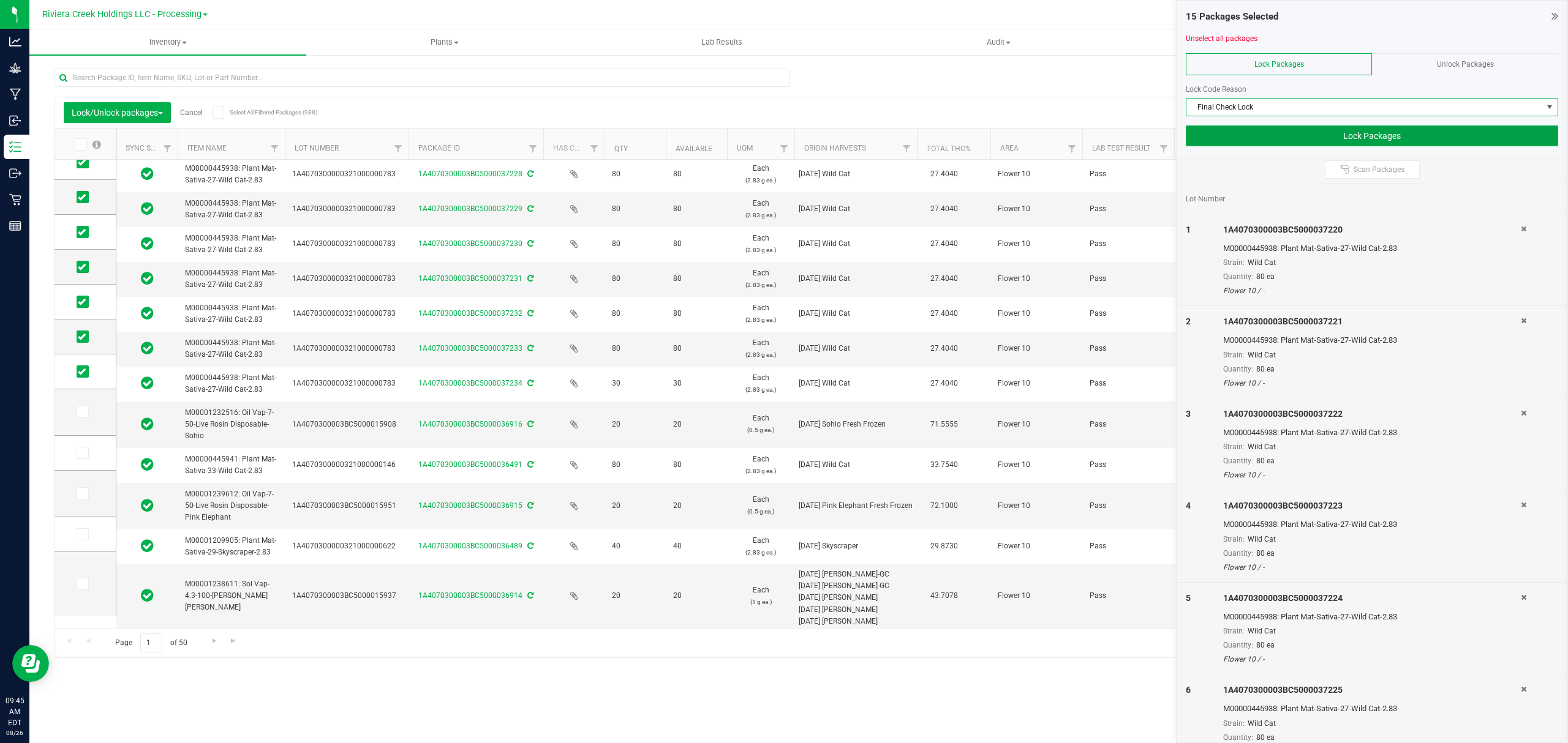
click at [1266, 140] on button "Lock Packages" at bounding box center [1372, 136] width 372 height 21
